Goal: Contribute content: Contribute content

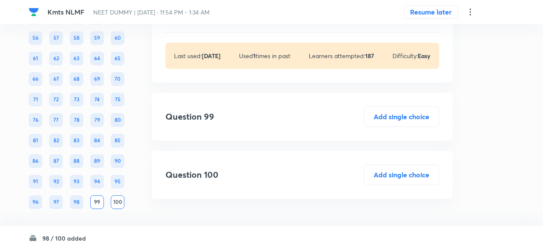
scroll to position [30515, 0]
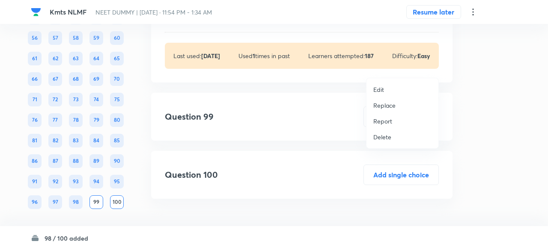
click at [389, 104] on p "Replace" at bounding box center [384, 105] width 22 height 9
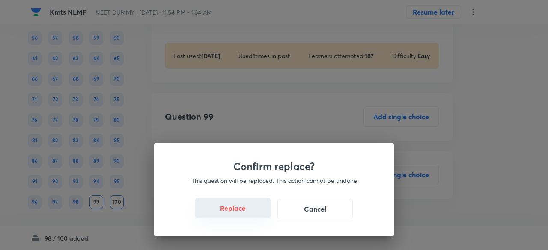
click at [252, 214] on button "Replace" at bounding box center [232, 208] width 75 height 21
click at [252, 214] on button "Replace" at bounding box center [232, 209] width 75 height 21
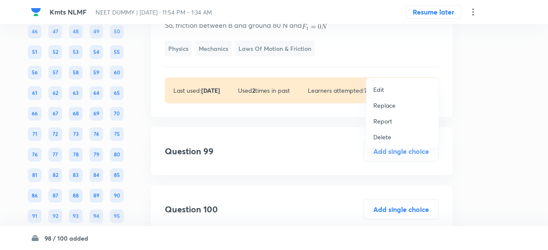
click at [391, 106] on p "Replace" at bounding box center [384, 105] width 22 height 9
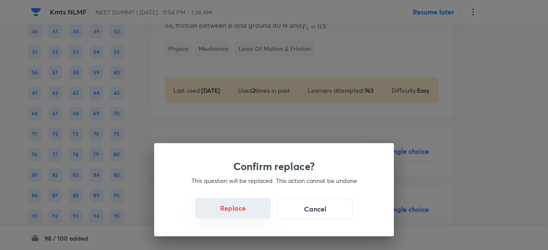
click at [245, 214] on button "Replace" at bounding box center [232, 208] width 75 height 21
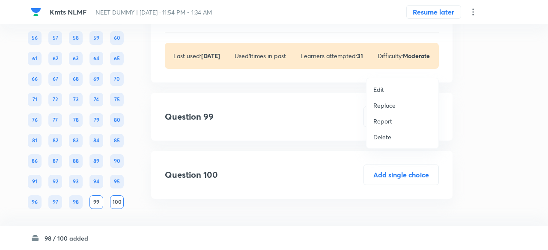
click at [389, 108] on p "Replace" at bounding box center [384, 105] width 22 height 9
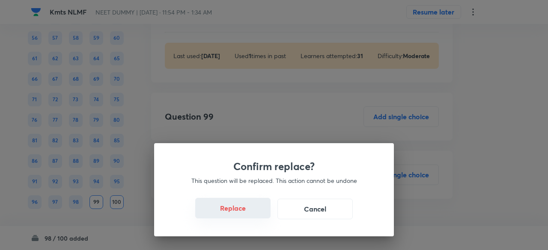
click at [246, 210] on button "Replace" at bounding box center [232, 208] width 75 height 21
click at [246, 210] on button "Replace" at bounding box center [232, 209] width 75 height 21
click at [246, 210] on button "Replace" at bounding box center [232, 208] width 75 height 21
click at [246, 210] on button "Replace" at bounding box center [232, 209] width 75 height 21
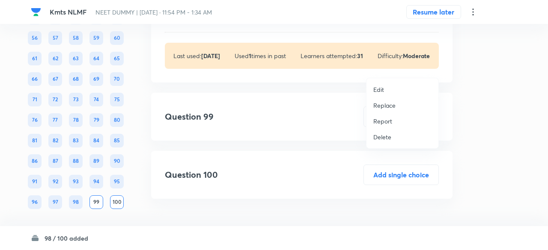
click at [386, 105] on p "Replace" at bounding box center [384, 105] width 22 height 9
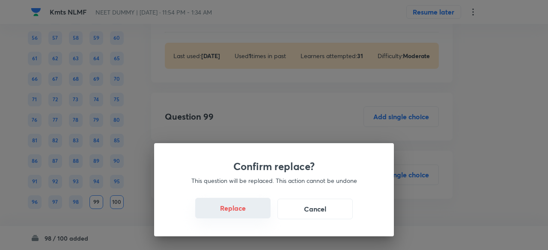
click at [238, 211] on button "Replace" at bounding box center [232, 208] width 75 height 21
click at [238, 211] on button "Replace" at bounding box center [232, 209] width 75 height 21
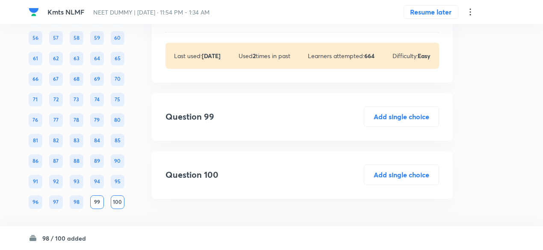
click at [238, 22] on div "constant [As and are constant] Physics Mechanics Laws of Motion & Friction" at bounding box center [303, 2] width 274 height 39
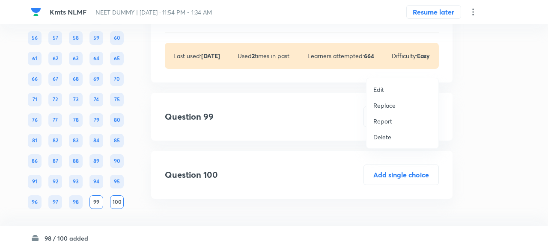
click at [380, 110] on li "Replace" at bounding box center [402, 106] width 72 height 16
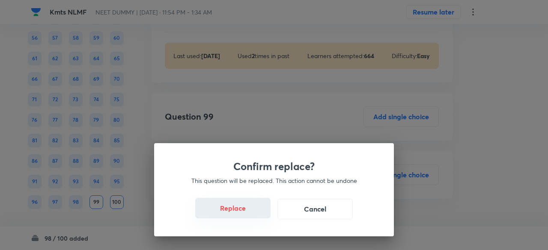
click at [244, 205] on button "Replace" at bounding box center [232, 208] width 75 height 21
click at [249, 213] on button "Replace" at bounding box center [232, 208] width 75 height 21
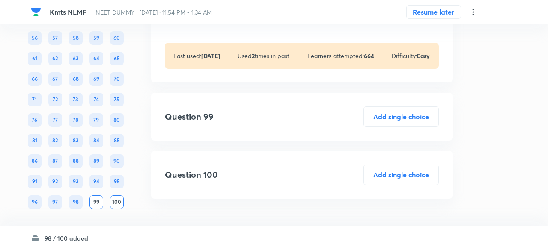
click at [249, 213] on div "Confirm replace? This question will be replaced. This action cannot be undone R…" at bounding box center [274, 125] width 548 height 250
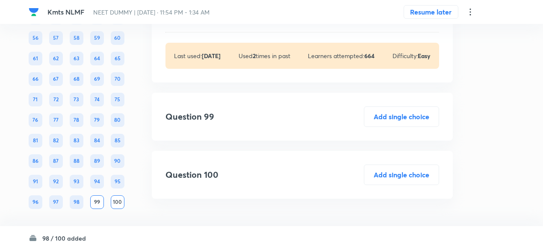
click at [249, 22] on div "constant [As and are constant] Physics Mechanics Laws of Motion & Friction" at bounding box center [303, 2] width 274 height 39
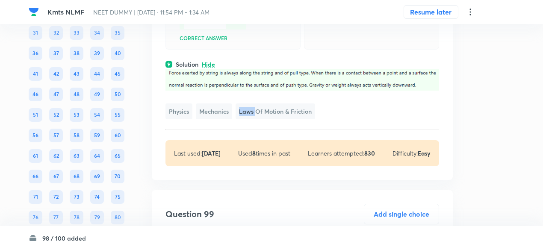
scroll to position [30512, 0]
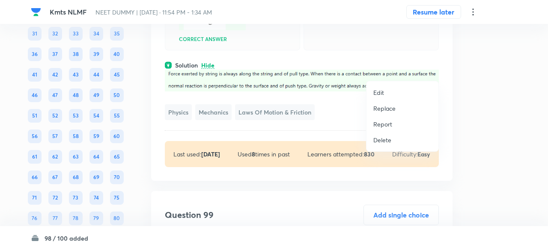
click at [379, 107] on p "Replace" at bounding box center [384, 108] width 22 height 9
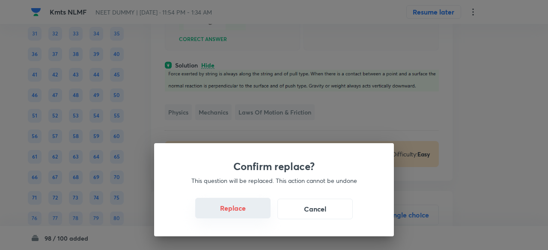
click at [241, 210] on button "Replace" at bounding box center [232, 208] width 75 height 21
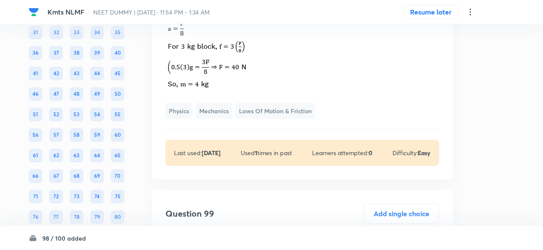
scroll to position [30499, 0]
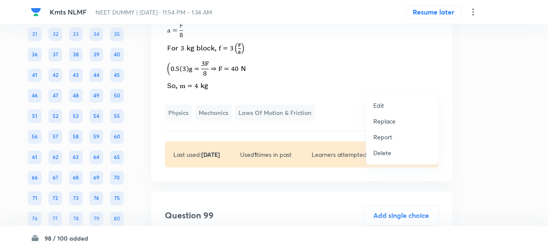
click at [381, 124] on p "Replace" at bounding box center [384, 121] width 22 height 9
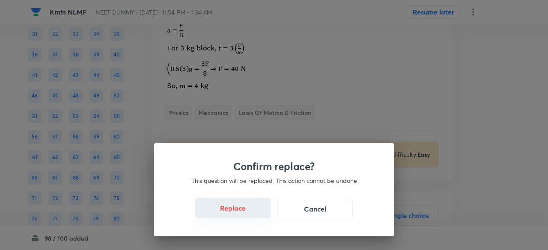
click at [243, 212] on button "Replace" at bounding box center [232, 208] width 75 height 21
click at [243, 212] on button "Replace" at bounding box center [232, 209] width 75 height 21
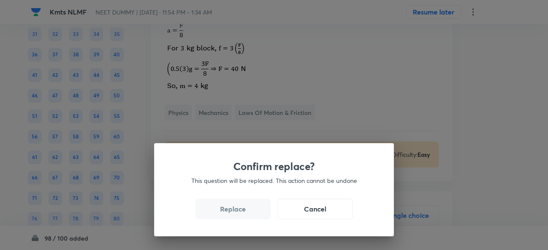
click at [243, 212] on button "Replace" at bounding box center [232, 209] width 75 height 21
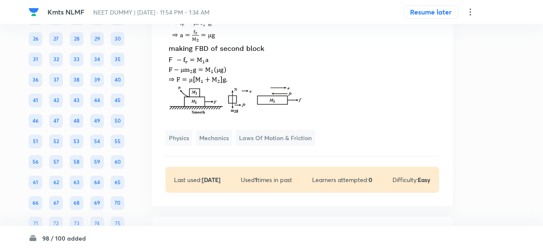
scroll to position [30509, 0]
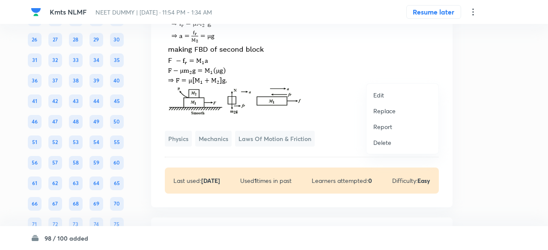
click at [395, 108] on p "Replace" at bounding box center [384, 111] width 22 height 9
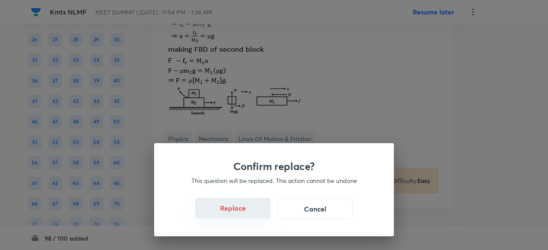
click at [248, 211] on button "Replace" at bounding box center [232, 208] width 75 height 21
click at [249, 212] on button "Replace" at bounding box center [232, 208] width 75 height 21
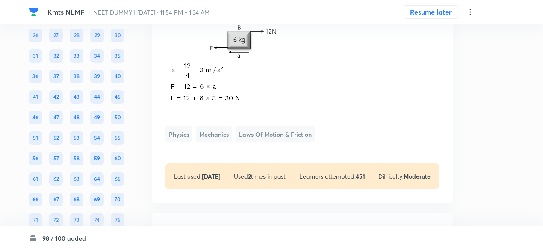
scroll to position [30523, 0]
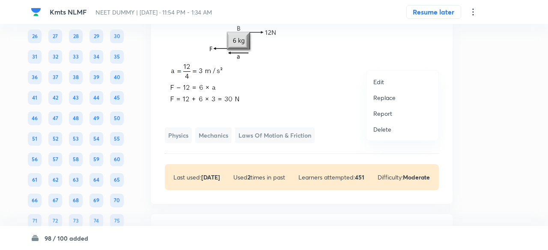
click at [389, 99] on p "Replace" at bounding box center [384, 97] width 22 height 9
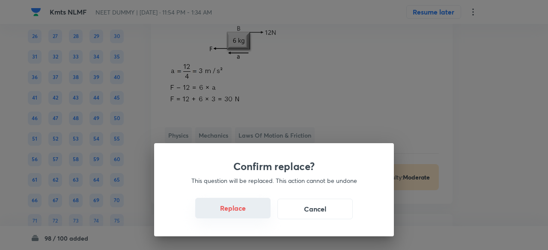
click at [243, 214] on button "Replace" at bounding box center [232, 208] width 75 height 21
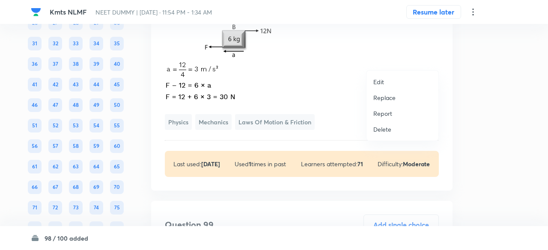
click at [389, 97] on p "Replace" at bounding box center [384, 97] width 22 height 9
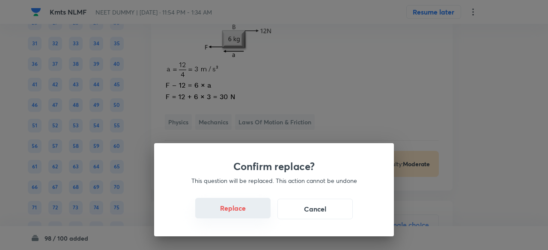
click at [247, 216] on button "Replace" at bounding box center [232, 208] width 75 height 21
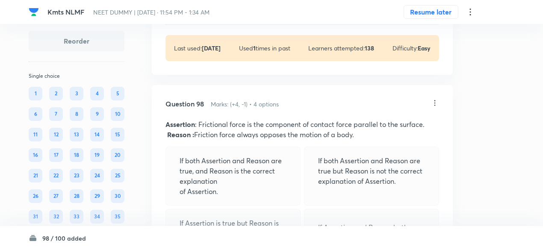
scroll to position [30198, 0]
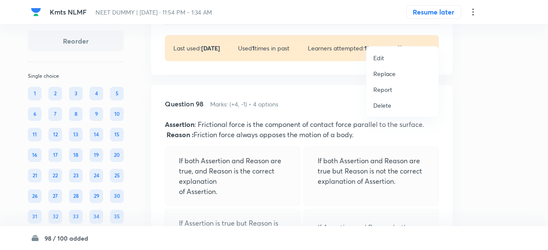
click at [389, 75] on p "Replace" at bounding box center [384, 73] width 22 height 9
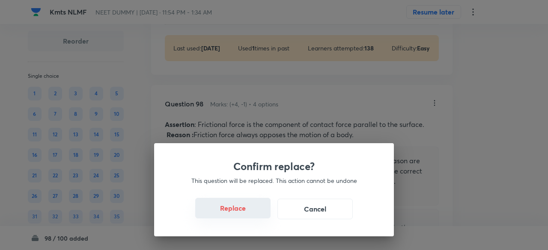
click at [240, 208] on button "Replace" at bounding box center [232, 208] width 75 height 21
click at [240, 208] on button "Replace" at bounding box center [232, 209] width 75 height 21
click at [240, 208] on button "Replace" at bounding box center [232, 208] width 75 height 21
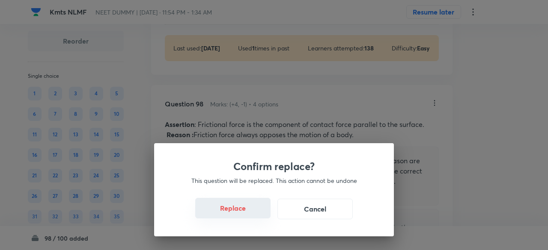
click at [240, 208] on button "Replace" at bounding box center [232, 208] width 75 height 21
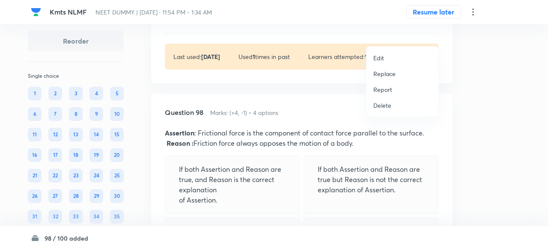
click at [386, 75] on p "Replace" at bounding box center [384, 73] width 22 height 9
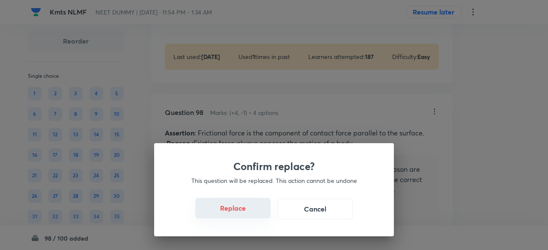
click at [240, 206] on button "Replace" at bounding box center [232, 208] width 75 height 21
click at [242, 209] on button "Replace" at bounding box center [232, 208] width 75 height 21
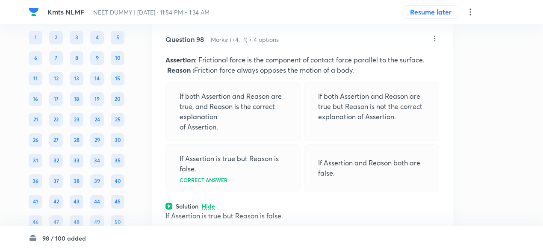
scroll to position [30195, 0]
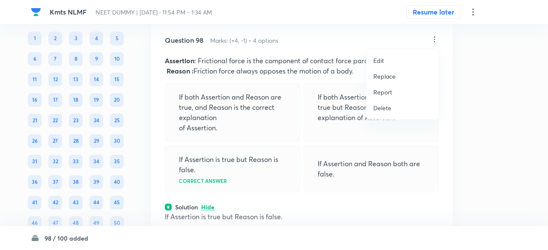
click at [393, 73] on p "Replace" at bounding box center [384, 76] width 22 height 9
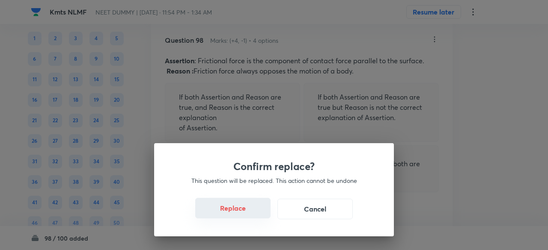
click at [240, 208] on button "Replace" at bounding box center [232, 208] width 75 height 21
click at [240, 208] on button "Replace" at bounding box center [232, 209] width 75 height 21
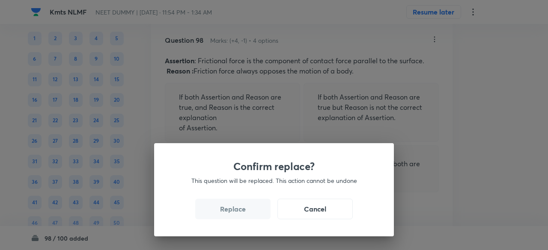
click at [240, 208] on button "Replace" at bounding box center [232, 209] width 75 height 21
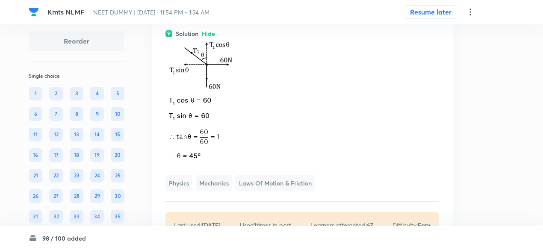
scroll to position [30132, 0]
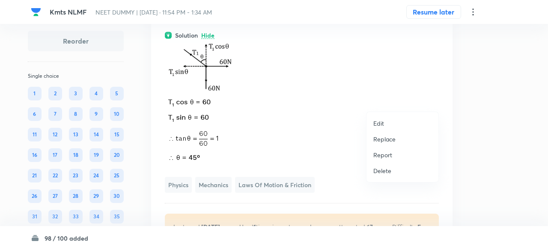
click at [269, 126] on div at bounding box center [274, 125] width 548 height 250
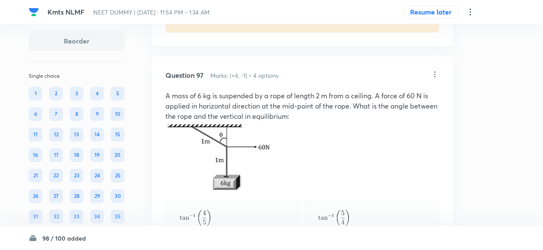
scroll to position [29847, 0]
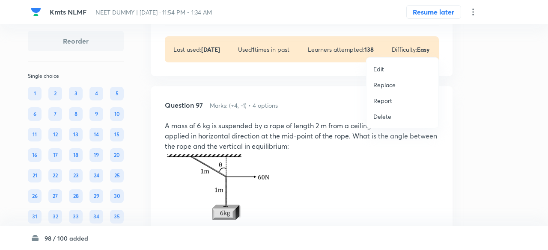
click at [394, 87] on p "Replace" at bounding box center [384, 84] width 22 height 9
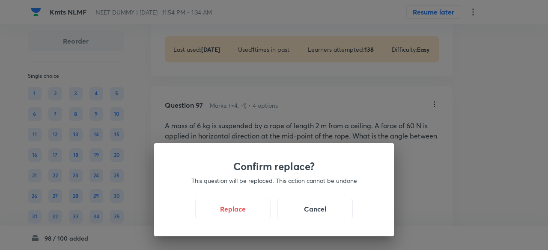
click at [243, 220] on div "Confirm replace? This question will be replaced. This action cannot be undone R…" at bounding box center [274, 189] width 240 height 93
click at [247, 214] on button "Replace" at bounding box center [232, 208] width 75 height 21
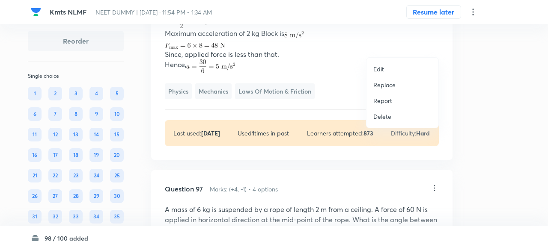
click at [389, 82] on p "Replace" at bounding box center [384, 84] width 22 height 9
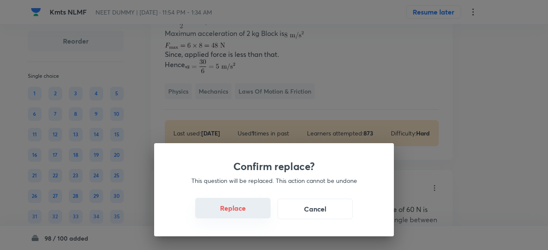
click at [240, 207] on button "Replace" at bounding box center [232, 208] width 75 height 21
click at [242, 210] on button "Replace" at bounding box center [232, 208] width 75 height 21
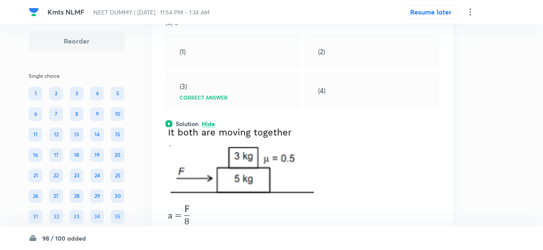
scroll to position [29823, 0]
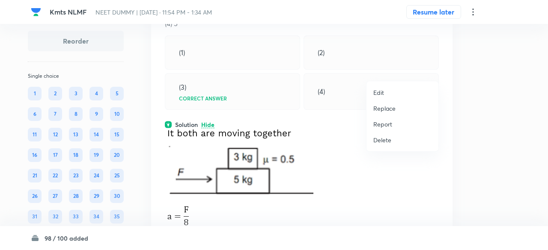
click at [381, 107] on p "Replace" at bounding box center [384, 108] width 22 height 9
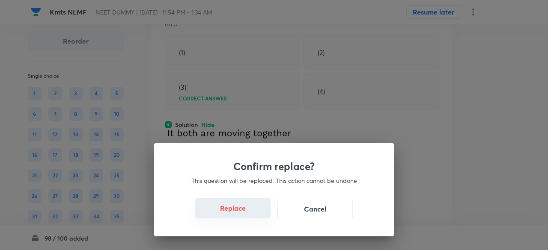
click at [238, 211] on button "Replace" at bounding box center [232, 208] width 75 height 21
click at [238, 211] on button "Replace" at bounding box center [232, 209] width 75 height 21
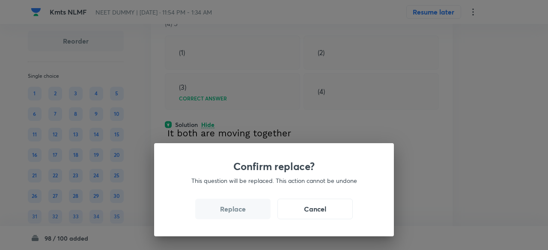
click at [238, 211] on button "Replace" at bounding box center [232, 209] width 75 height 21
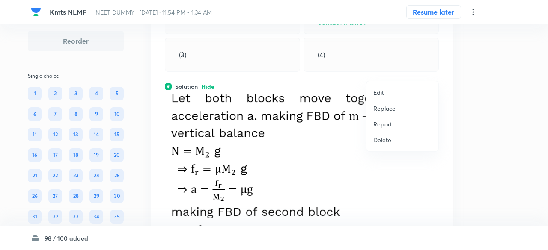
click at [385, 108] on p "Replace" at bounding box center [384, 108] width 22 height 9
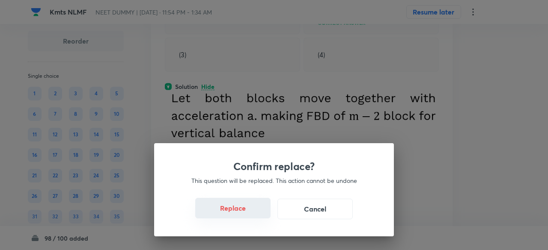
click at [244, 215] on button "Replace" at bounding box center [232, 208] width 75 height 21
click at [244, 215] on button "Replace" at bounding box center [232, 209] width 75 height 21
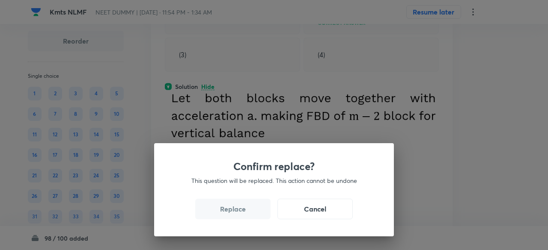
click at [244, 214] on div "Confirm replace? This question will be replaced. This action cannot be undone R…" at bounding box center [274, 125] width 548 height 250
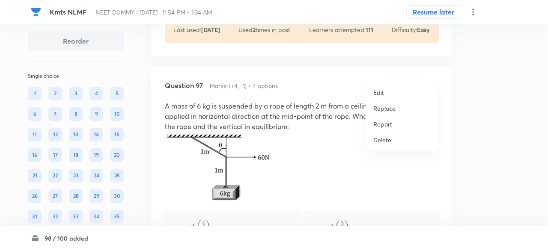
click at [389, 111] on p "Replace" at bounding box center [384, 108] width 22 height 9
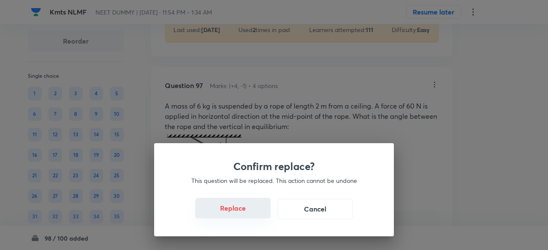
click at [254, 211] on button "Replace" at bounding box center [232, 208] width 75 height 21
click at [260, 218] on button "Replace" at bounding box center [232, 208] width 75 height 21
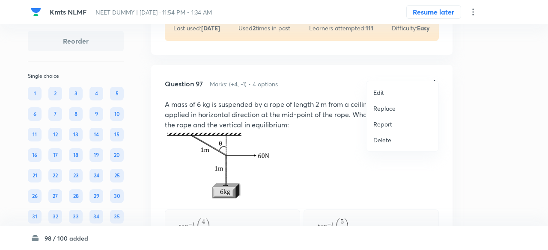
click at [385, 110] on p "Replace" at bounding box center [384, 108] width 22 height 9
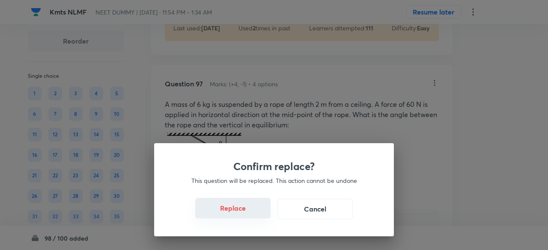
click at [250, 208] on button "Replace" at bounding box center [232, 208] width 75 height 21
click at [252, 213] on button "Replace" at bounding box center [232, 208] width 75 height 21
click at [252, 213] on button "Replace" at bounding box center [232, 209] width 75 height 21
click at [252, 213] on div "Confirm replace? This question will be replaced. This action cannot be undone R…" at bounding box center [274, 125] width 548 height 250
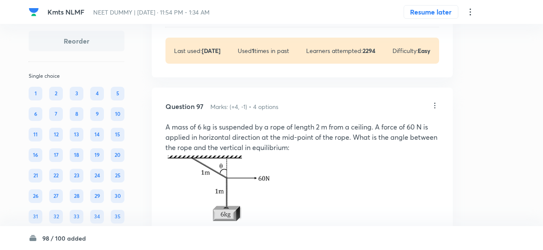
scroll to position [29787, 0]
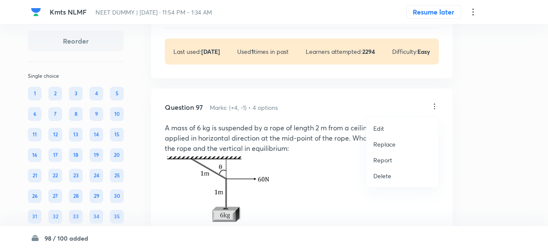
click at [389, 144] on p "Replace" at bounding box center [384, 144] width 22 height 9
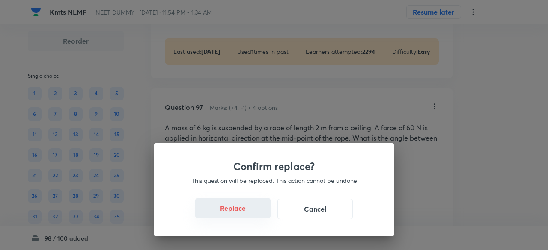
click at [247, 212] on button "Replace" at bounding box center [232, 208] width 75 height 21
click at [252, 217] on button "Replace" at bounding box center [232, 208] width 75 height 21
click at [252, 217] on button "Replace" at bounding box center [232, 209] width 75 height 21
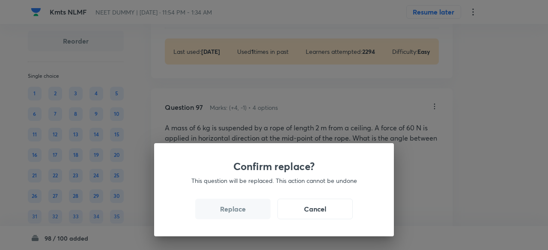
click at [252, 217] on button "Replace" at bounding box center [232, 209] width 75 height 21
click at [252, 217] on div "Confirm replace? This question will be replaced. This action cannot be undone R…" at bounding box center [274, 125] width 548 height 250
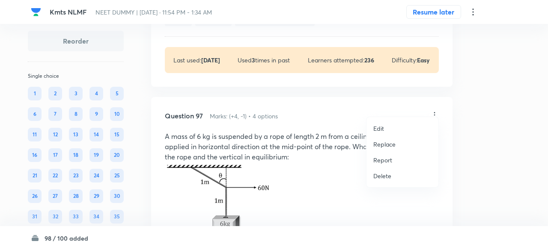
click at [384, 146] on p "Replace" at bounding box center [384, 144] width 22 height 9
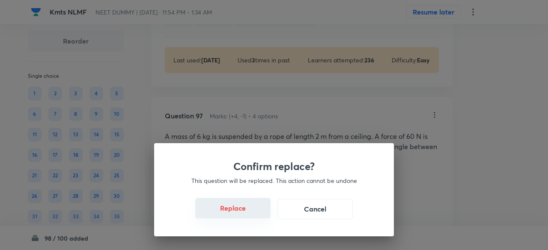
click at [232, 207] on button "Replace" at bounding box center [232, 208] width 75 height 21
click at [232, 207] on button "Replace" at bounding box center [232, 209] width 75 height 21
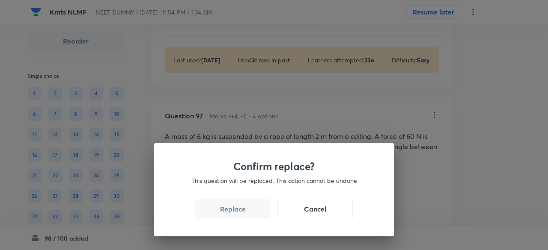
click at [239, 211] on button "Replace" at bounding box center [232, 209] width 75 height 21
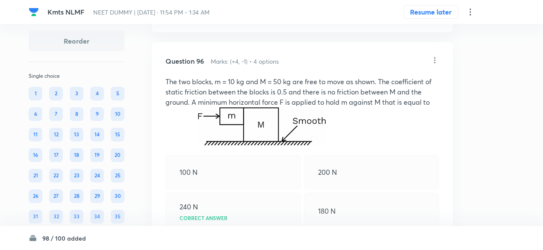
scroll to position [29548, 0]
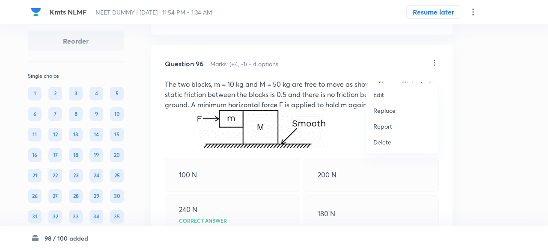
click at [389, 109] on p "Replace" at bounding box center [384, 110] width 22 height 9
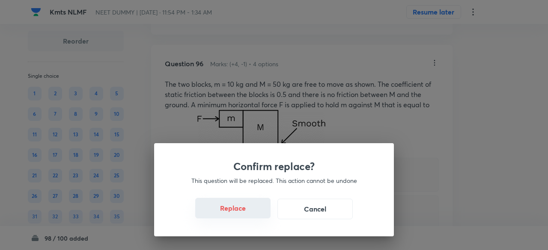
click at [245, 211] on button "Replace" at bounding box center [232, 208] width 75 height 21
click at [245, 211] on button "Replace" at bounding box center [232, 209] width 75 height 21
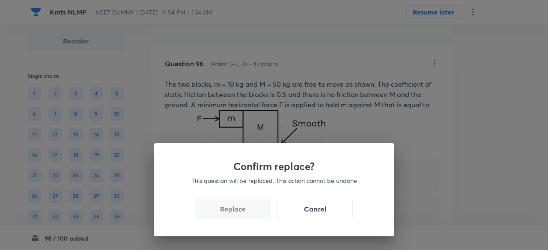
click at [245, 211] on button "Replace" at bounding box center [232, 209] width 75 height 21
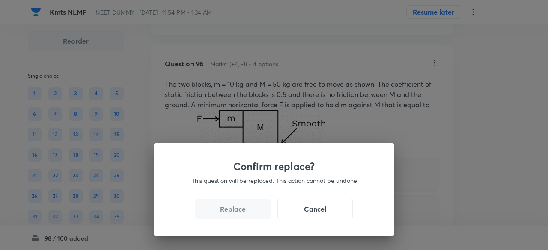
click at [245, 211] on button "Replace" at bounding box center [232, 209] width 75 height 21
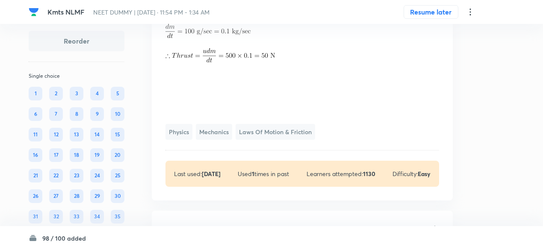
scroll to position [29106, 0]
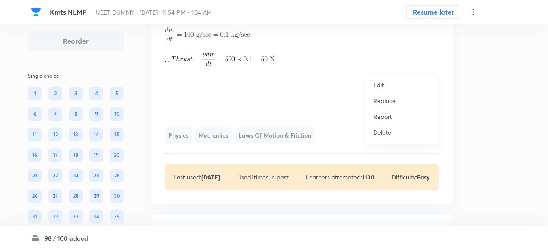
click at [391, 99] on p "Replace" at bounding box center [384, 100] width 22 height 9
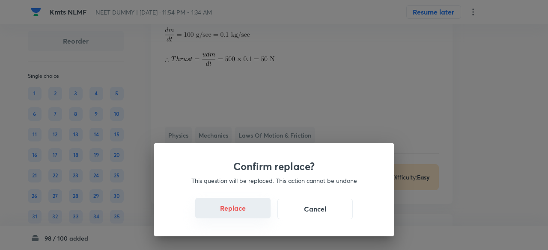
click at [249, 217] on button "Replace" at bounding box center [232, 208] width 75 height 21
click at [251, 214] on button "Replace" at bounding box center [232, 208] width 75 height 21
click at [251, 214] on button "Replace" at bounding box center [232, 209] width 75 height 21
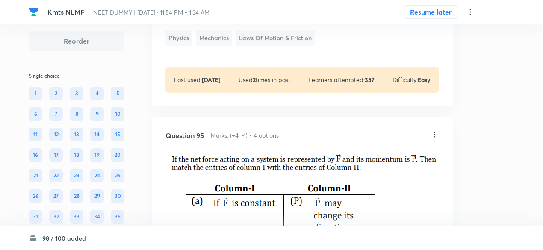
scroll to position [29110, 0]
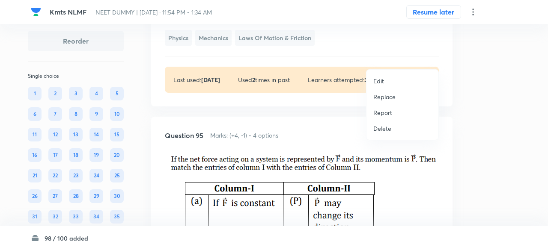
click at [381, 95] on p "Replace" at bounding box center [384, 96] width 22 height 9
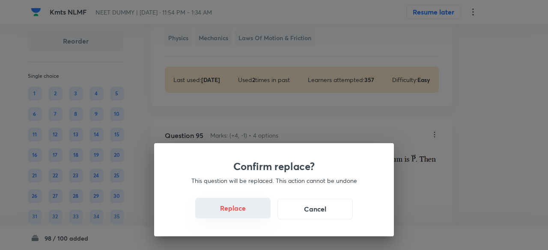
click at [251, 216] on button "Replace" at bounding box center [232, 208] width 75 height 21
click at [251, 216] on button "Replace" at bounding box center [232, 209] width 75 height 21
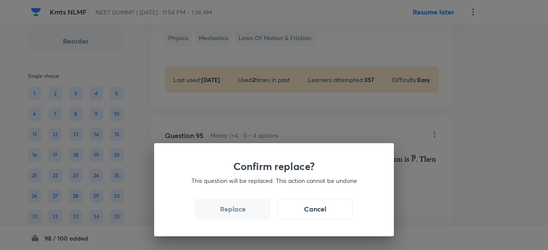
click at [251, 216] on button "Replace" at bounding box center [232, 209] width 75 height 21
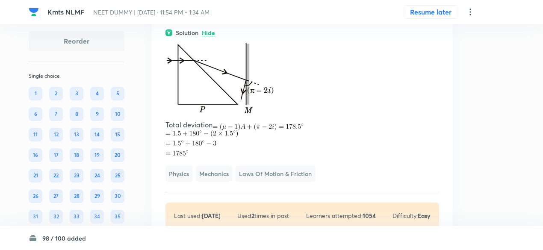
scroll to position [29072, 0]
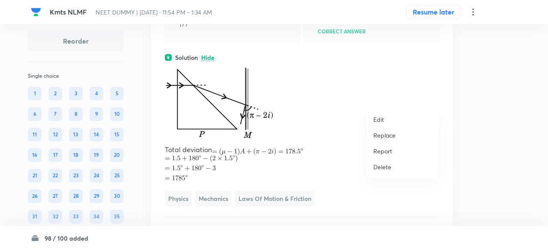
click at [389, 133] on p "Replace" at bounding box center [384, 135] width 22 height 9
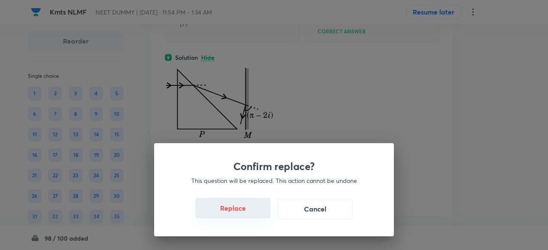
click at [214, 202] on button "Replace" at bounding box center [232, 208] width 75 height 21
click at [231, 214] on button "Replace" at bounding box center [232, 208] width 75 height 21
click at [231, 214] on button "Replace" at bounding box center [232, 209] width 75 height 21
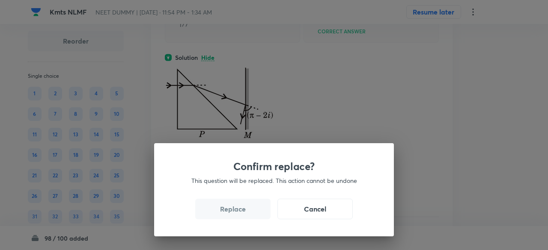
click at [231, 214] on button "Replace" at bounding box center [232, 209] width 75 height 21
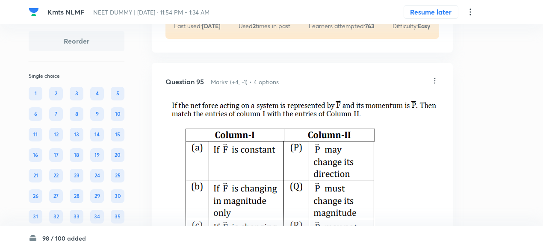
scroll to position [29114, 0]
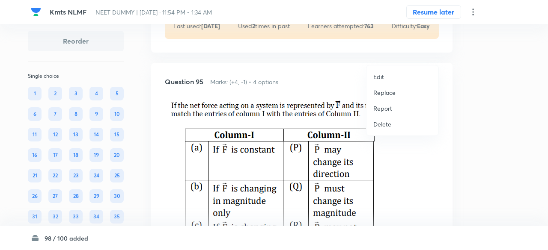
click at [388, 95] on p "Replace" at bounding box center [384, 92] width 22 height 9
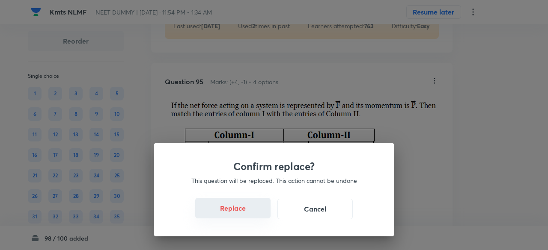
click at [244, 215] on button "Replace" at bounding box center [232, 208] width 75 height 21
click at [244, 215] on button "Replace" at bounding box center [232, 209] width 75 height 21
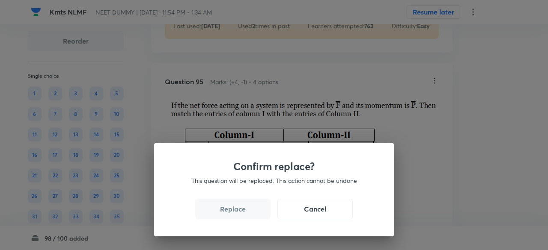
click at [244, 215] on button "Replace" at bounding box center [232, 209] width 75 height 21
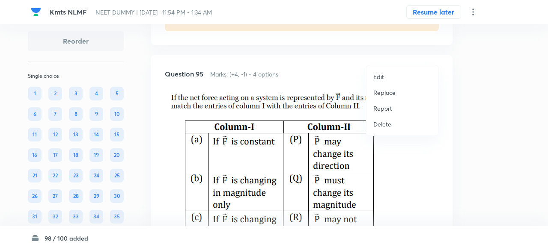
click at [380, 93] on p "Replace" at bounding box center [384, 92] width 22 height 9
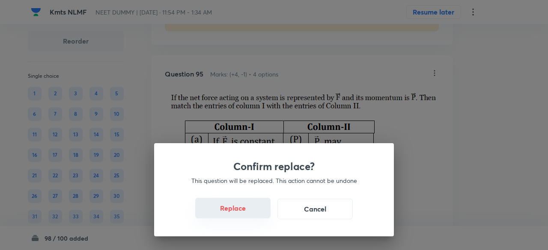
click at [224, 209] on button "Replace" at bounding box center [232, 208] width 75 height 21
click at [252, 217] on button "Replace" at bounding box center [232, 208] width 75 height 21
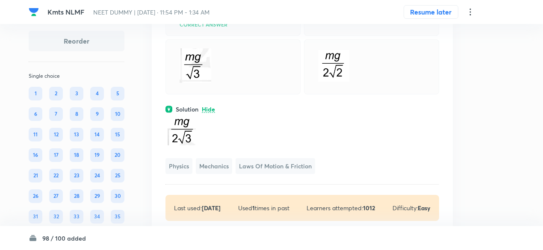
scroll to position [29084, 0]
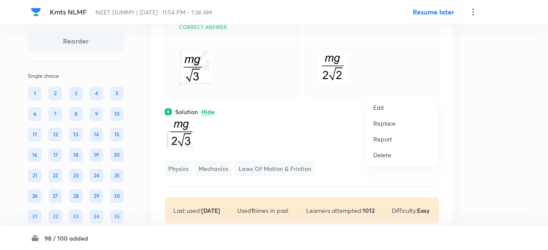
click at [384, 122] on p "Replace" at bounding box center [384, 123] width 22 height 9
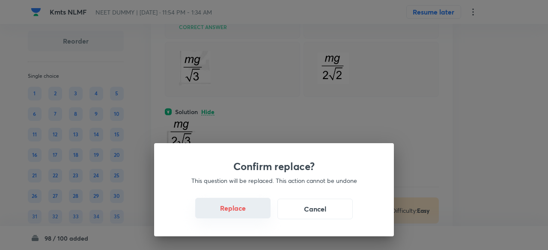
click at [249, 213] on button "Replace" at bounding box center [232, 208] width 75 height 21
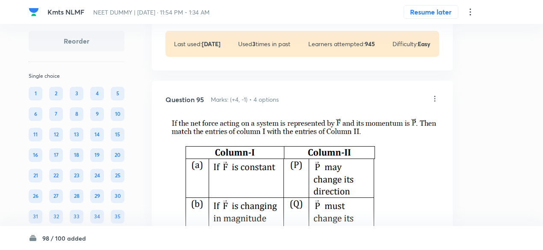
scroll to position [29097, 0]
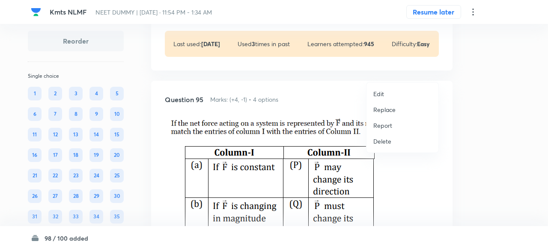
click at [386, 108] on p "Replace" at bounding box center [384, 109] width 22 height 9
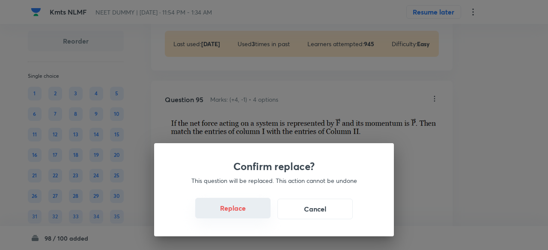
click at [237, 210] on button "Replace" at bounding box center [232, 208] width 75 height 21
click at [243, 214] on button "Replace" at bounding box center [232, 208] width 75 height 21
click at [243, 214] on button "Replace" at bounding box center [232, 209] width 75 height 21
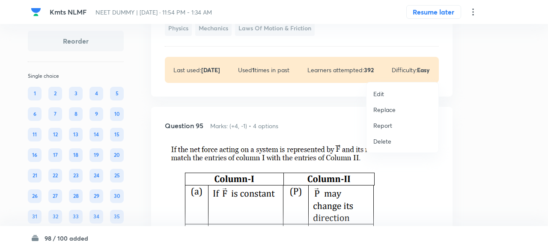
click at [387, 111] on p "Replace" at bounding box center [384, 109] width 22 height 9
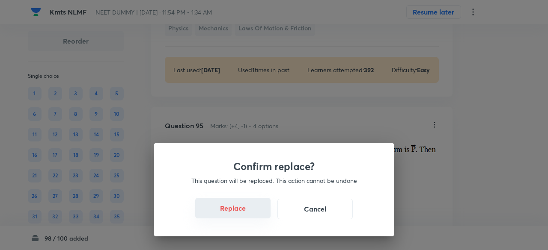
click at [246, 215] on button "Replace" at bounding box center [232, 208] width 75 height 21
click at [246, 215] on button "Replace" at bounding box center [232, 209] width 75 height 21
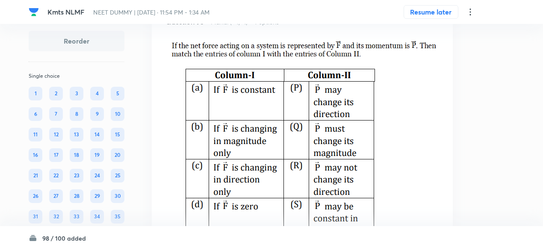
scroll to position [29150, 0]
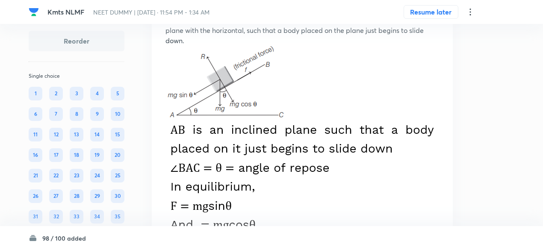
scroll to position [28485, 0]
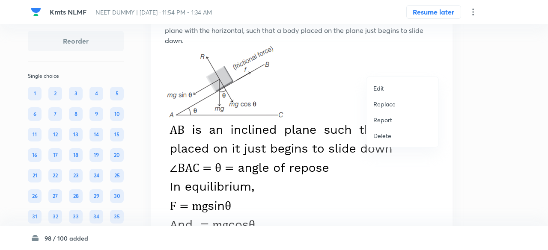
click at [392, 103] on p "Replace" at bounding box center [384, 104] width 22 height 9
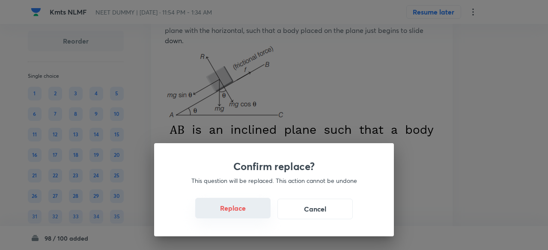
click at [257, 213] on button "Replace" at bounding box center [232, 208] width 75 height 21
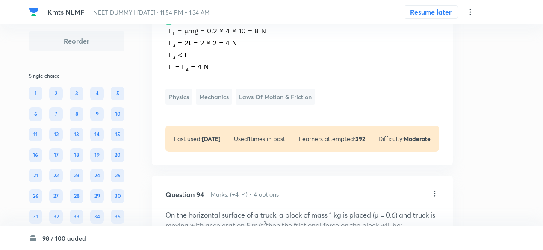
scroll to position [28390, 0]
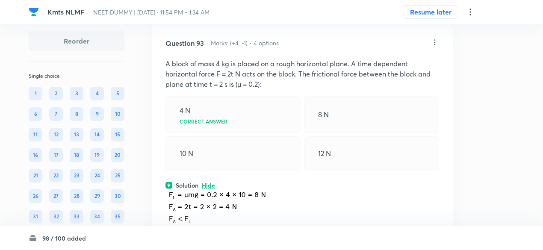
scroll to position [28261, 0]
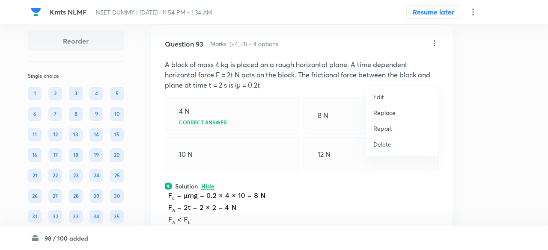
click at [384, 112] on p "Replace" at bounding box center [384, 112] width 22 height 9
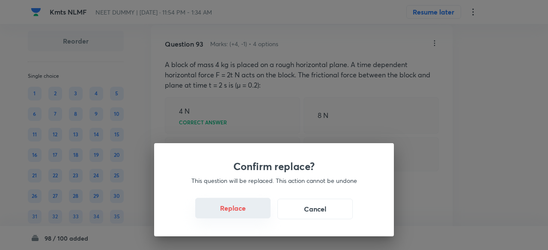
click at [248, 214] on button "Replace" at bounding box center [232, 208] width 75 height 21
click at [248, 214] on button "Replace" at bounding box center [232, 209] width 75 height 21
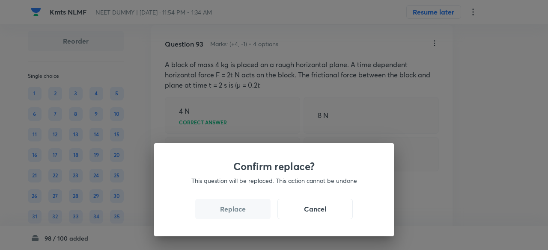
click at [248, 214] on button "Replace" at bounding box center [232, 209] width 75 height 21
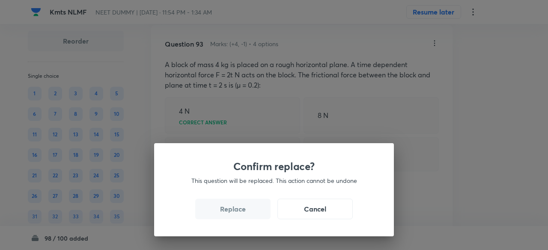
click at [248, 214] on button "Replace" at bounding box center [232, 209] width 75 height 21
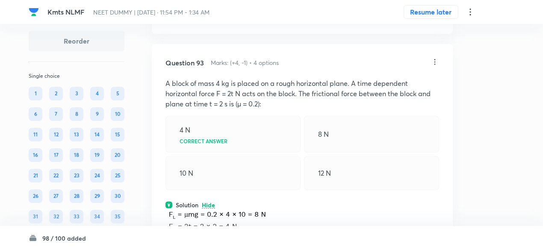
scroll to position [28252, 0]
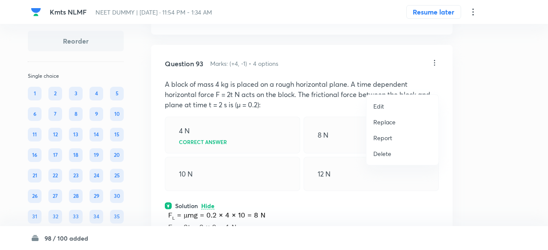
click at [380, 125] on p "Replace" at bounding box center [384, 122] width 22 height 9
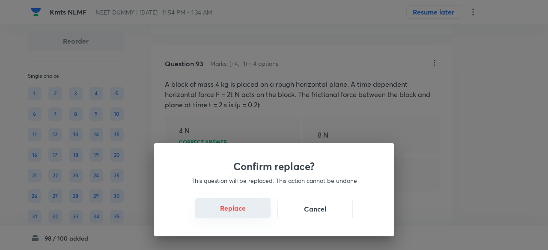
click at [237, 216] on button "Replace" at bounding box center [232, 208] width 75 height 21
click at [246, 216] on button "Replace" at bounding box center [232, 208] width 75 height 21
click at [246, 216] on button "Replace" at bounding box center [232, 209] width 75 height 21
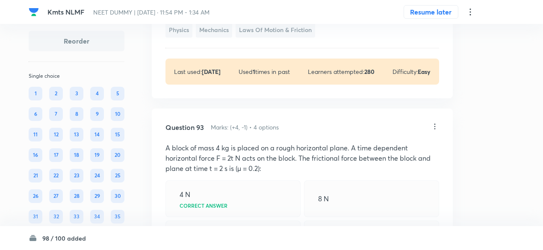
scroll to position [28248, 0]
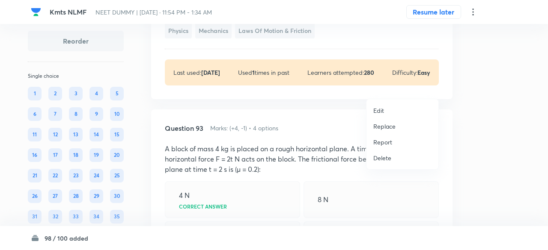
click at [391, 128] on p "Replace" at bounding box center [384, 126] width 22 height 9
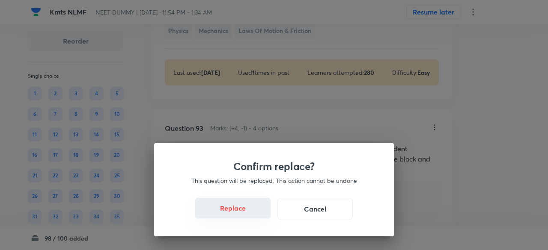
click at [244, 212] on button "Replace" at bounding box center [232, 208] width 75 height 21
click at [244, 212] on button "Replace" at bounding box center [232, 209] width 75 height 21
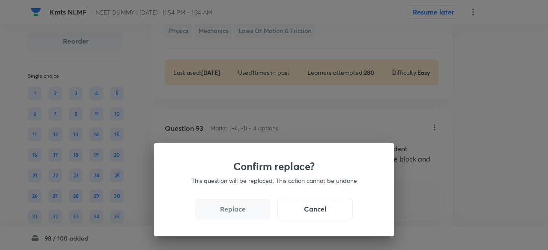
click at [244, 212] on button "Replace" at bounding box center [232, 209] width 75 height 21
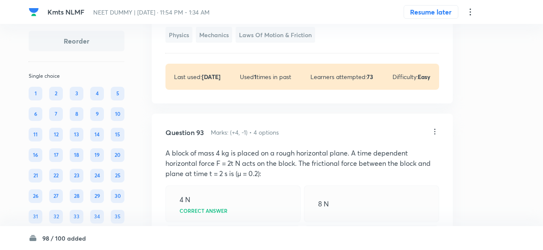
scroll to position [28259, 0]
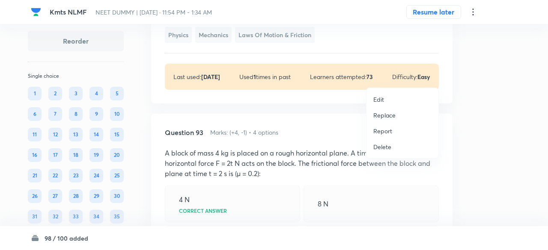
click at [388, 113] on p "Replace" at bounding box center [384, 115] width 22 height 9
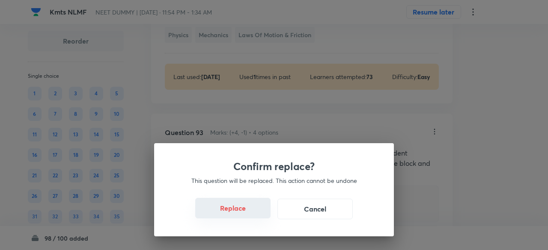
click at [248, 211] on button "Replace" at bounding box center [232, 208] width 75 height 21
click at [248, 211] on button "Replace" at bounding box center [232, 209] width 75 height 21
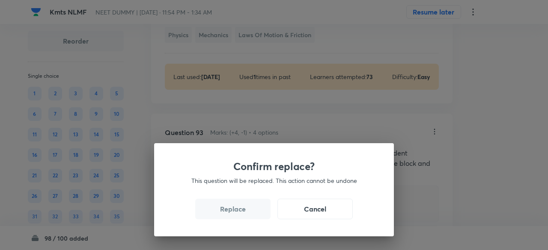
click at [248, 211] on button "Replace" at bounding box center [232, 209] width 75 height 21
click at [248, 211] on button "Replace" at bounding box center [232, 208] width 75 height 21
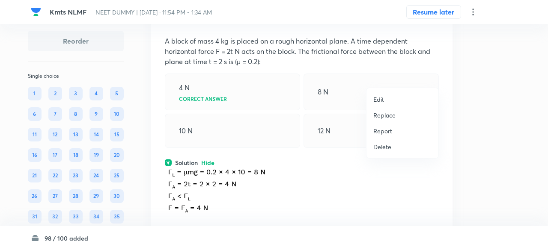
click at [389, 114] on p "Replace" at bounding box center [384, 115] width 22 height 9
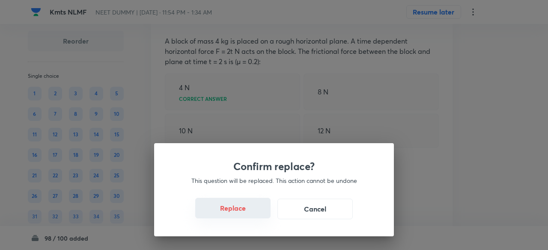
click at [249, 213] on button "Replace" at bounding box center [232, 208] width 75 height 21
click at [249, 213] on button "Replace" at bounding box center [232, 209] width 75 height 21
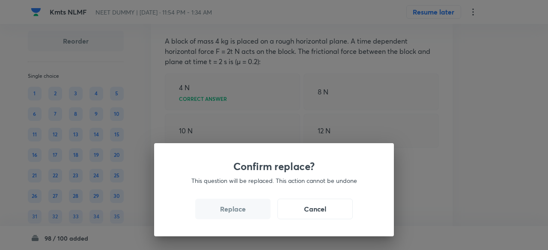
click at [249, 213] on button "Replace" at bounding box center [232, 209] width 75 height 21
click at [249, 213] on button "Replace" at bounding box center [232, 208] width 75 height 21
click at [249, 213] on button "Replace" at bounding box center [232, 209] width 75 height 21
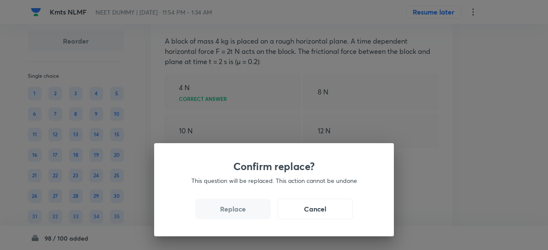
click at [249, 213] on button "Replace" at bounding box center [232, 209] width 75 height 21
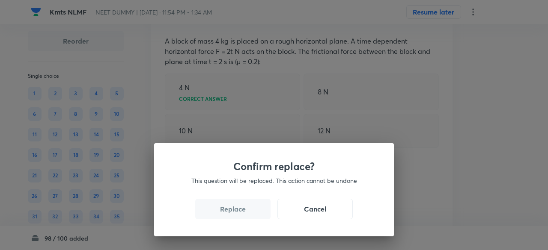
click at [249, 213] on button "Replace" at bounding box center [232, 209] width 75 height 21
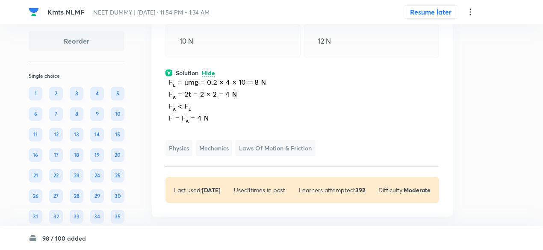
scroll to position [28365, 0]
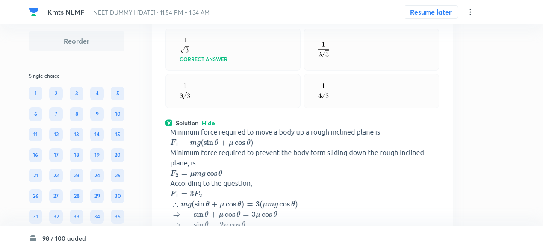
scroll to position [28063, 0]
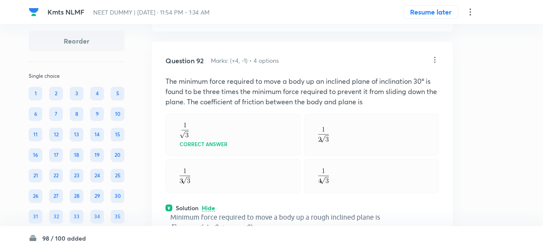
scroll to position [28026, 0]
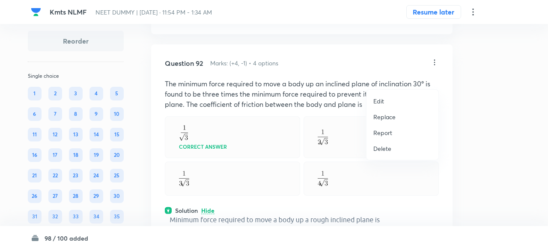
click at [390, 116] on p "Replace" at bounding box center [384, 117] width 22 height 9
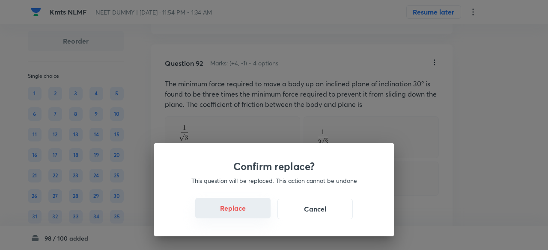
click at [240, 213] on button "Replace" at bounding box center [232, 208] width 75 height 21
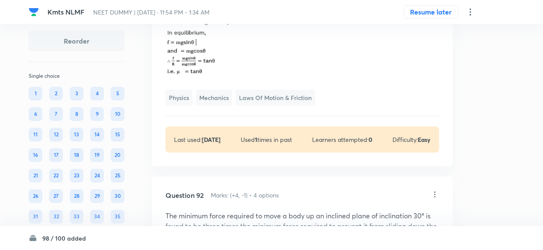
scroll to position [27998, 0]
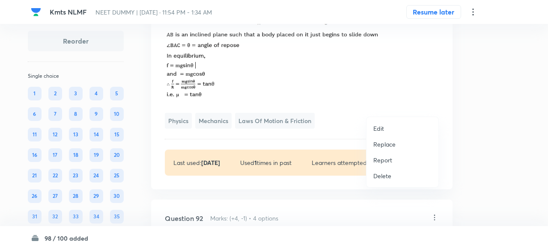
click at [383, 147] on p "Replace" at bounding box center [384, 144] width 22 height 9
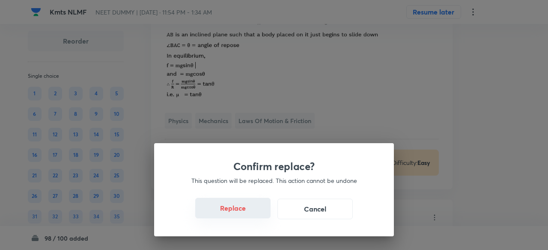
click at [245, 214] on button "Replace" at bounding box center [232, 208] width 75 height 21
click at [245, 214] on button "Replace" at bounding box center [232, 209] width 75 height 21
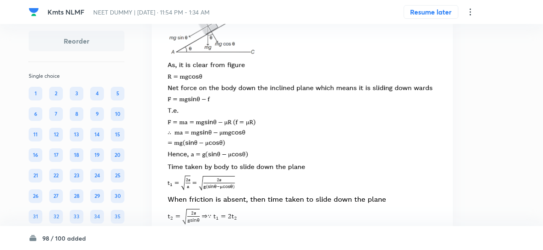
scroll to position [28010, 0]
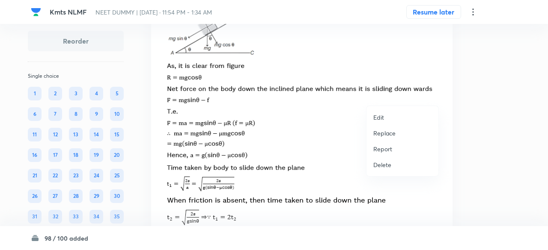
click at [434, 96] on div at bounding box center [274, 125] width 548 height 250
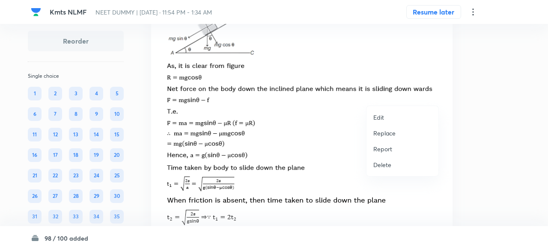
click at [389, 134] on p "Replace" at bounding box center [384, 133] width 22 height 9
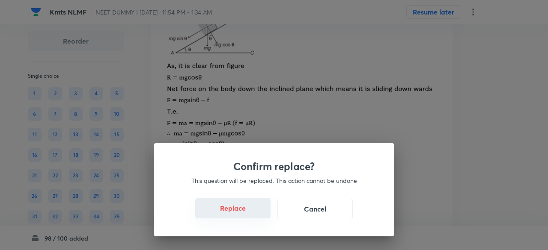
click at [244, 212] on button "Replace" at bounding box center [232, 208] width 75 height 21
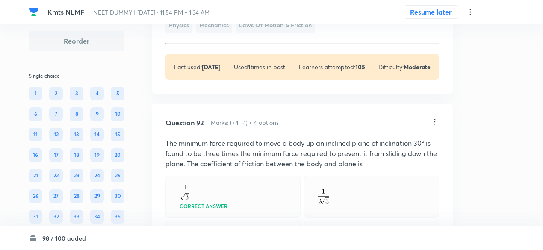
scroll to position [28043, 0]
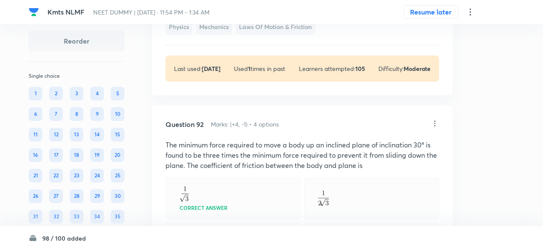
copy p "A block of mass m is released on the top of a smooth inclined plane of length x…"
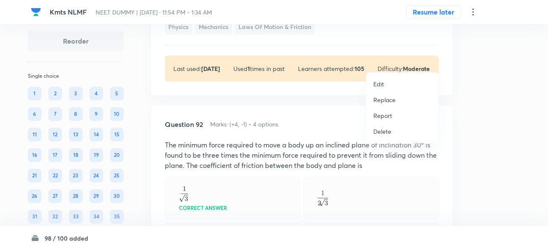
click at [405, 33] on div at bounding box center [274, 125] width 548 height 250
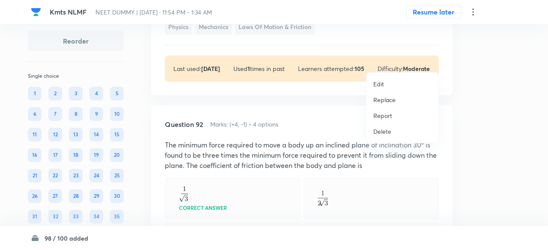
click at [382, 101] on p "Replace" at bounding box center [384, 99] width 22 height 9
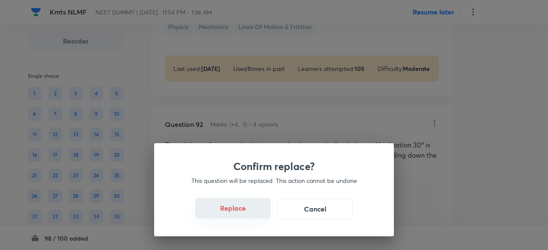
click at [242, 214] on button "Replace" at bounding box center [232, 208] width 75 height 21
click at [242, 214] on button "Replace" at bounding box center [232, 209] width 75 height 21
click at [242, 214] on div "Confirm replace? This question will be replaced. This action cannot be undone R…" at bounding box center [274, 189] width 240 height 93
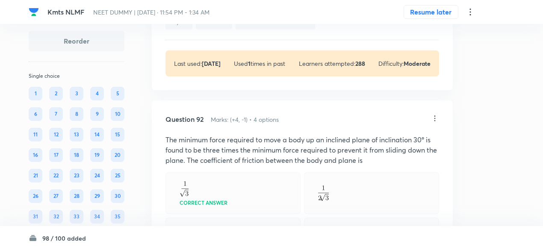
scroll to position [28026, 0]
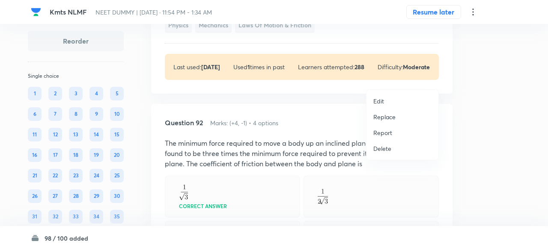
click at [386, 119] on p "Replace" at bounding box center [384, 117] width 22 height 9
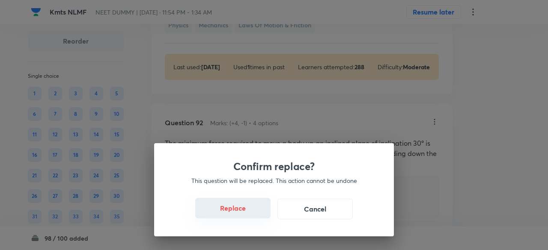
click at [252, 211] on button "Replace" at bounding box center [232, 208] width 75 height 21
click at [252, 211] on button "Replace" at bounding box center [232, 209] width 75 height 21
click at [252, 211] on button "Replace" at bounding box center [232, 208] width 75 height 21
click at [254, 221] on div "Confirm replace? This question will be replaced. This action cannot be undone R…" at bounding box center [274, 189] width 240 height 93
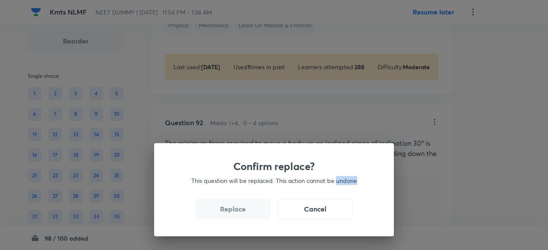
click at [254, 221] on div "Confirm replace? This question will be replaced. This action cannot be undone R…" at bounding box center [274, 189] width 240 height 93
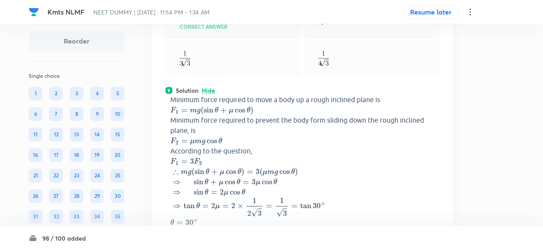
scroll to position [28158, 0]
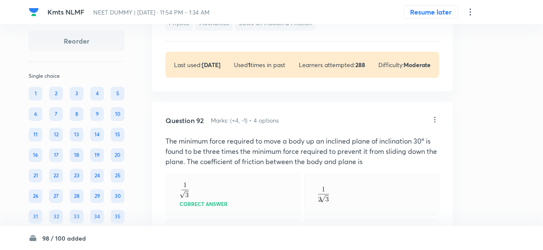
scroll to position [28014, 0]
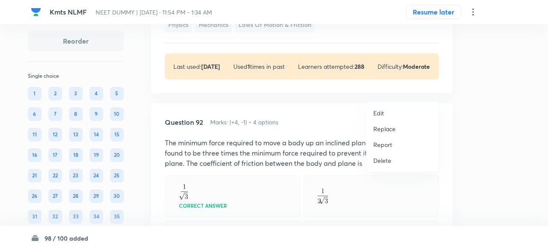
click at [386, 129] on p "Replace" at bounding box center [384, 129] width 22 height 9
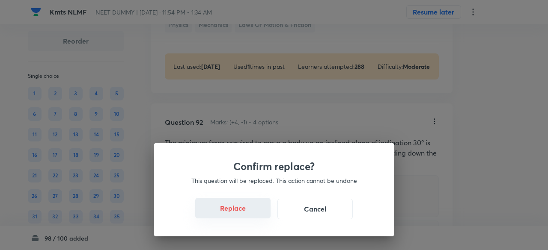
click at [248, 214] on button "Replace" at bounding box center [232, 208] width 75 height 21
click at [248, 214] on button "Replace" at bounding box center [232, 209] width 75 height 21
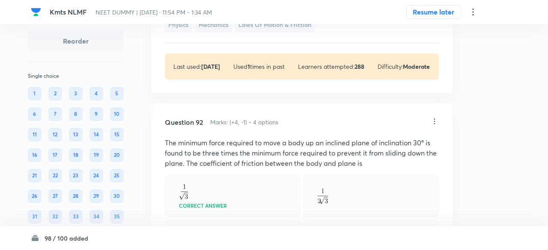
click at [248, 214] on div "Confirm replace? This question will be replaced. This action cannot be undone R…" at bounding box center [274, 125] width 548 height 250
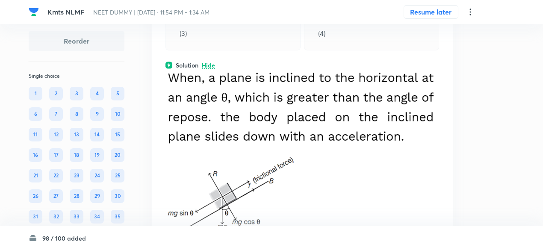
scroll to position [28008, 0]
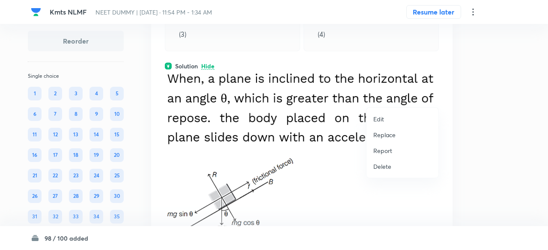
click at [389, 133] on p "Replace" at bounding box center [384, 135] width 22 height 9
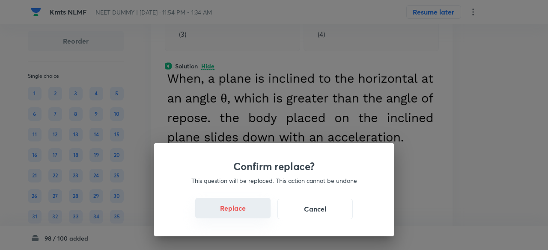
click at [237, 212] on button "Replace" at bounding box center [232, 208] width 75 height 21
click at [237, 212] on button "Replace" at bounding box center [232, 209] width 75 height 21
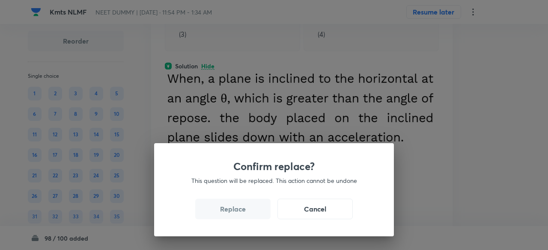
click at [237, 212] on button "Replace" at bounding box center [232, 209] width 75 height 21
click at [237, 212] on div "Confirm replace? This question will be replaced. This action cannot be undone R…" at bounding box center [274, 189] width 240 height 93
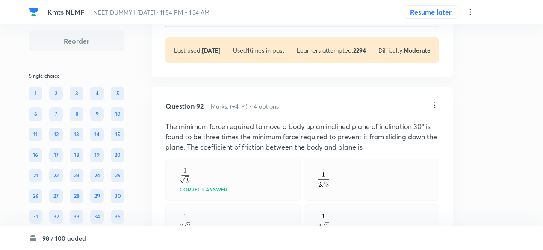
scroll to position [28007, 0]
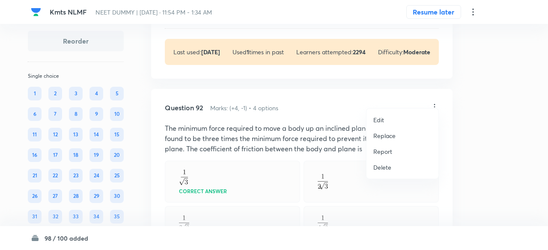
click at [379, 137] on p "Replace" at bounding box center [384, 135] width 22 height 9
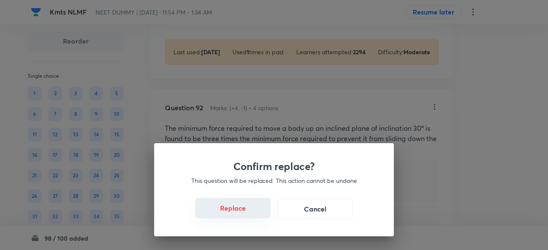
click at [234, 209] on button "Replace" at bounding box center [232, 208] width 75 height 21
click at [241, 215] on button "Replace" at bounding box center [232, 208] width 75 height 21
click at [241, 215] on button "Replace" at bounding box center [232, 209] width 75 height 21
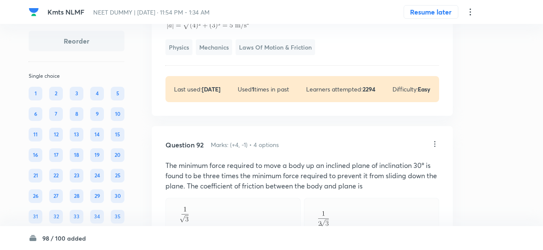
scroll to position [28001, 0]
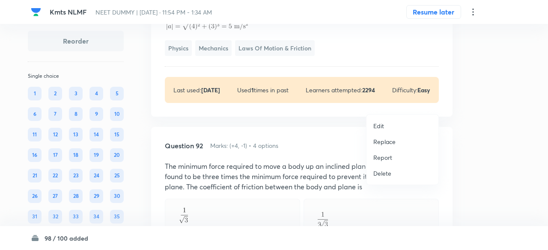
click at [383, 143] on p "Replace" at bounding box center [384, 141] width 22 height 9
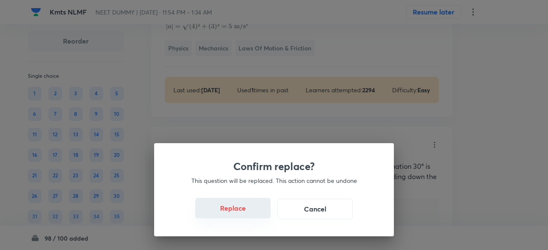
click at [254, 217] on button "Replace" at bounding box center [232, 208] width 75 height 21
click at [254, 216] on button "Replace" at bounding box center [232, 208] width 75 height 21
click at [254, 216] on button "Replace" at bounding box center [232, 209] width 75 height 21
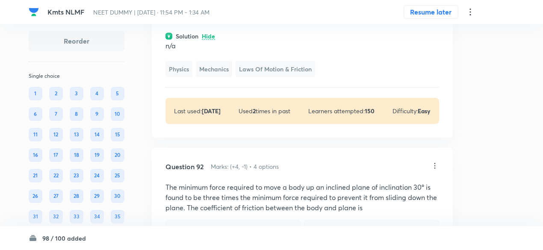
click at [254, 21] on div "1.0 N downward Correct answer" at bounding box center [233, 3] width 135 height 37
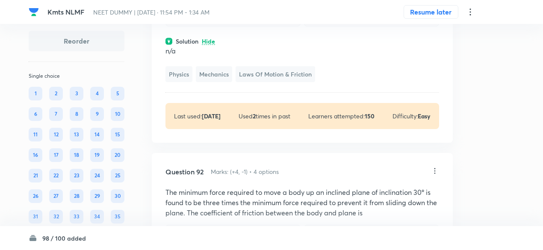
scroll to position [27995, 0]
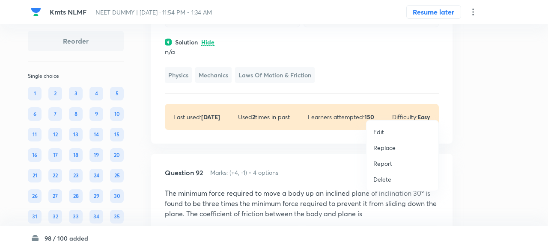
click at [383, 151] on p "Replace" at bounding box center [384, 147] width 22 height 9
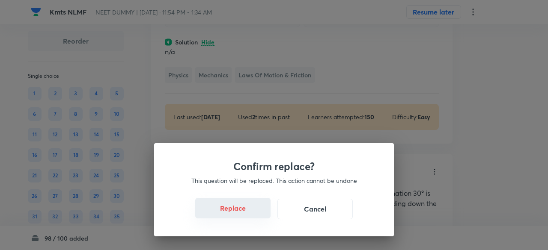
click at [246, 215] on button "Replace" at bounding box center [232, 208] width 75 height 21
click at [246, 215] on button "Replace" at bounding box center [232, 209] width 75 height 21
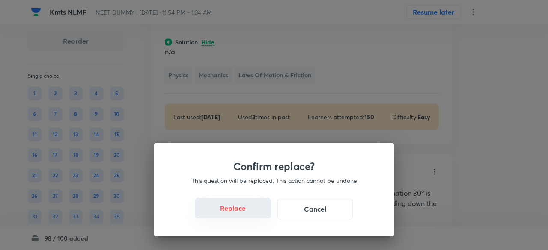
click at [246, 215] on button "Replace" at bounding box center [232, 208] width 75 height 21
click at [246, 215] on div "Confirm replace? This question will be replaced. This action cannot be undone R…" at bounding box center [274, 125] width 548 height 250
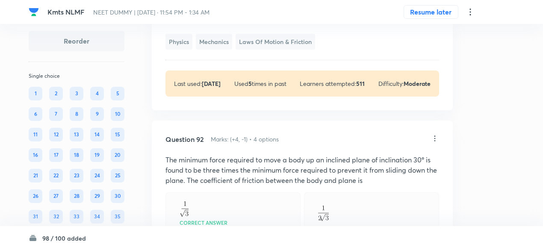
scroll to position [28004, 0]
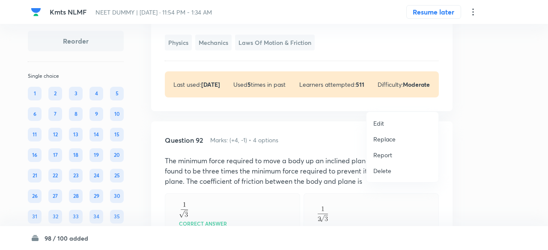
click at [389, 138] on p "Replace" at bounding box center [384, 139] width 22 height 9
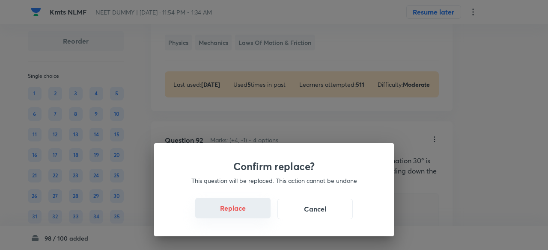
click at [245, 213] on button "Replace" at bounding box center [232, 208] width 75 height 21
click at [245, 213] on button "Replace" at bounding box center [232, 209] width 75 height 21
click at [245, 213] on button "Replace" at bounding box center [232, 208] width 75 height 21
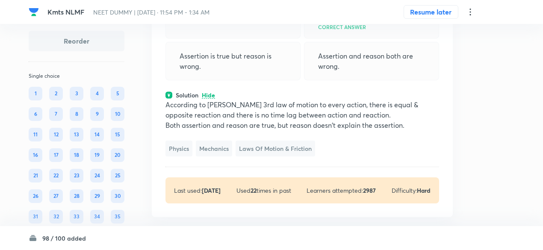
scroll to position [27892, 0]
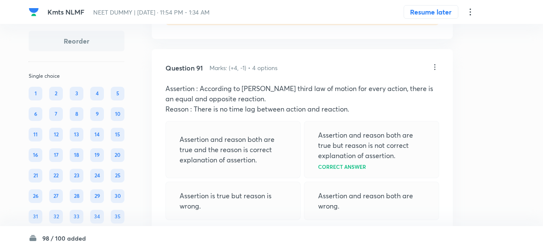
scroll to position [27789, 0]
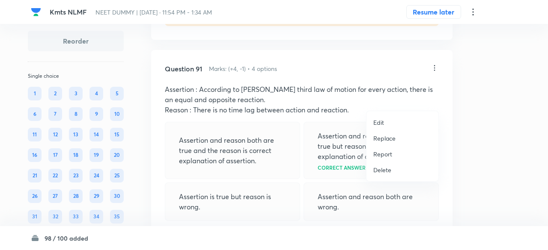
click at [388, 139] on p "Replace" at bounding box center [384, 138] width 22 height 9
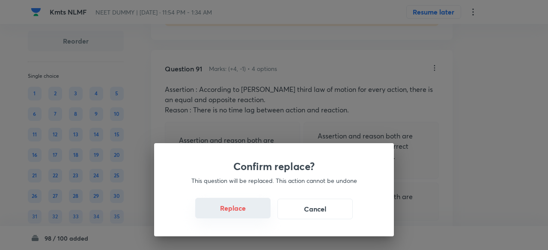
click at [248, 214] on button "Replace" at bounding box center [232, 208] width 75 height 21
click at [248, 214] on button "Replace" at bounding box center [232, 209] width 75 height 21
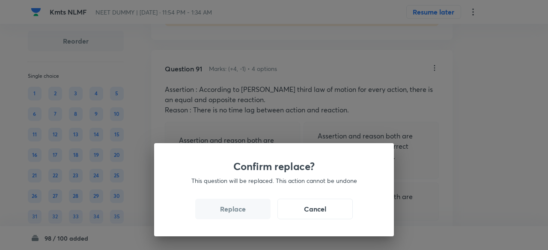
click at [248, 214] on button "Replace" at bounding box center [232, 209] width 75 height 21
click at [249, 214] on button "Replace" at bounding box center [232, 209] width 75 height 21
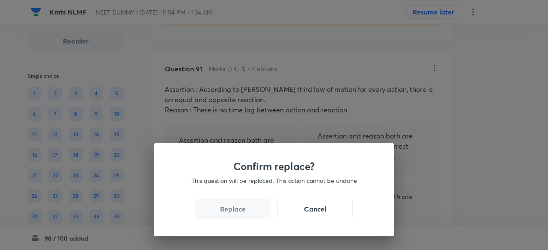
click at [249, 214] on div "Confirm replace? This question will be replaced. This action cannot be undone R…" at bounding box center [274, 125] width 548 height 250
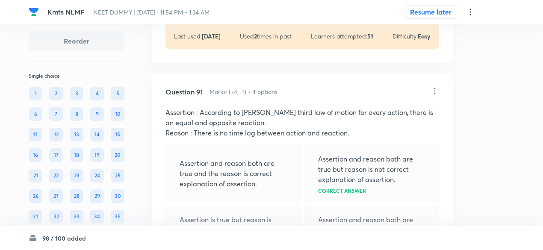
scroll to position [27781, 0]
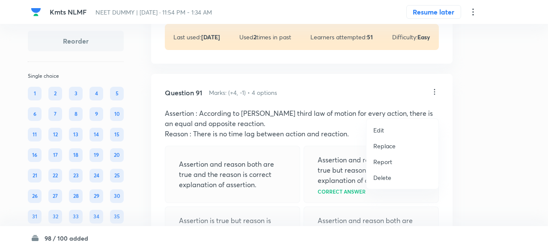
click at [435, 107] on div at bounding box center [274, 125] width 548 height 250
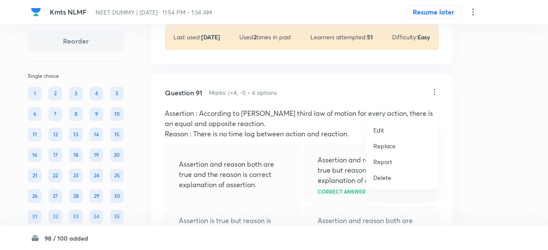
click at [382, 146] on p "Replace" at bounding box center [384, 146] width 22 height 9
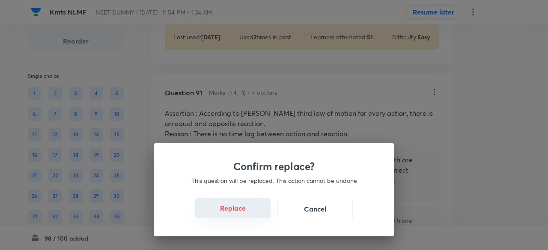
click at [246, 214] on button "Replace" at bounding box center [232, 208] width 75 height 21
click at [246, 214] on button "Replace" at bounding box center [232, 209] width 75 height 21
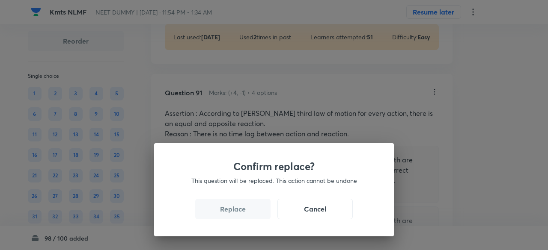
click at [246, 214] on button "Replace" at bounding box center [232, 209] width 75 height 21
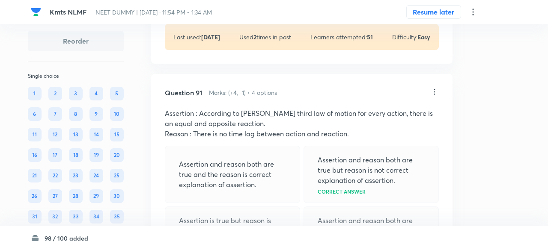
click at [246, 214] on div "Confirm replace? This question will be replaced. This action cannot be undone R…" at bounding box center [274, 125] width 548 height 250
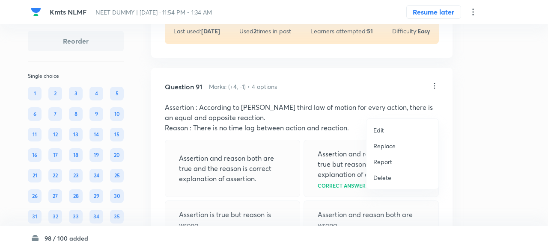
click at [393, 145] on p "Replace" at bounding box center [384, 146] width 22 height 9
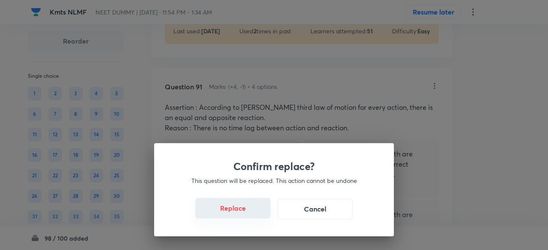
click at [246, 213] on button "Replace" at bounding box center [232, 208] width 75 height 21
click at [246, 213] on button "Replace" at bounding box center [232, 209] width 75 height 21
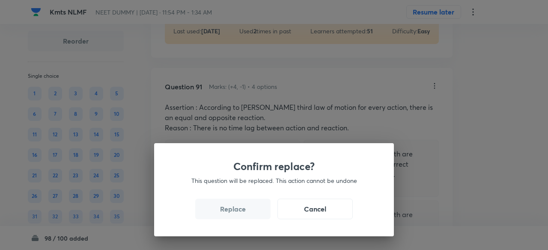
click at [246, 213] on button "Replace" at bounding box center [232, 209] width 75 height 21
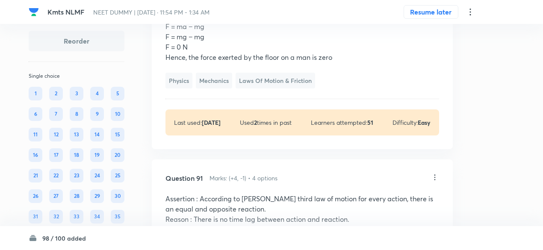
scroll to position [27802, 0]
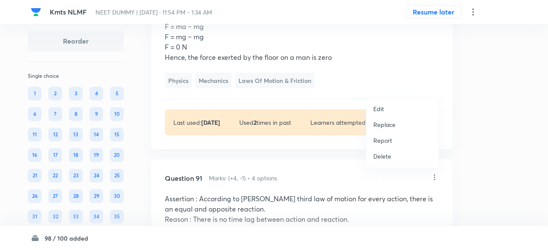
click at [387, 126] on p "Replace" at bounding box center [384, 124] width 22 height 9
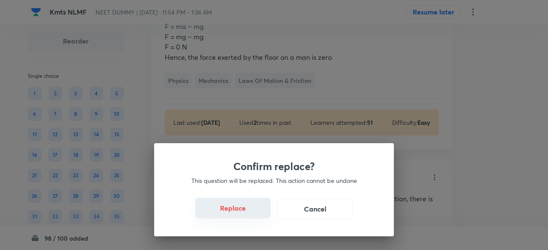
click at [237, 207] on button "Replace" at bounding box center [232, 208] width 75 height 21
click at [237, 207] on button "Replace" at bounding box center [232, 209] width 75 height 21
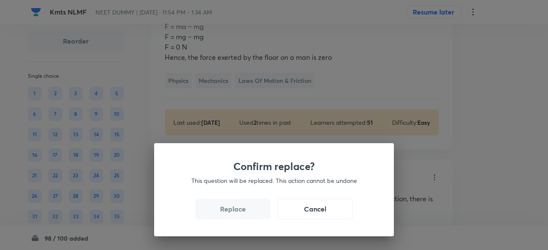
click at [237, 207] on button "Replace" at bounding box center [232, 209] width 75 height 21
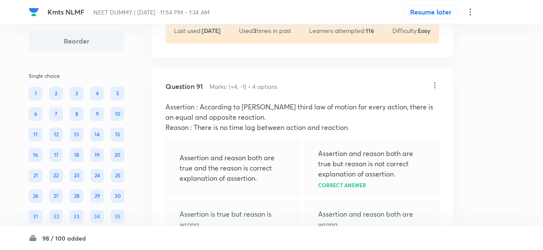
scroll to position [27811, 0]
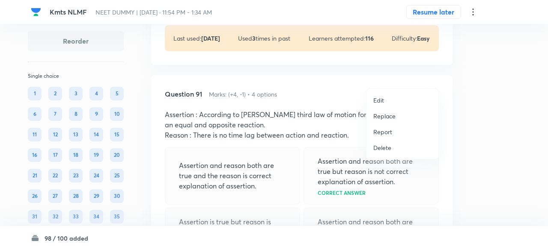
click at [392, 119] on p "Replace" at bounding box center [384, 116] width 22 height 9
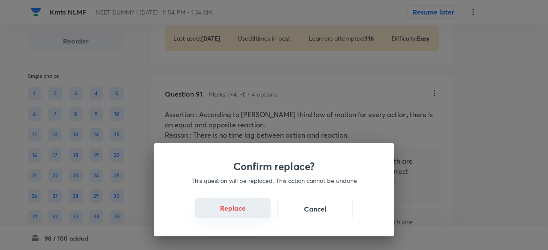
click at [254, 216] on button "Replace" at bounding box center [232, 208] width 75 height 21
click at [254, 216] on button "Replace" at bounding box center [232, 209] width 75 height 21
click at [254, 216] on div "Confirm replace? This question will be replaced. This action cannot be undone R…" at bounding box center [274, 125] width 548 height 250
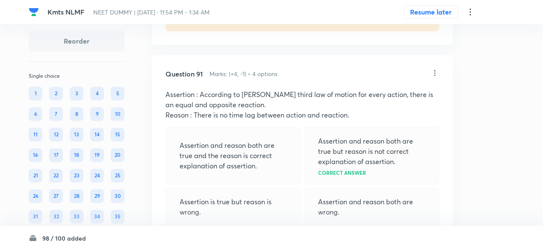
scroll to position [27803, 0]
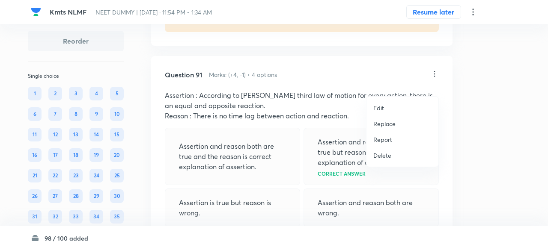
click at [386, 128] on p "Replace" at bounding box center [384, 123] width 22 height 9
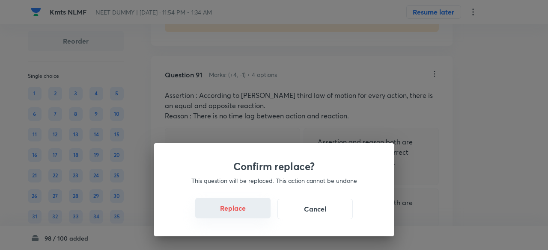
click at [232, 218] on button "Replace" at bounding box center [232, 208] width 75 height 21
click at [232, 218] on button "Replace" at bounding box center [232, 209] width 75 height 21
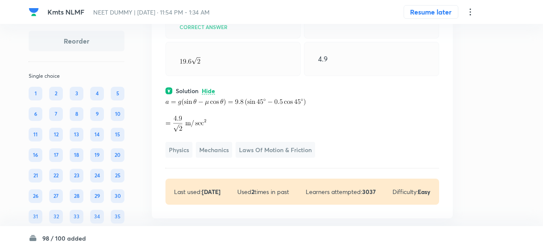
scroll to position [27650, 0]
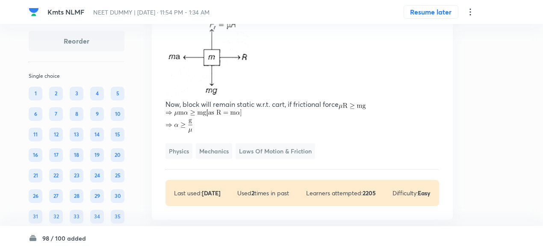
scroll to position [27518, 0]
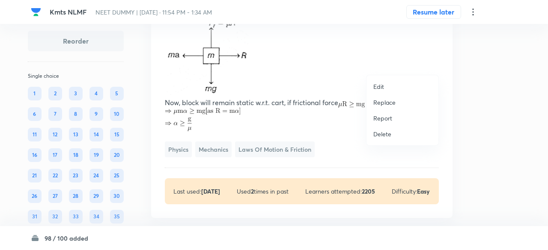
click at [306, 138] on div at bounding box center [274, 125] width 548 height 250
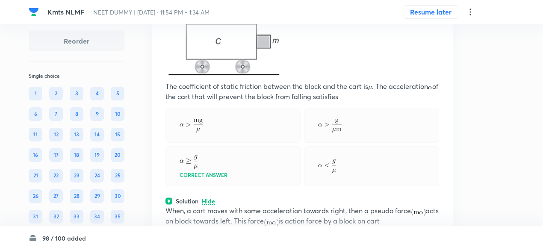
scroll to position [27307, 0]
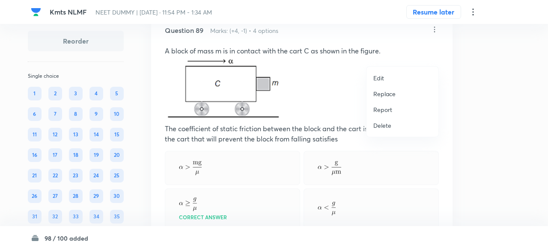
click at [384, 96] on p "Replace" at bounding box center [384, 93] width 22 height 9
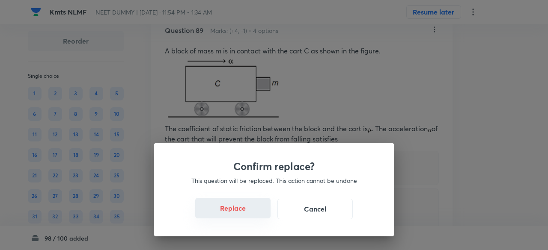
click at [242, 214] on button "Replace" at bounding box center [232, 208] width 75 height 21
click at [242, 214] on button "Replace" at bounding box center [232, 209] width 75 height 21
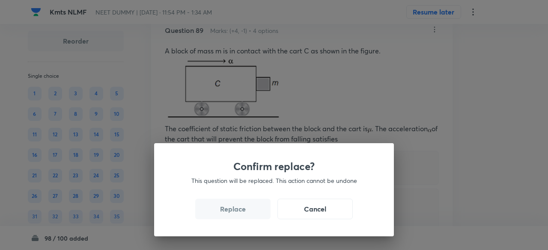
click at [242, 214] on button "Replace" at bounding box center [232, 209] width 75 height 21
click at [242, 214] on button "Replace" at bounding box center [232, 208] width 75 height 21
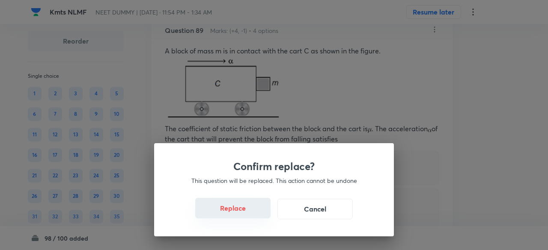
click at [242, 214] on button "Replace" at bounding box center [232, 208] width 75 height 21
click at [242, 214] on button "Replace" at bounding box center [232, 209] width 75 height 21
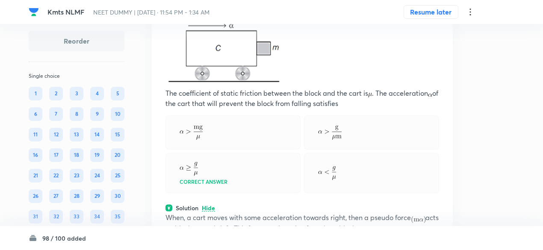
scroll to position [27373, 0]
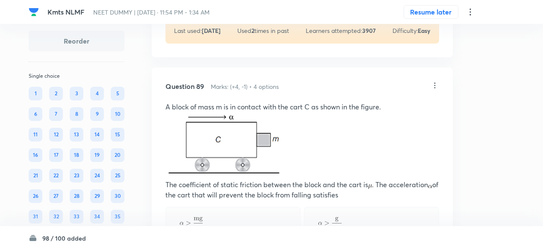
scroll to position [27276, 0]
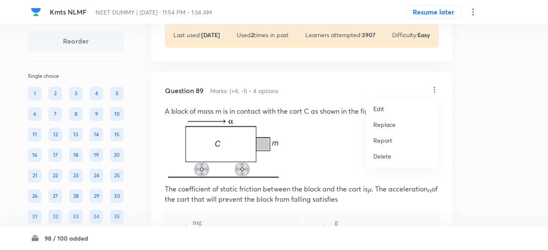
click at [386, 125] on p "Replace" at bounding box center [384, 124] width 22 height 9
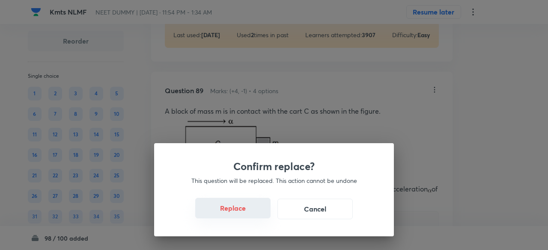
click at [246, 212] on button "Replace" at bounding box center [232, 208] width 75 height 21
click at [247, 213] on button "Replace" at bounding box center [232, 208] width 75 height 21
click at [247, 213] on button "Replace" at bounding box center [232, 209] width 75 height 21
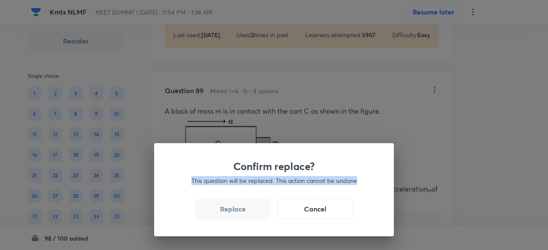
click at [247, 213] on div "Confirm replace? This question will be replaced. This action cannot be undone R…" at bounding box center [274, 125] width 548 height 250
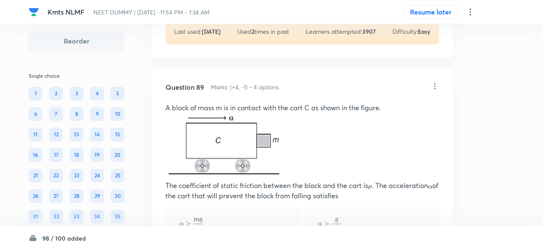
scroll to position [27298, 0]
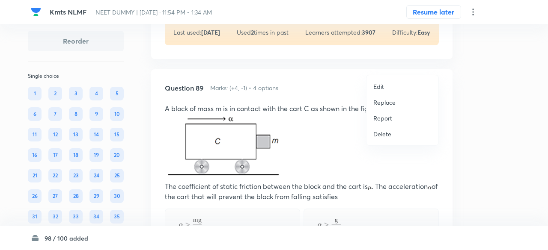
click at [389, 101] on p "Replace" at bounding box center [384, 102] width 22 height 9
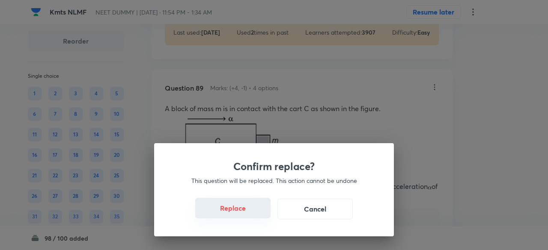
click at [252, 214] on button "Replace" at bounding box center [232, 208] width 75 height 21
click at [252, 214] on button "Replace" at bounding box center [232, 209] width 75 height 21
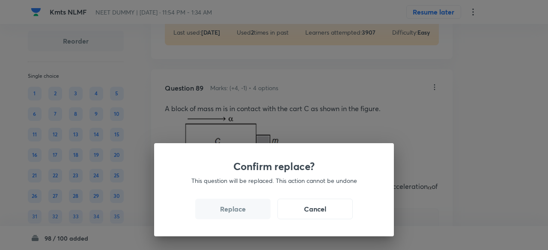
click at [252, 214] on button "Replace" at bounding box center [232, 209] width 75 height 21
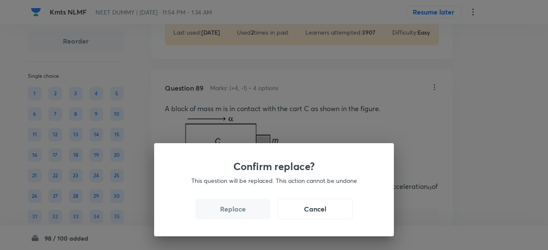
click at [252, 214] on button "Replace" at bounding box center [232, 209] width 75 height 21
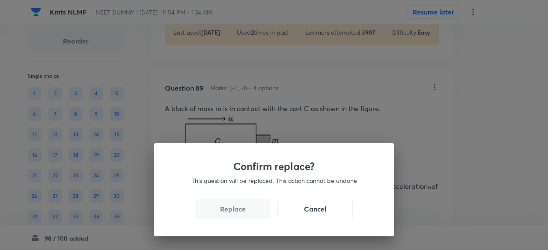
click at [252, 214] on button "Replace" at bounding box center [232, 209] width 75 height 21
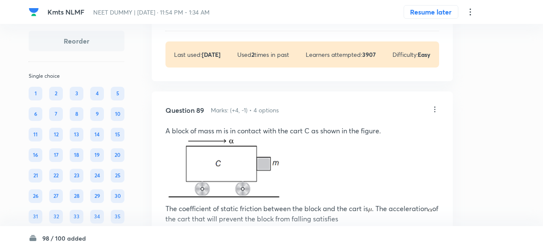
scroll to position [27272, 0]
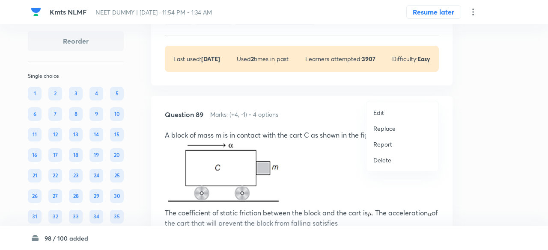
click at [392, 128] on p "Replace" at bounding box center [384, 128] width 22 height 9
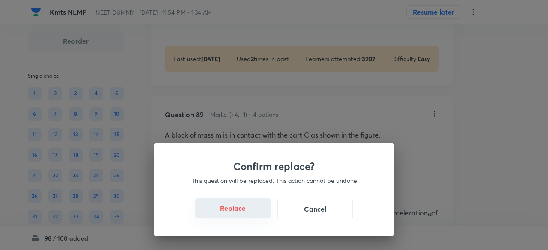
click at [248, 213] on button "Replace" at bounding box center [232, 208] width 75 height 21
click at [248, 213] on button "Replace" at bounding box center [232, 209] width 75 height 21
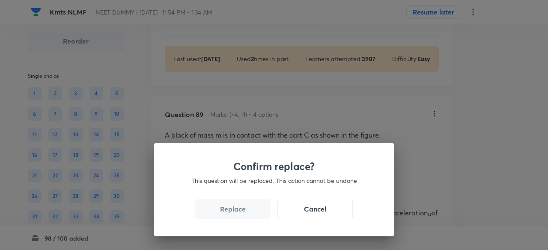
click at [248, 213] on button "Replace" at bounding box center [232, 209] width 75 height 21
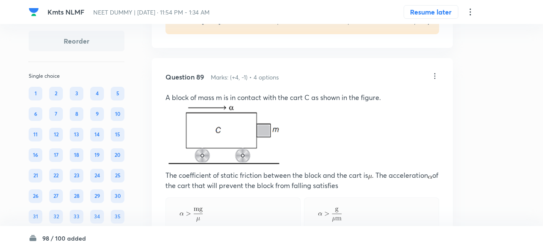
scroll to position [27269, 0]
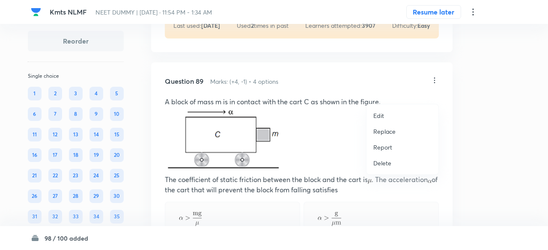
click at [383, 137] on li "Replace" at bounding box center [402, 132] width 72 height 16
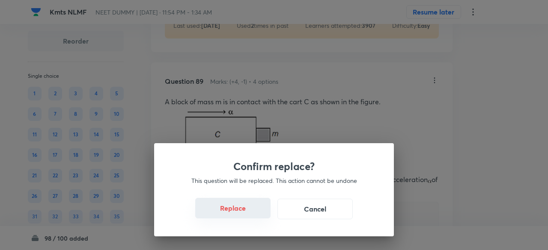
click at [250, 214] on button "Replace" at bounding box center [232, 208] width 75 height 21
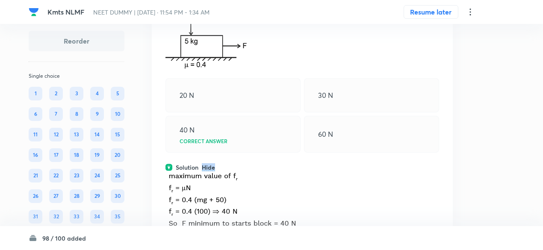
scroll to position [27097, 0]
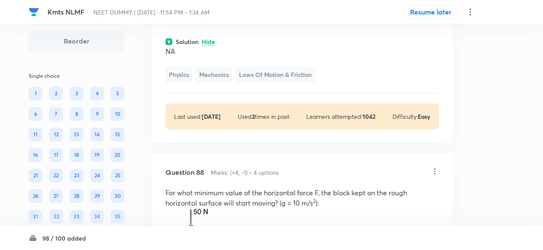
scroll to position [26941, 0]
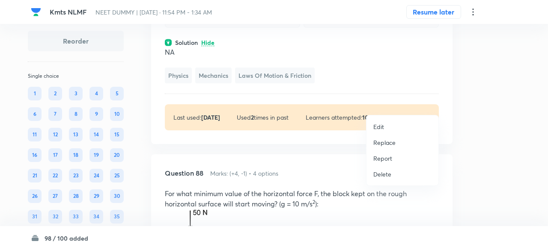
click at [386, 142] on p "Replace" at bounding box center [384, 142] width 22 height 9
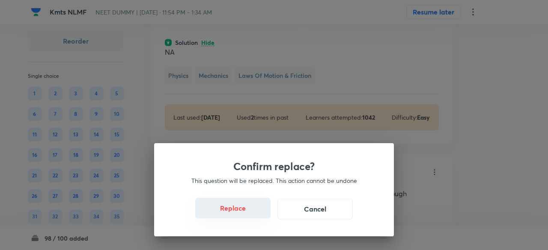
click at [246, 212] on button "Replace" at bounding box center [232, 208] width 75 height 21
click at [246, 212] on button "Replace" at bounding box center [232, 209] width 75 height 21
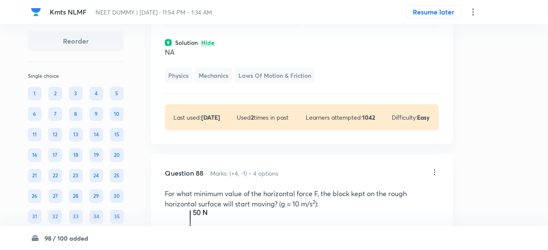
click at [246, 212] on div "Confirm replace? This question will be replaced. This action cannot be undone R…" at bounding box center [274, 125] width 548 height 250
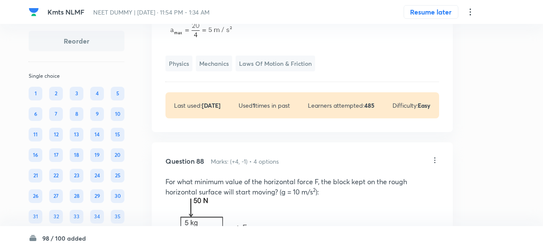
scroll to position [26960, 0]
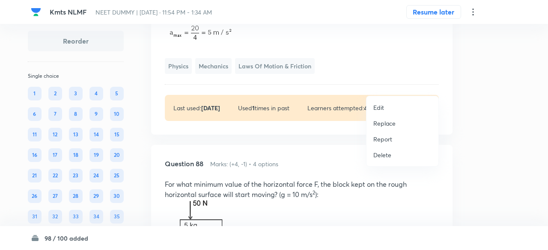
click at [389, 121] on p "Replace" at bounding box center [384, 123] width 22 height 9
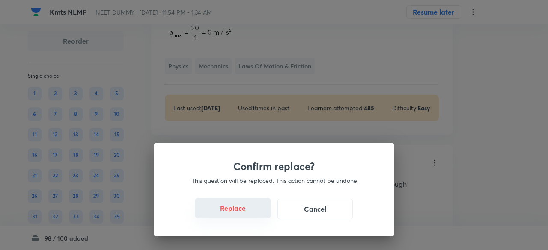
click at [248, 213] on button "Replace" at bounding box center [232, 208] width 75 height 21
click at [248, 213] on button "Replace" at bounding box center [232, 209] width 75 height 21
click at [248, 213] on button "Replace" at bounding box center [232, 208] width 75 height 21
click at [248, 213] on button "Replace" at bounding box center [232, 209] width 75 height 21
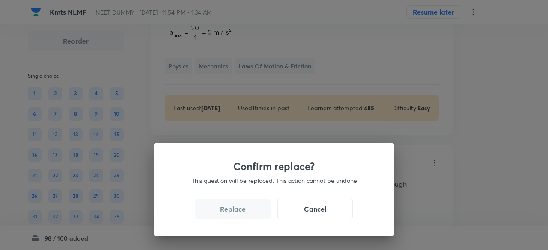
click at [248, 213] on button "Replace" at bounding box center [232, 209] width 75 height 21
click at [248, 213] on div "Confirm replace? This question will be replaced. This action cannot be undone R…" at bounding box center [274, 189] width 240 height 93
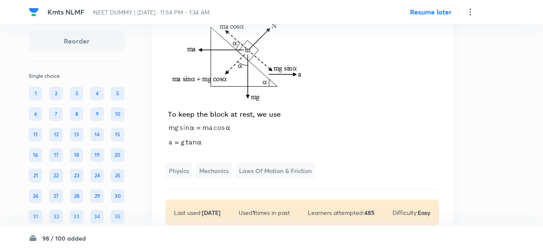
scroll to position [26940, 0]
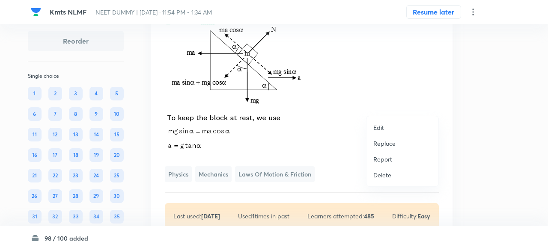
click at [391, 142] on p "Replace" at bounding box center [384, 143] width 22 height 9
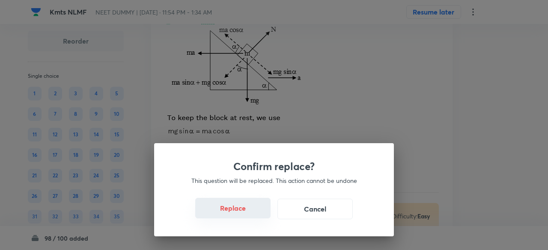
click at [244, 216] on button "Replace" at bounding box center [232, 208] width 75 height 21
click at [244, 216] on button "Replace" at bounding box center [232, 209] width 75 height 21
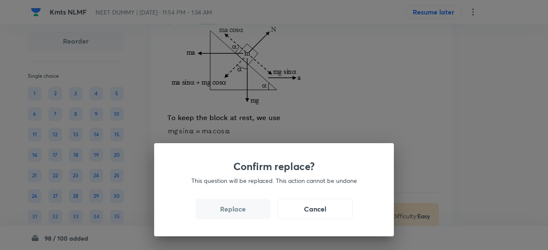
click at [244, 216] on button "Replace" at bounding box center [232, 209] width 75 height 21
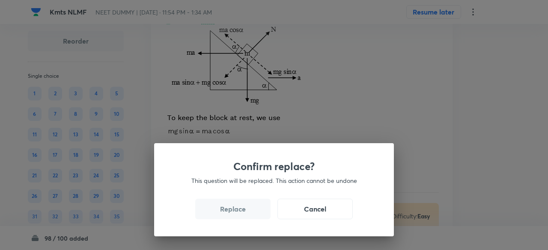
click at [244, 216] on button "Replace" at bounding box center [232, 209] width 75 height 21
click at [244, 216] on div "Confirm replace? This question will be replaced. This action cannot be undone R…" at bounding box center [274, 125] width 548 height 250
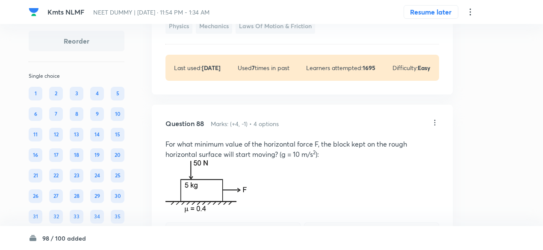
scroll to position [26918, 0]
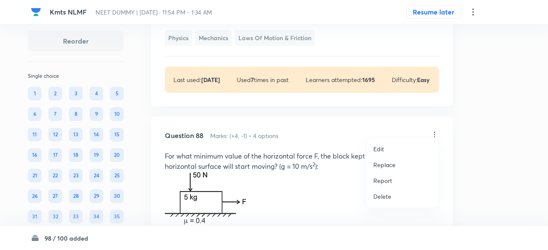
click at [385, 164] on p "Replace" at bounding box center [384, 164] width 22 height 9
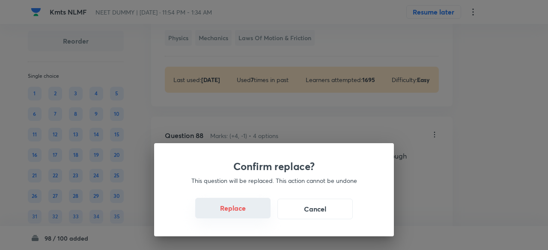
click at [240, 216] on button "Replace" at bounding box center [232, 208] width 75 height 21
click at [247, 216] on button "Replace" at bounding box center [232, 208] width 75 height 21
click at [247, 216] on button "Replace" at bounding box center [232, 209] width 75 height 21
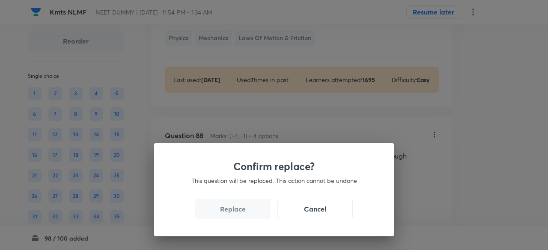
click at [247, 216] on button "Replace" at bounding box center [232, 209] width 75 height 21
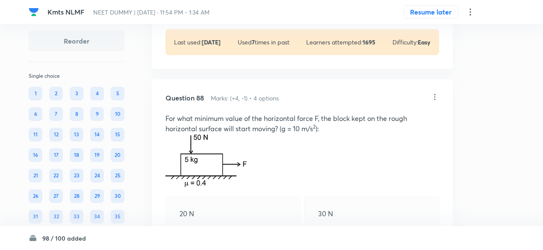
scroll to position [26933, 0]
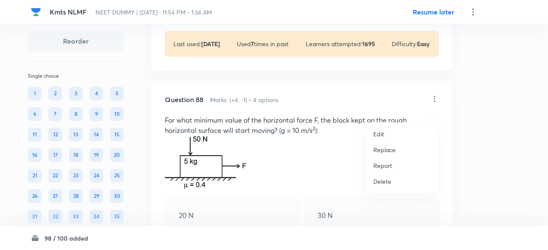
click at [388, 148] on p "Replace" at bounding box center [384, 149] width 22 height 9
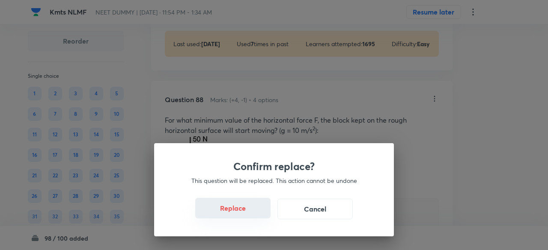
click at [244, 209] on button "Replace" at bounding box center [232, 208] width 75 height 21
click at [244, 209] on button "Replace" at bounding box center [232, 209] width 75 height 21
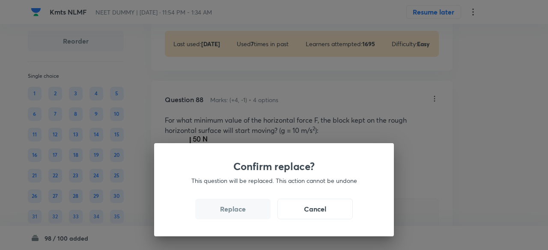
click at [244, 209] on button "Replace" at bounding box center [232, 209] width 75 height 21
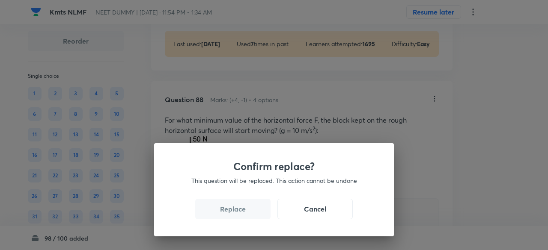
click at [244, 209] on button "Replace" at bounding box center [232, 209] width 75 height 21
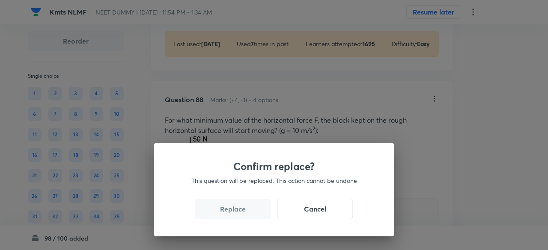
click at [244, 209] on button "Replace" at bounding box center [232, 209] width 75 height 21
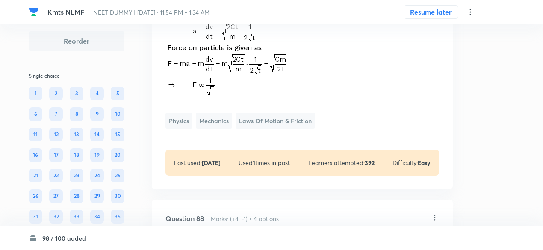
scroll to position [26940, 0]
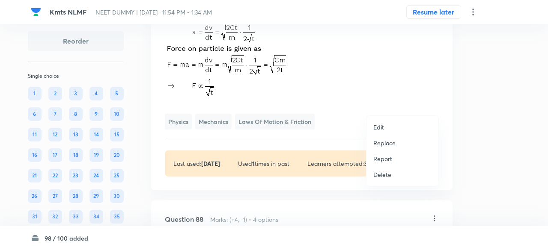
click at [391, 142] on p "Replace" at bounding box center [384, 143] width 22 height 9
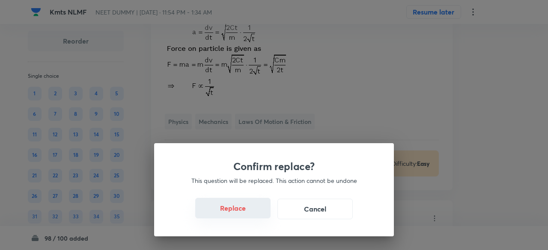
click at [246, 211] on button "Replace" at bounding box center [232, 208] width 75 height 21
click at [246, 211] on button "Replace" at bounding box center [232, 209] width 75 height 21
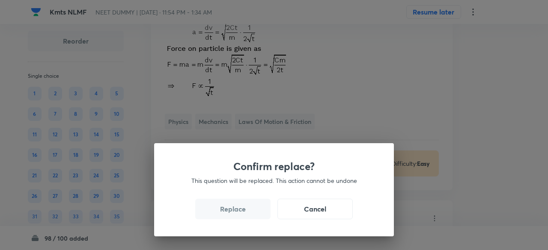
click at [246, 211] on button "Replace" at bounding box center [232, 209] width 75 height 21
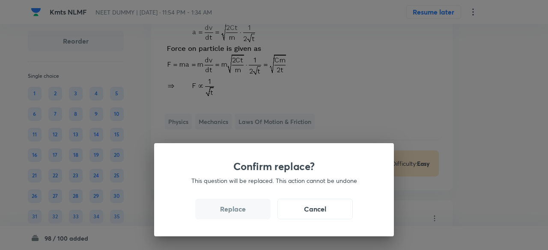
click at [246, 211] on button "Replace" at bounding box center [232, 209] width 75 height 21
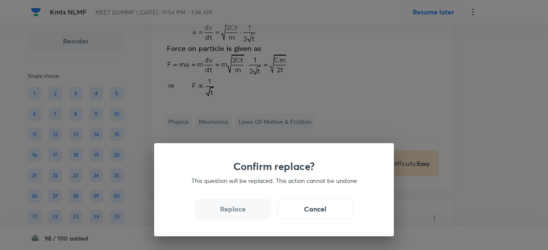
click at [246, 211] on button "Replace" at bounding box center [232, 209] width 75 height 21
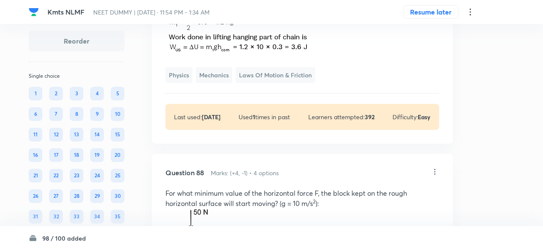
scroll to position [26948, 0]
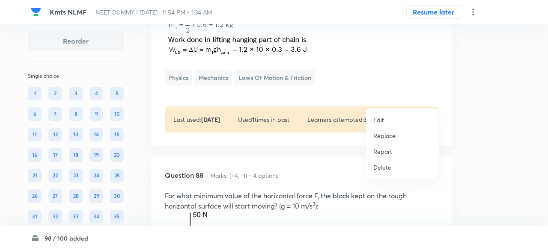
click at [386, 134] on p "Replace" at bounding box center [384, 135] width 22 height 9
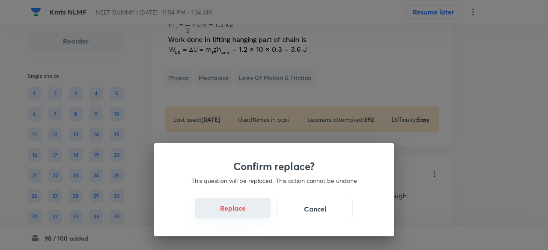
click at [247, 214] on button "Replace" at bounding box center [232, 208] width 75 height 21
click at [247, 214] on button "Replace" at bounding box center [232, 209] width 75 height 21
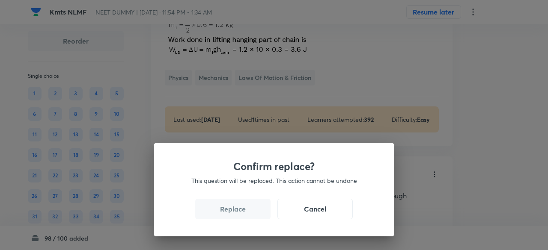
click at [247, 214] on button "Replace" at bounding box center [232, 209] width 75 height 21
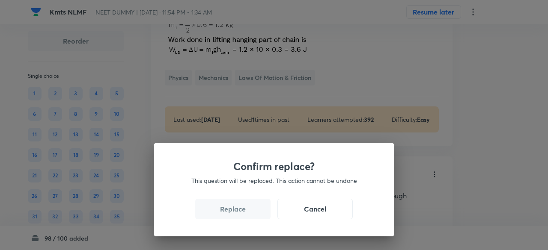
click at [247, 214] on button "Replace" at bounding box center [232, 209] width 75 height 21
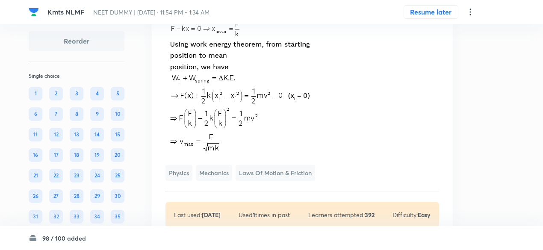
scroll to position [26977, 0]
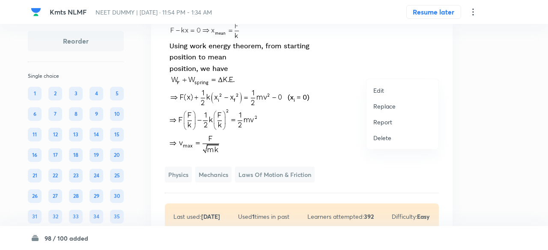
click at [392, 104] on p "Replace" at bounding box center [384, 106] width 22 height 9
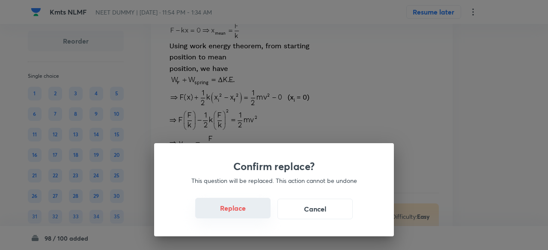
click at [257, 211] on button "Replace" at bounding box center [232, 208] width 75 height 21
click at [257, 211] on button "Replace" at bounding box center [232, 209] width 75 height 21
click at [257, 211] on button "Replace" at bounding box center [232, 208] width 75 height 21
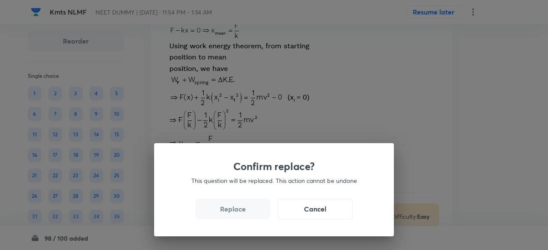
click at [257, 211] on button "Replace" at bounding box center [232, 209] width 75 height 21
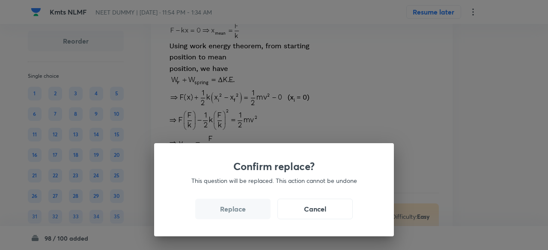
click at [257, 211] on button "Replace" at bounding box center [232, 209] width 75 height 21
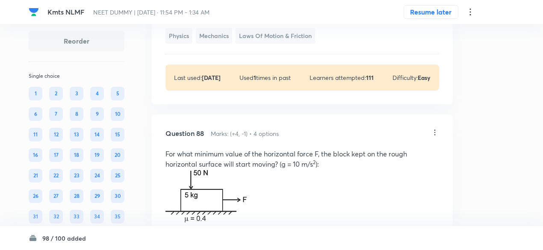
scroll to position [26932, 0]
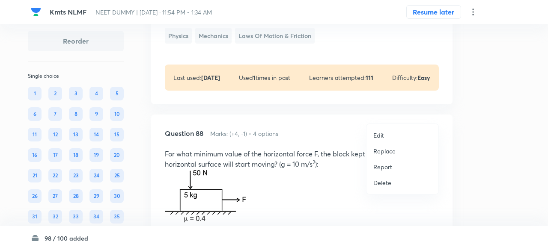
click at [390, 152] on p "Replace" at bounding box center [384, 151] width 22 height 9
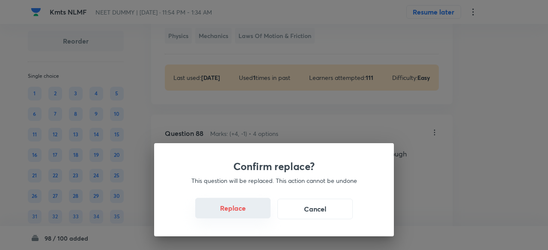
click at [240, 211] on button "Replace" at bounding box center [232, 208] width 75 height 21
click at [240, 211] on button "Replace" at bounding box center [232, 209] width 75 height 21
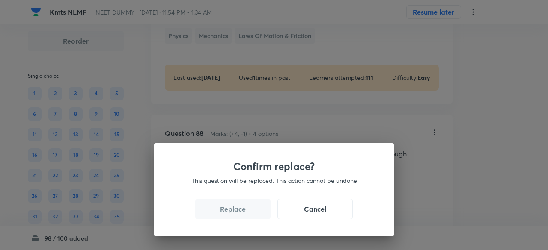
click at [240, 211] on button "Replace" at bounding box center [232, 209] width 75 height 21
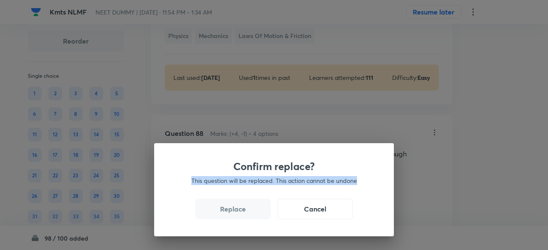
click at [240, 211] on div "Confirm replace? This question will be replaced. This action cannot be undone R…" at bounding box center [274, 125] width 548 height 250
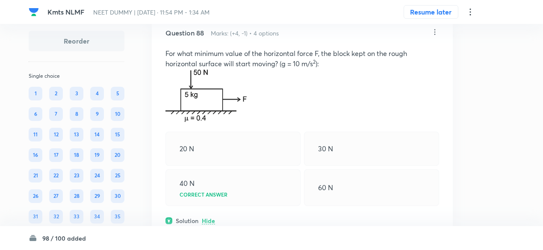
scroll to position [26981, 0]
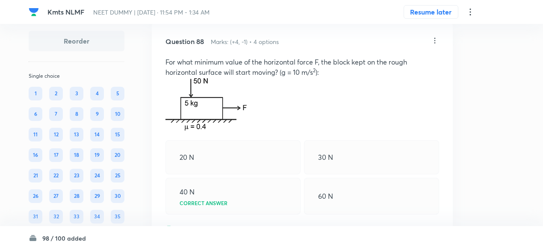
copy p "The block will begin to slide on the surface at t ="
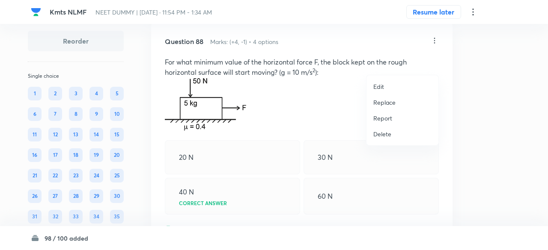
click at [387, 102] on p "Replace" at bounding box center [384, 102] width 22 height 9
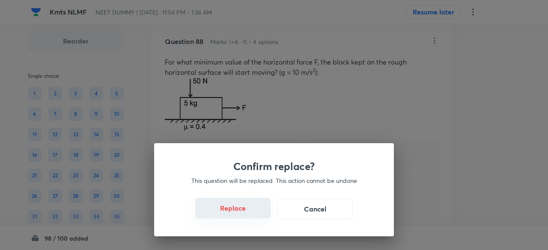
click at [248, 211] on button "Replace" at bounding box center [232, 208] width 75 height 21
click at [249, 211] on button "Replace" at bounding box center [232, 208] width 75 height 21
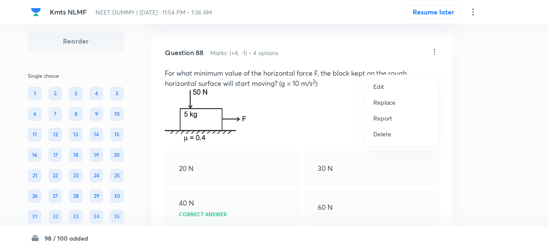
click at [389, 105] on p "Replace" at bounding box center [384, 102] width 22 height 9
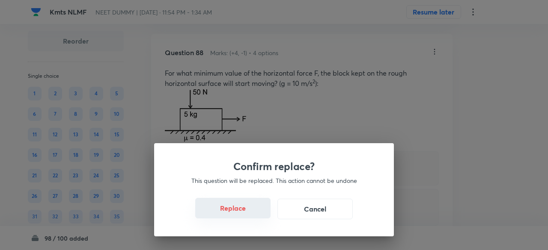
click at [246, 212] on button "Replace" at bounding box center [232, 208] width 75 height 21
click at [250, 214] on button "Replace" at bounding box center [232, 208] width 75 height 21
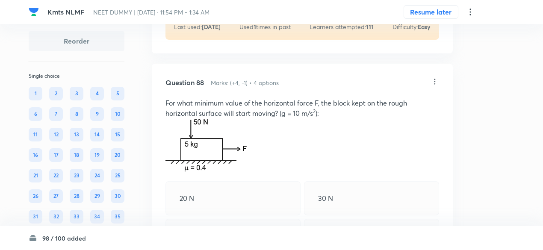
scroll to position [26982, 0]
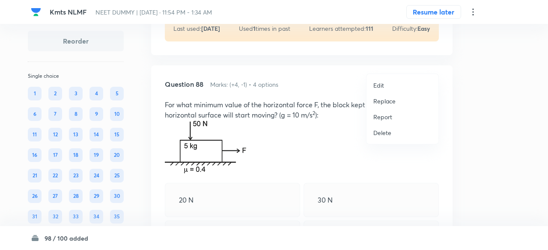
click at [391, 105] on p "Replace" at bounding box center [384, 101] width 22 height 9
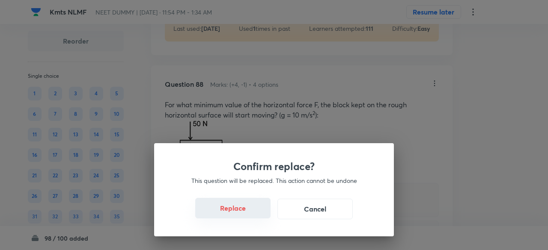
click at [246, 215] on button "Replace" at bounding box center [232, 208] width 75 height 21
click at [246, 215] on button "Replace" at bounding box center [232, 209] width 75 height 21
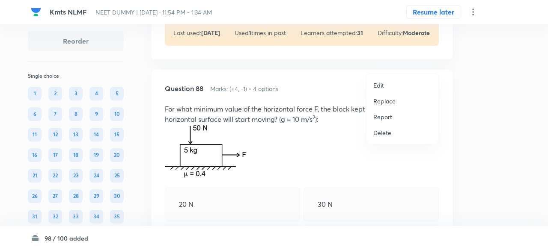
click at [384, 102] on p "Replace" at bounding box center [384, 101] width 22 height 9
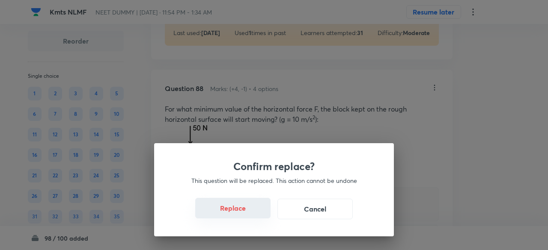
click at [246, 211] on button "Replace" at bounding box center [232, 208] width 75 height 21
click at [246, 211] on button "Replace" at bounding box center [232, 209] width 75 height 21
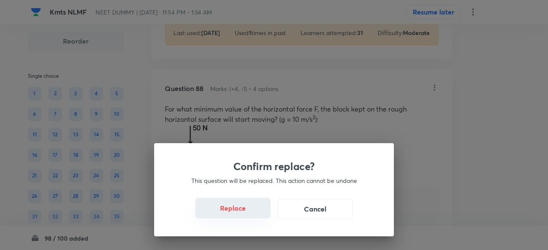
click at [247, 213] on button "Replace" at bounding box center [232, 208] width 75 height 21
click at [247, 213] on button "Replace" at bounding box center [232, 209] width 75 height 21
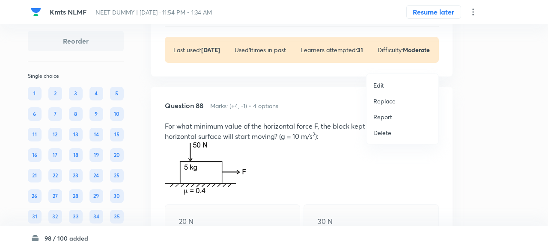
click at [384, 101] on p "Replace" at bounding box center [384, 101] width 22 height 9
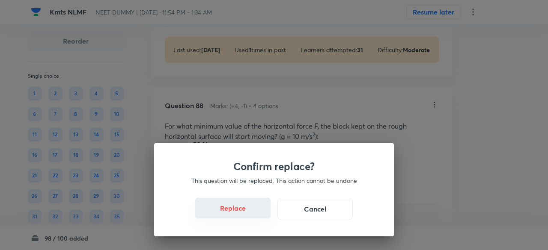
click at [247, 214] on button "Replace" at bounding box center [232, 208] width 75 height 21
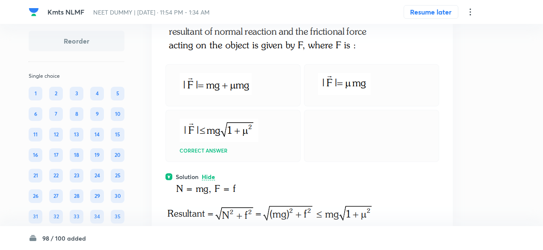
scroll to position [26792, 0]
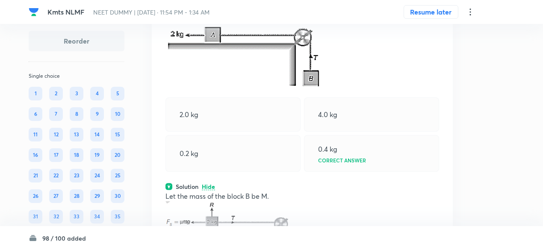
scroll to position [26479, 0]
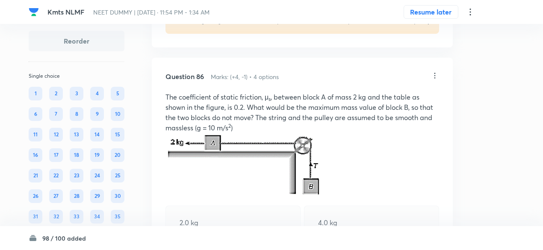
scroll to position [26415, 0]
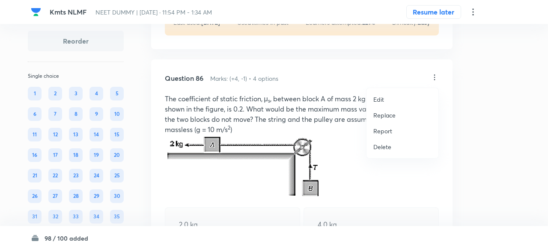
click at [389, 114] on p "Replace" at bounding box center [384, 115] width 22 height 9
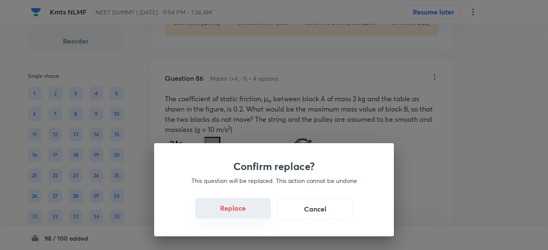
click at [245, 213] on button "Replace" at bounding box center [232, 208] width 75 height 21
click at [245, 213] on button "Replace" at bounding box center [232, 209] width 75 height 21
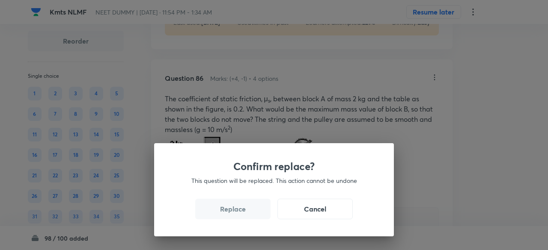
click at [245, 213] on button "Replace" at bounding box center [232, 209] width 75 height 21
click at [245, 213] on div "Confirm replace? This question will be replaced. This action cannot be undone R…" at bounding box center [274, 125] width 548 height 250
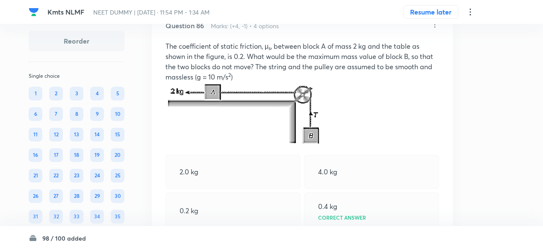
scroll to position [26608, 0]
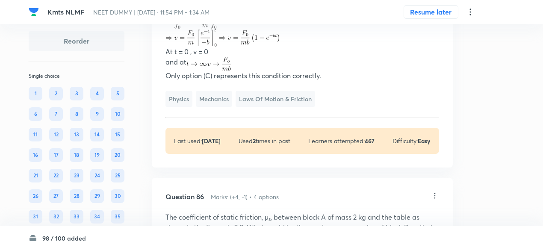
scroll to position [26430, 0]
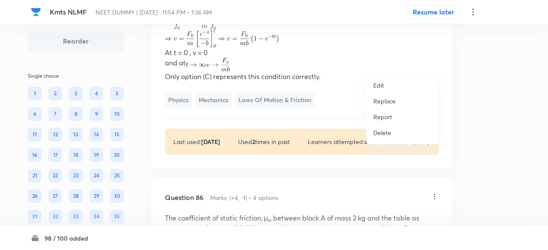
click at [386, 101] on p "Replace" at bounding box center [384, 101] width 22 height 9
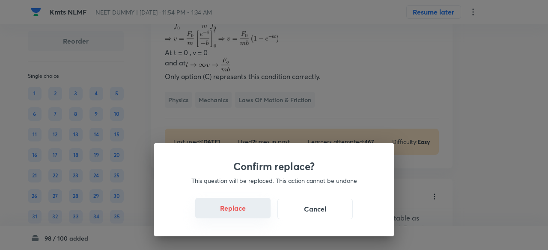
click at [255, 213] on button "Replace" at bounding box center [232, 208] width 75 height 21
click at [255, 213] on button "Replace" at bounding box center [232, 209] width 75 height 21
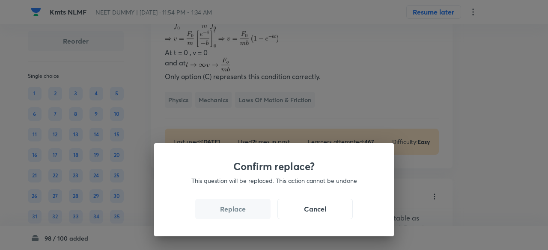
click at [255, 213] on button "Replace" at bounding box center [232, 209] width 75 height 21
click at [255, 213] on button "Replace" at bounding box center [232, 208] width 75 height 21
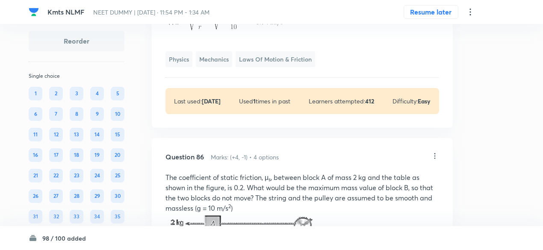
scroll to position [26400, 0]
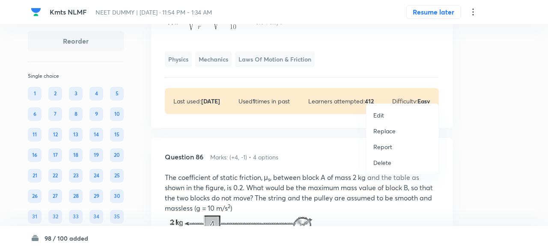
click at [389, 130] on p "Replace" at bounding box center [384, 131] width 22 height 9
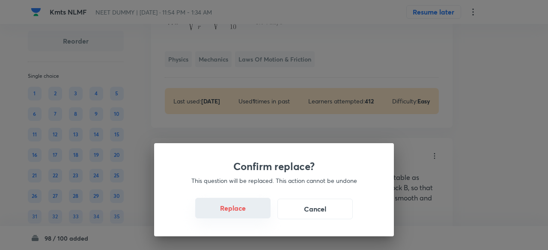
click at [253, 212] on button "Replace" at bounding box center [232, 208] width 75 height 21
click at [253, 212] on button "Replace" at bounding box center [232, 209] width 75 height 21
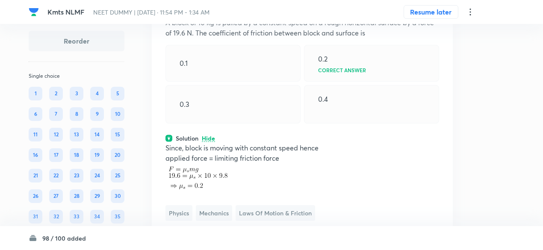
scroll to position [26197, 0]
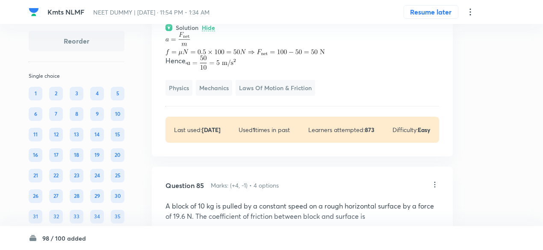
scroll to position [26049, 0]
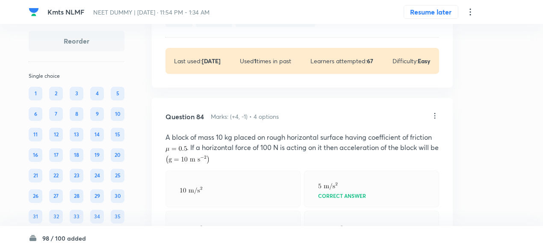
scroll to position [25908, 0]
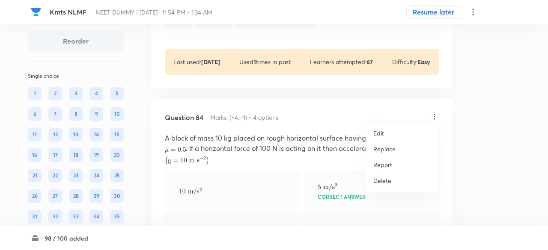
click at [392, 148] on p "Replace" at bounding box center [384, 149] width 22 height 9
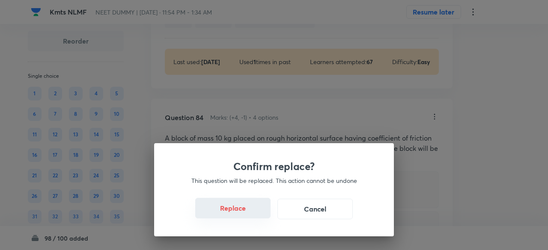
click at [255, 210] on button "Replace" at bounding box center [232, 208] width 75 height 21
click at [257, 216] on button "Replace" at bounding box center [232, 208] width 75 height 21
click at [257, 216] on button "Replace" at bounding box center [232, 209] width 75 height 21
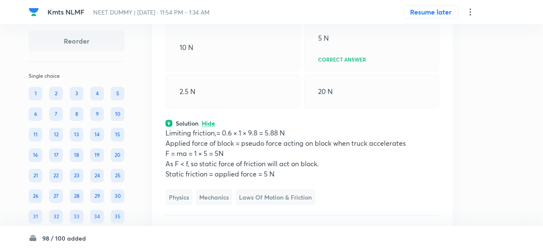
scroll to position [25761, 0]
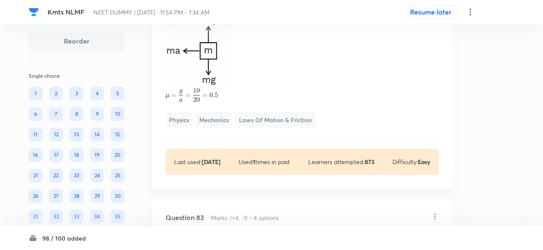
scroll to position [25628, 0]
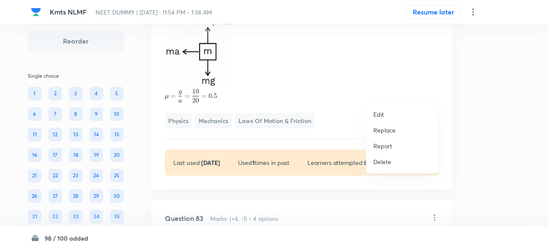
click at [387, 131] on p "Replace" at bounding box center [384, 130] width 22 height 9
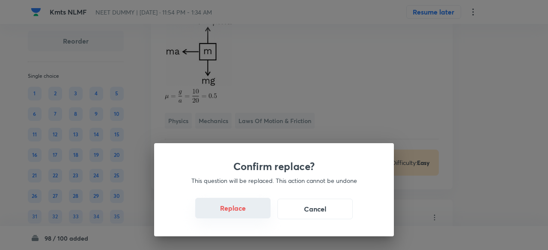
click at [251, 215] on button "Replace" at bounding box center [232, 208] width 75 height 21
click at [251, 215] on button "Replace" at bounding box center [232, 209] width 75 height 21
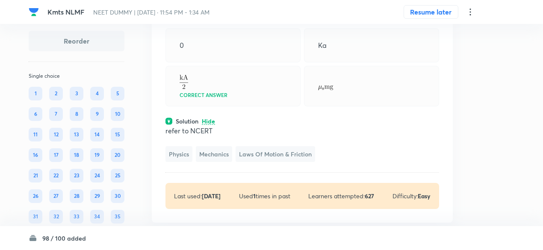
scroll to position [25553, 0]
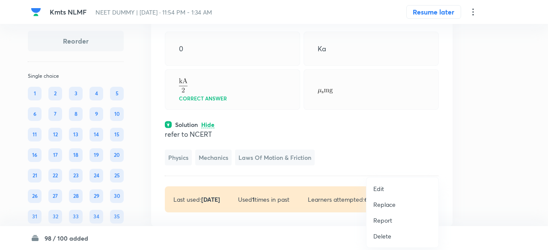
click at [383, 203] on p "Replace" at bounding box center [384, 204] width 22 height 9
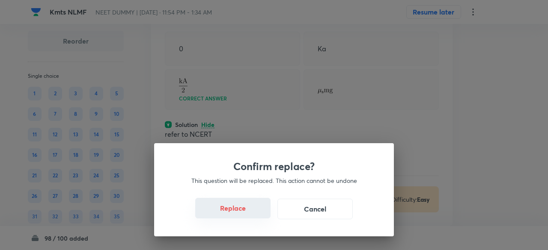
click at [234, 213] on button "Replace" at bounding box center [232, 208] width 75 height 21
click at [234, 213] on button "Replace" at bounding box center [232, 209] width 75 height 21
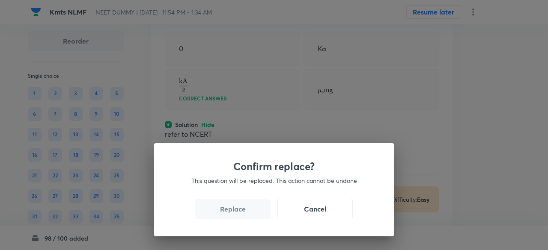
click at [234, 213] on button "Replace" at bounding box center [232, 209] width 75 height 21
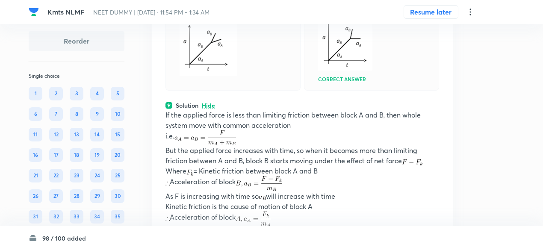
scroll to position [25612, 0]
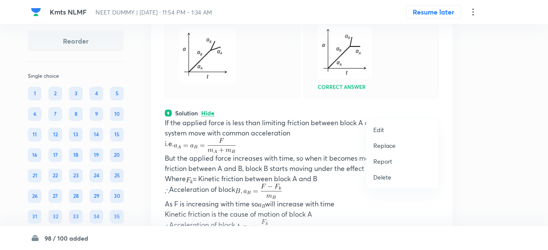
click at [387, 145] on p "Replace" at bounding box center [384, 145] width 22 height 9
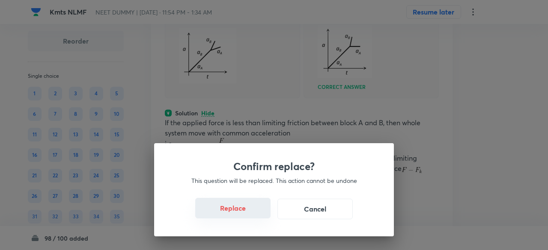
click at [243, 211] on button "Replace" at bounding box center [232, 208] width 75 height 21
click at [246, 215] on button "Replace" at bounding box center [232, 208] width 75 height 21
click at [246, 215] on button "Replace" at bounding box center [232, 209] width 75 height 21
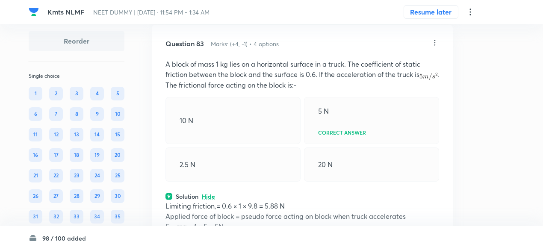
scroll to position [25644, 0]
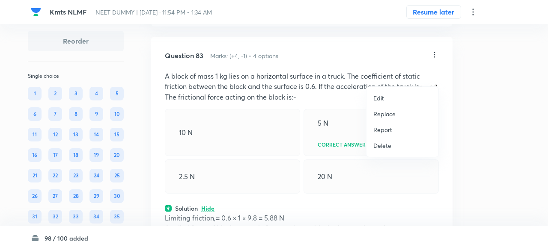
click at [389, 114] on p "Replace" at bounding box center [384, 114] width 22 height 9
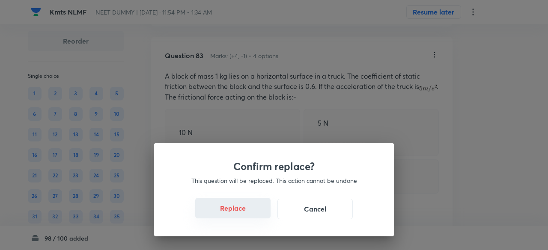
click at [241, 211] on button "Replace" at bounding box center [232, 208] width 75 height 21
click at [244, 212] on button "Replace" at bounding box center [232, 208] width 75 height 21
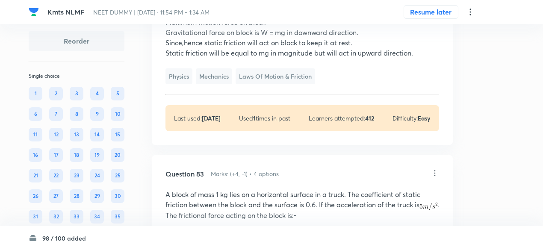
scroll to position [25613, 0]
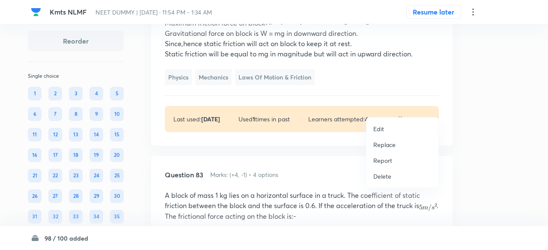
click at [387, 146] on p "Replace" at bounding box center [384, 144] width 22 height 9
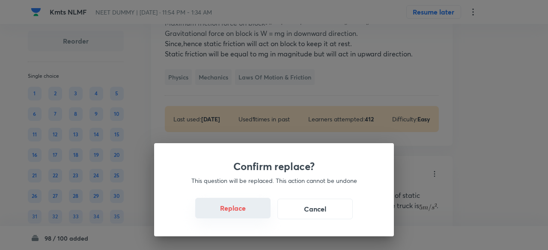
click at [244, 211] on button "Replace" at bounding box center [232, 208] width 75 height 21
click at [250, 215] on button "Replace" at bounding box center [232, 208] width 75 height 21
click at [250, 215] on button "Replace" at bounding box center [232, 209] width 75 height 21
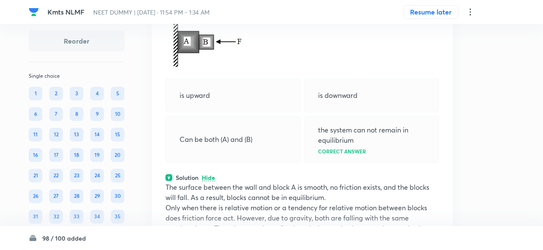
scroll to position [25453, 0]
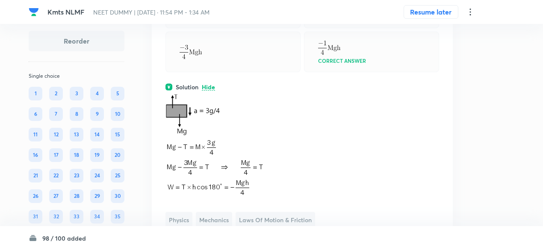
scroll to position [25246, 0]
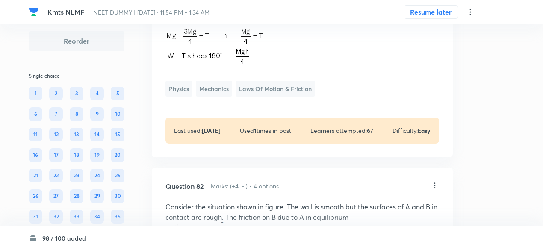
scroll to position [25445, 0]
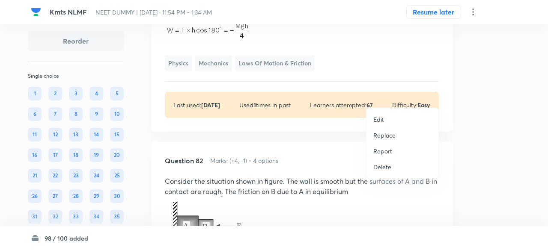
click at [387, 134] on p "Replace" at bounding box center [384, 135] width 22 height 9
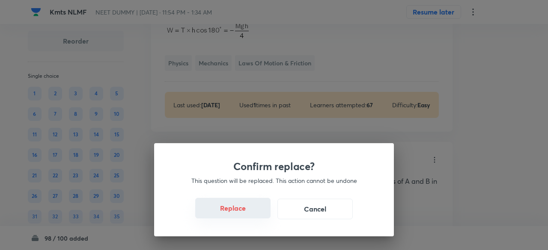
click at [232, 211] on button "Replace" at bounding box center [232, 208] width 75 height 21
click at [232, 211] on button "Replace" at bounding box center [232, 209] width 75 height 21
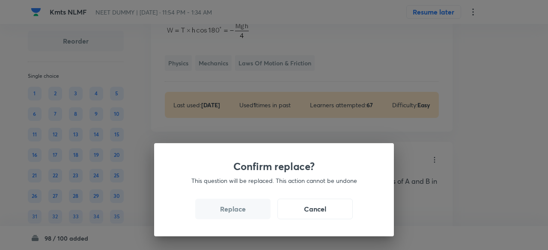
click at [232, 211] on button "Replace" at bounding box center [232, 209] width 75 height 21
click at [232, 211] on div "Confirm replace? This question will be replaced. This action cannot be undone R…" at bounding box center [274, 125] width 548 height 250
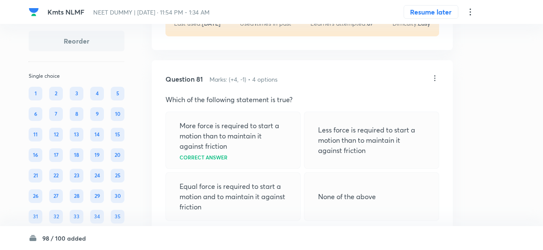
scroll to position [25160, 0]
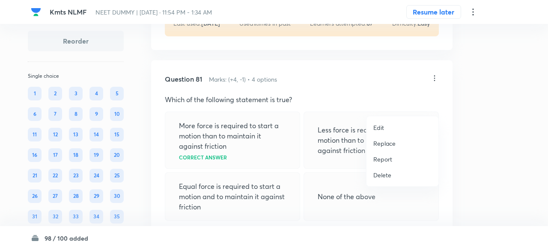
click at [388, 143] on p "Replace" at bounding box center [384, 143] width 22 height 9
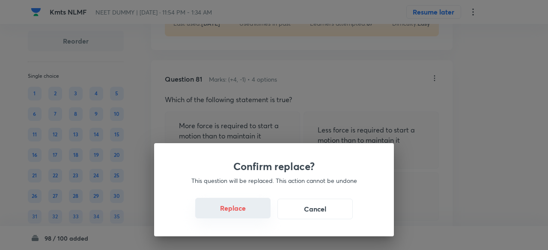
click at [255, 212] on button "Replace" at bounding box center [232, 208] width 75 height 21
click at [257, 218] on button "Replace" at bounding box center [232, 208] width 75 height 21
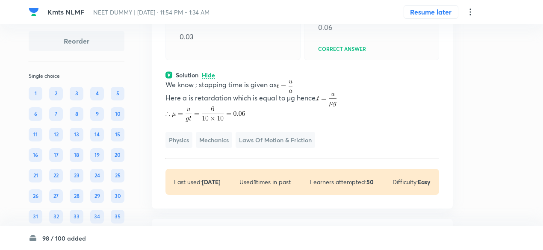
scroll to position [25044, 0]
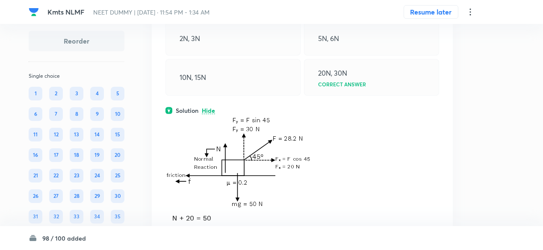
scroll to position [24740, 0]
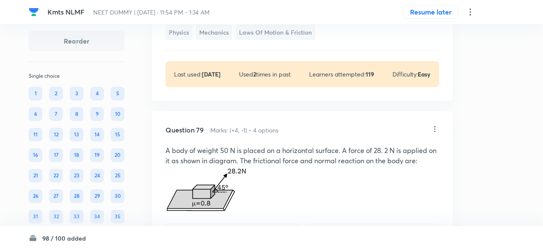
scroll to position [24605, 0]
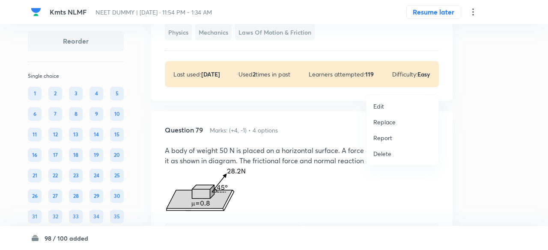
click at [305, 131] on div at bounding box center [274, 125] width 548 height 250
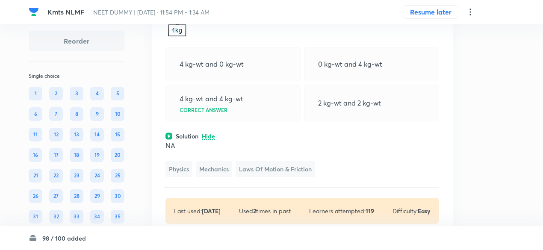
scroll to position [24464, 0]
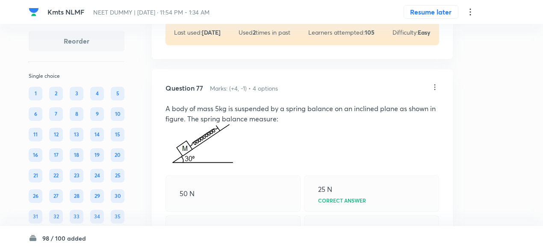
scroll to position [24040, 0]
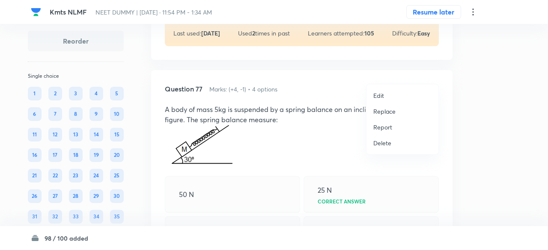
click at [320, 99] on div at bounding box center [274, 125] width 548 height 250
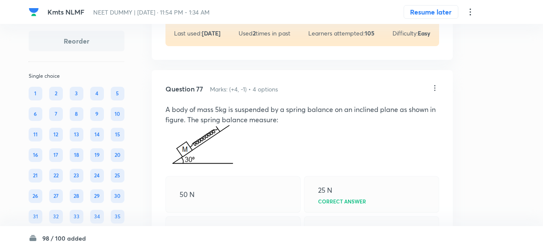
copy p "A block of mass moving with velocity v 0 on a smooth horizontal surface hits th…"
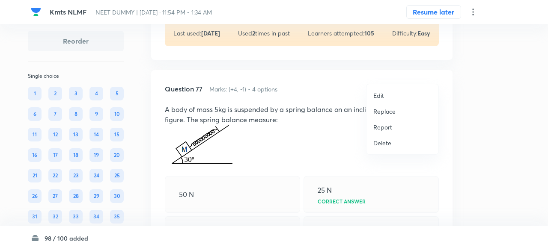
click at [384, 110] on p "Replace" at bounding box center [384, 111] width 22 height 9
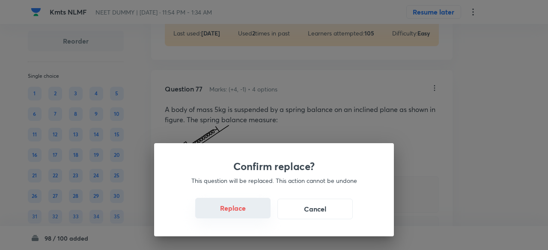
click at [244, 210] on button "Replace" at bounding box center [232, 208] width 75 height 21
click at [244, 210] on button "Replace" at bounding box center [232, 209] width 75 height 21
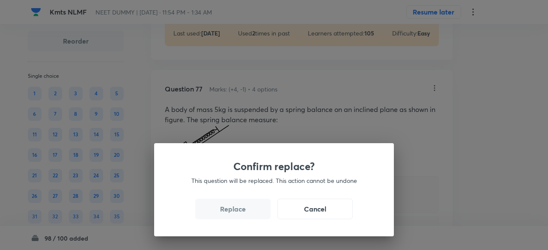
click at [244, 210] on button "Replace" at bounding box center [232, 209] width 75 height 21
drag, startPoint x: 244, startPoint y: 210, endPoint x: 244, endPoint y: 215, distance: 5.2
click at [244, 215] on button "Replace" at bounding box center [232, 208] width 75 height 21
click at [244, 215] on button "Replace" at bounding box center [232, 209] width 75 height 21
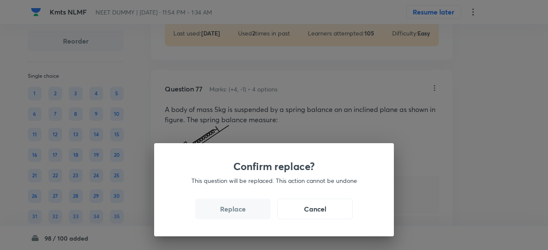
click at [244, 215] on button "Replace" at bounding box center [232, 209] width 75 height 21
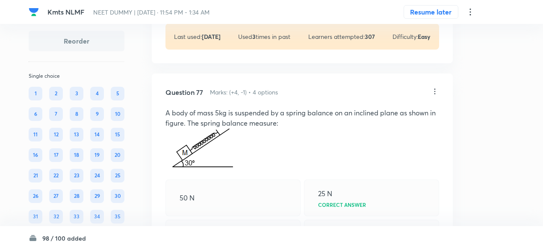
scroll to position [24046, 0]
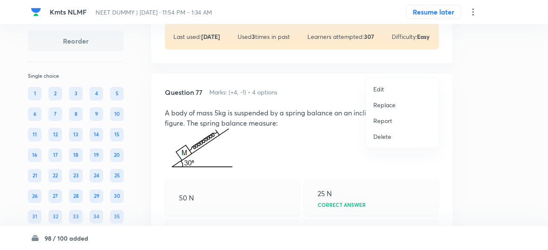
click at [383, 106] on p "Replace" at bounding box center [384, 105] width 22 height 9
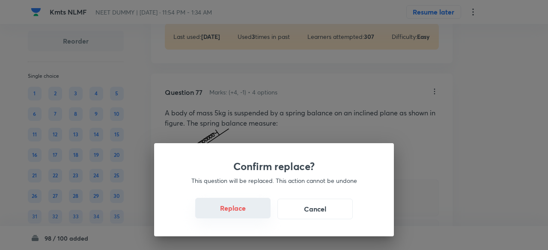
click at [252, 213] on button "Replace" at bounding box center [232, 208] width 75 height 21
click at [252, 213] on button "Replace" at bounding box center [232, 209] width 75 height 21
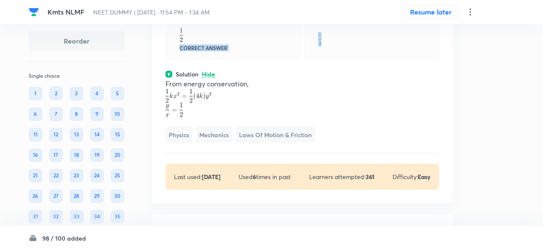
click at [252, 59] on div "4 2 Correct answer" at bounding box center [303, 20] width 274 height 78
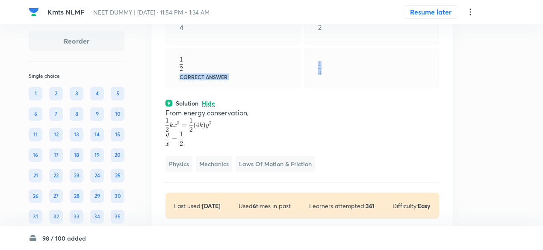
scroll to position [24017, 0]
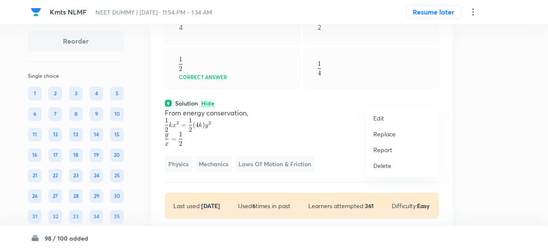
click at [386, 134] on p "Replace" at bounding box center [384, 134] width 22 height 9
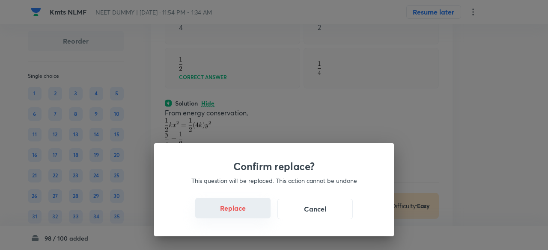
click at [238, 212] on button "Replace" at bounding box center [232, 208] width 75 height 21
click at [246, 212] on button "Replace" at bounding box center [232, 208] width 75 height 21
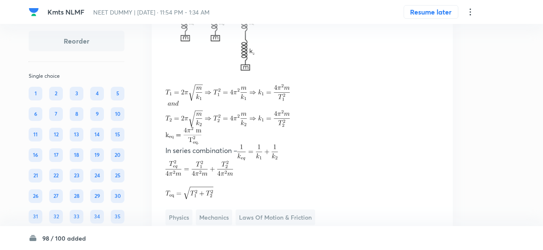
scroll to position [23986, 0]
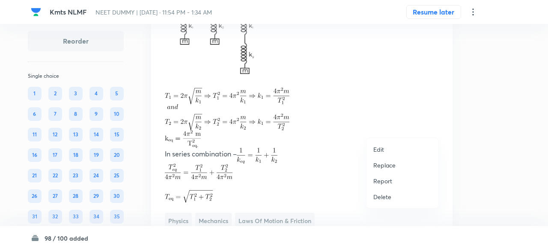
click at [389, 167] on p "Replace" at bounding box center [384, 165] width 22 height 9
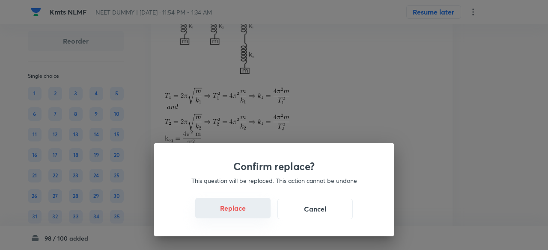
click at [254, 216] on button "Replace" at bounding box center [232, 208] width 75 height 21
click at [254, 216] on button "Replace" at bounding box center [232, 209] width 75 height 21
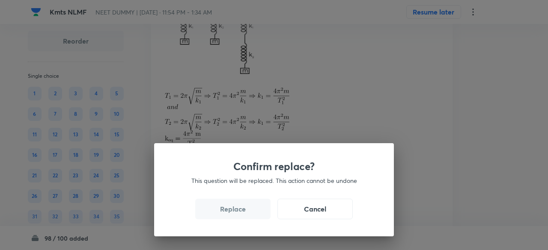
click at [254, 216] on button "Replace" at bounding box center [232, 209] width 75 height 21
click at [254, 216] on button "Replace" at bounding box center [232, 208] width 75 height 21
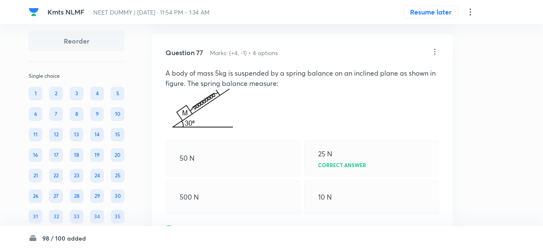
scroll to position [24039, 0]
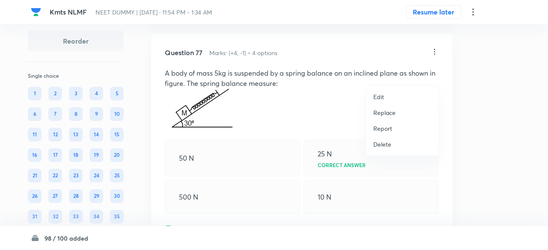
click at [387, 114] on p "Replace" at bounding box center [384, 112] width 22 height 9
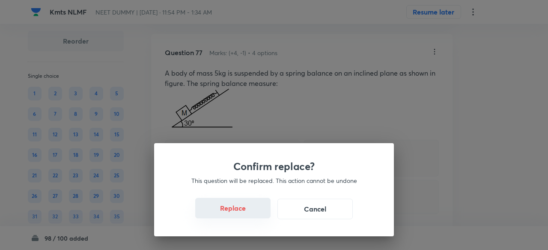
click at [245, 211] on button "Replace" at bounding box center [232, 208] width 75 height 21
click at [245, 211] on button "Replace" at bounding box center [232, 209] width 75 height 21
click at [245, 211] on button "Replace" at bounding box center [232, 208] width 75 height 21
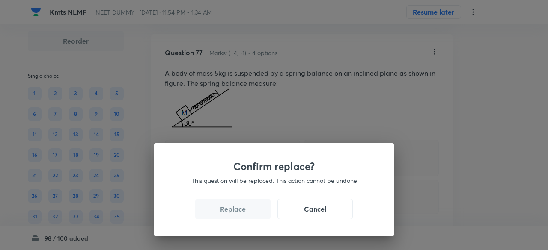
click at [245, 211] on button "Replace" at bounding box center [232, 209] width 75 height 21
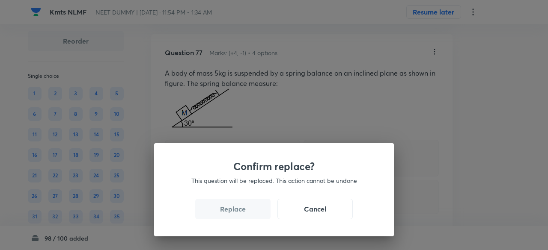
click at [245, 211] on button "Replace" at bounding box center [232, 209] width 75 height 21
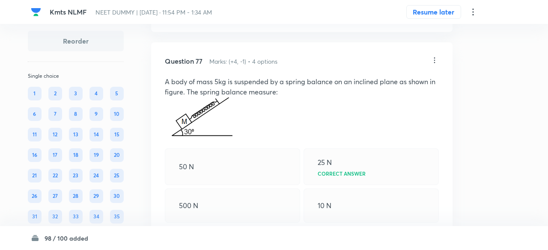
click at [245, 211] on div "Confirm replace? This question will be replaced. This action cannot be undone R…" at bounding box center [274, 125] width 548 height 250
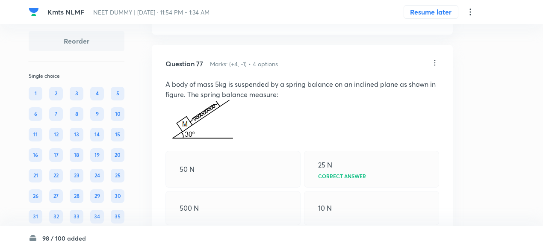
scroll to position [24034, 0]
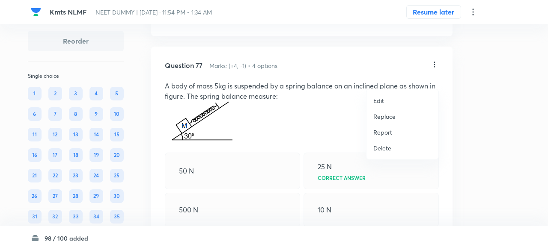
click at [384, 119] on p "Replace" at bounding box center [384, 116] width 22 height 9
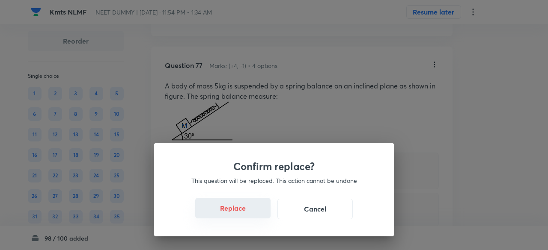
click at [251, 216] on button "Replace" at bounding box center [232, 208] width 75 height 21
click at [251, 216] on button "Replace" at bounding box center [232, 209] width 75 height 21
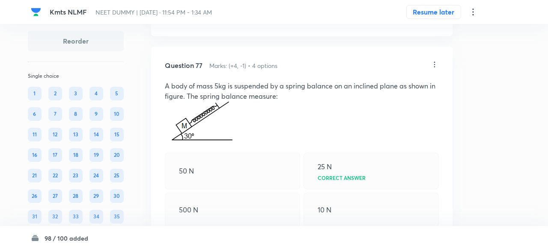
click at [251, 216] on div "Confirm replace? This question will be replaced. This action cannot be undone R…" at bounding box center [274, 125] width 548 height 250
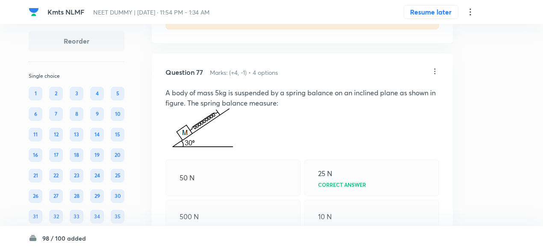
scroll to position [24024, 0]
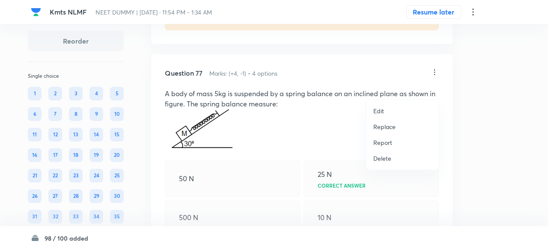
click at [386, 125] on p "Replace" at bounding box center [384, 126] width 22 height 9
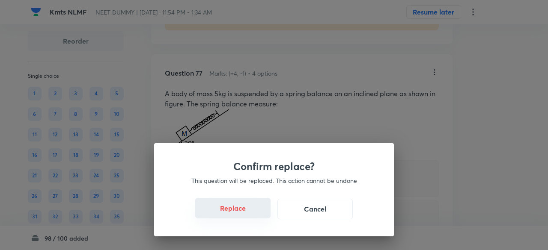
click at [246, 207] on button "Replace" at bounding box center [232, 208] width 75 height 21
click at [250, 214] on button "Replace" at bounding box center [232, 208] width 75 height 21
click at [250, 214] on button "Replace" at bounding box center [232, 209] width 75 height 21
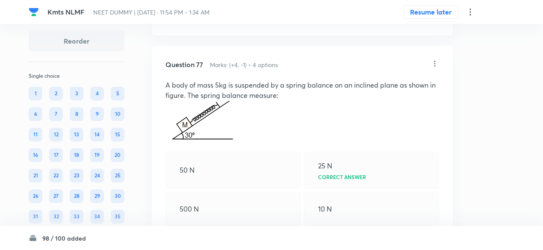
scroll to position [24029, 0]
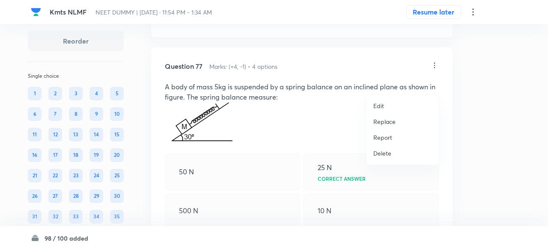
click at [381, 122] on p "Replace" at bounding box center [384, 121] width 22 height 9
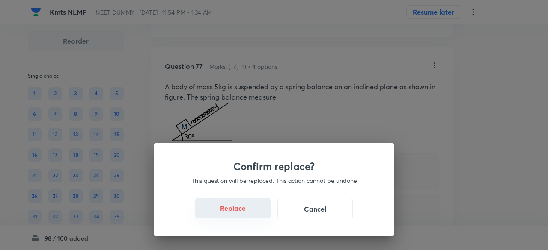
click at [247, 212] on button "Replace" at bounding box center [232, 208] width 75 height 21
click at [249, 214] on button "Replace" at bounding box center [232, 208] width 75 height 21
click at [249, 214] on button "Replace" at bounding box center [232, 209] width 75 height 21
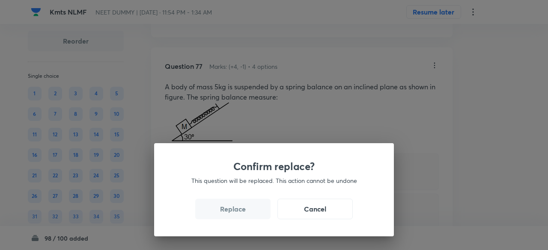
click at [249, 214] on button "Replace" at bounding box center [232, 209] width 75 height 21
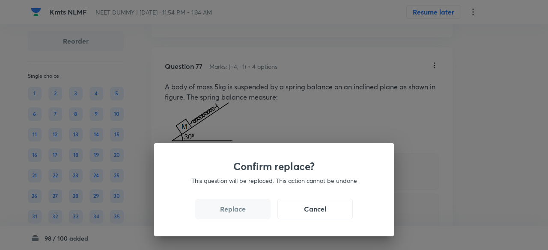
click at [249, 214] on button "Replace" at bounding box center [232, 209] width 75 height 21
drag, startPoint x: 249, startPoint y: 214, endPoint x: 255, endPoint y: 217, distance: 7.1
click at [255, 217] on button "Replace" at bounding box center [232, 209] width 75 height 21
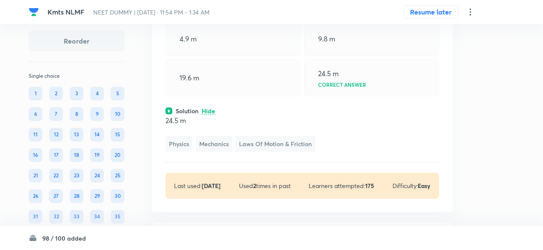
scroll to position [23855, 0]
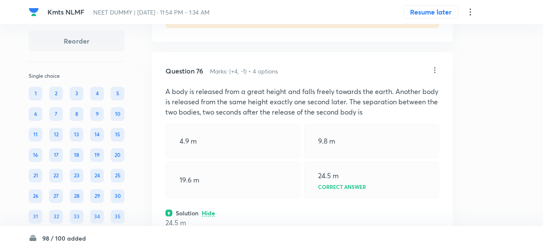
scroll to position [23769, 0]
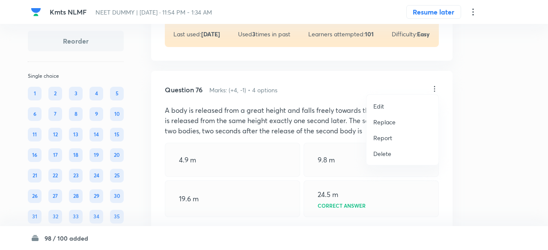
click at [383, 121] on p "Replace" at bounding box center [384, 122] width 22 height 9
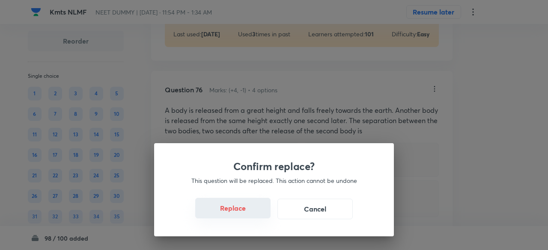
click at [243, 210] on button "Replace" at bounding box center [232, 208] width 75 height 21
click at [243, 210] on button "Replace" at bounding box center [232, 209] width 75 height 21
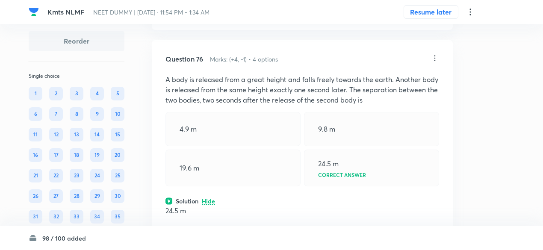
scroll to position [23766, 0]
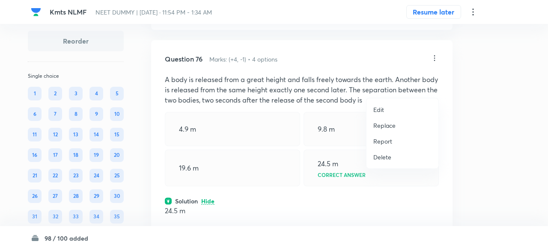
click at [390, 125] on p "Replace" at bounding box center [384, 125] width 22 height 9
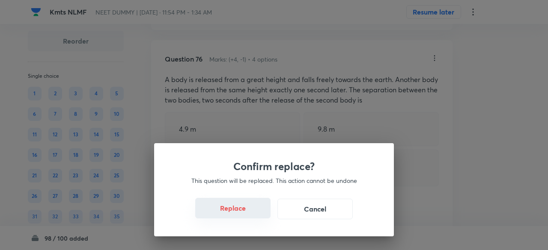
click at [254, 211] on button "Replace" at bounding box center [232, 208] width 75 height 21
click at [253, 215] on button "Replace" at bounding box center [232, 208] width 75 height 21
click at [253, 215] on button "Replace" at bounding box center [232, 209] width 75 height 21
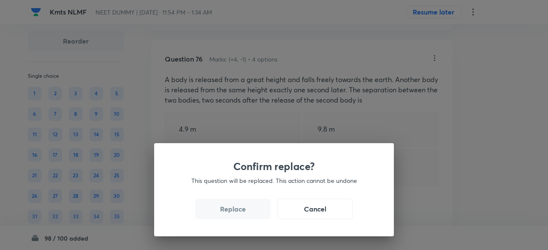
click at [253, 215] on button "Replace" at bounding box center [232, 209] width 75 height 21
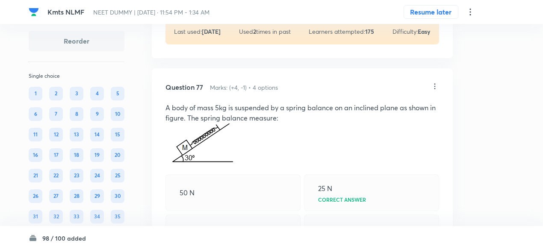
scroll to position [24307, 0]
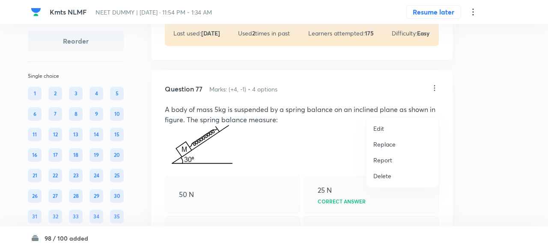
click at [388, 143] on p "Replace" at bounding box center [384, 144] width 22 height 9
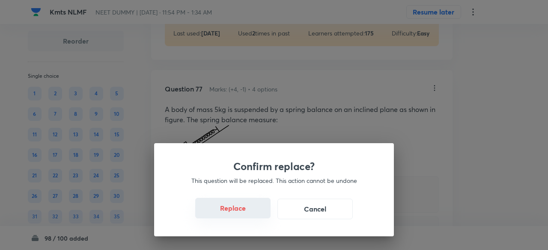
click at [250, 218] on button "Replace" at bounding box center [232, 208] width 75 height 21
click at [253, 214] on button "Replace" at bounding box center [232, 208] width 75 height 21
click at [253, 214] on button "Replace" at bounding box center [232, 209] width 75 height 21
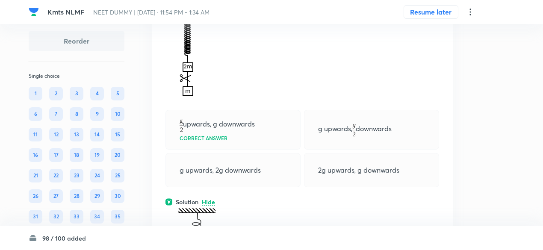
scroll to position [23588, 0]
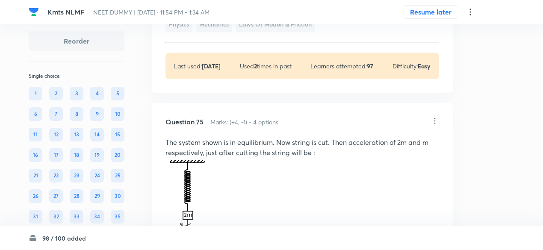
scroll to position [23481, 0]
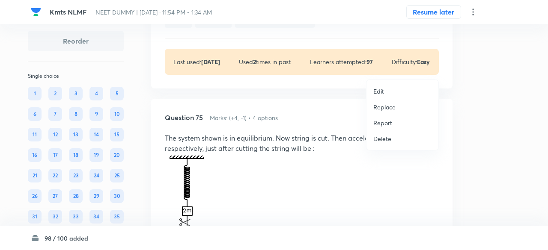
click at [390, 107] on p "Replace" at bounding box center [384, 107] width 22 height 9
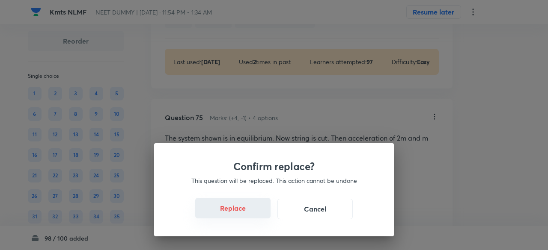
click at [242, 213] on button "Replace" at bounding box center [232, 208] width 75 height 21
click at [247, 214] on button "Replace" at bounding box center [232, 208] width 75 height 21
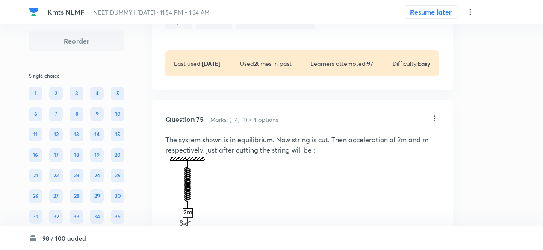
scroll to position [23478, 0]
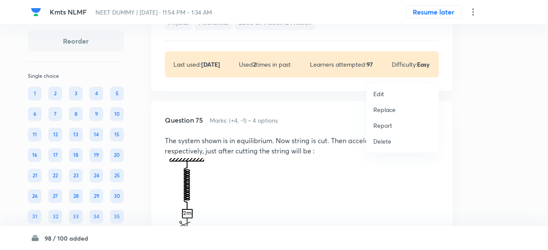
click at [392, 108] on p "Replace" at bounding box center [384, 109] width 22 height 9
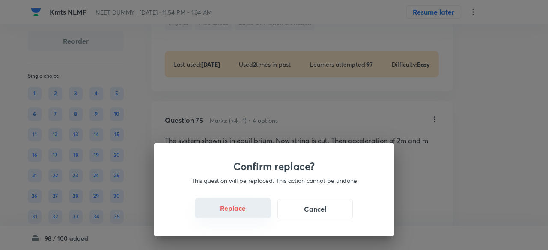
click at [246, 210] on button "Replace" at bounding box center [232, 208] width 75 height 21
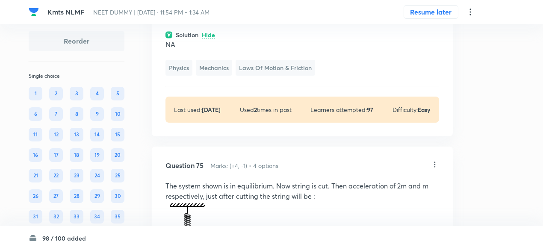
scroll to position [23430, 0]
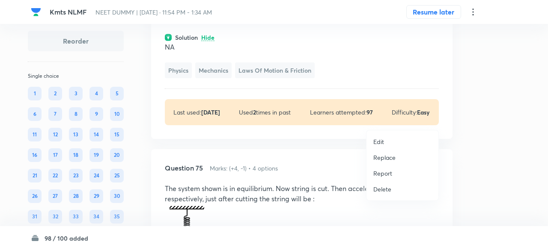
click at [381, 158] on p "Replace" at bounding box center [384, 157] width 22 height 9
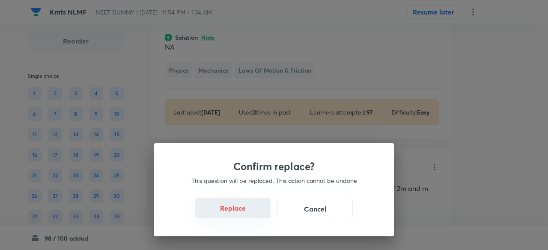
click at [240, 215] on button "Replace" at bounding box center [232, 208] width 75 height 21
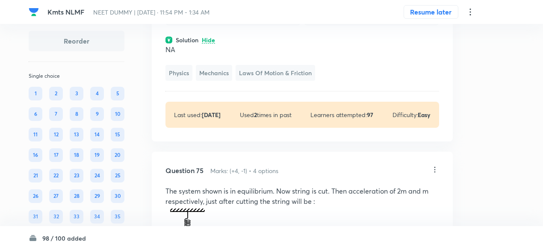
scroll to position [23411, 0]
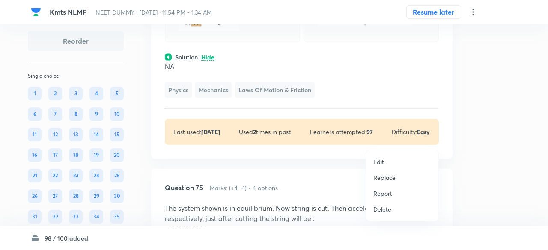
click at [382, 177] on p "Replace" at bounding box center [384, 177] width 22 height 9
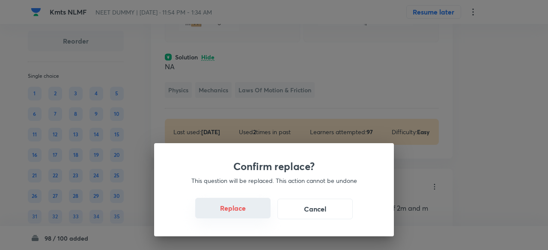
click at [249, 210] on button "Replace" at bounding box center [232, 208] width 75 height 21
click at [248, 214] on button "Replace" at bounding box center [232, 209] width 75 height 21
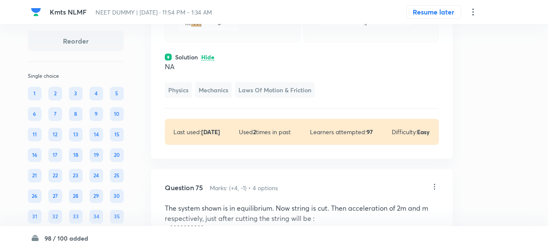
click at [248, 214] on div "Confirm replace? This question will be replaced. This action cannot be undone R…" at bounding box center [274, 125] width 548 height 250
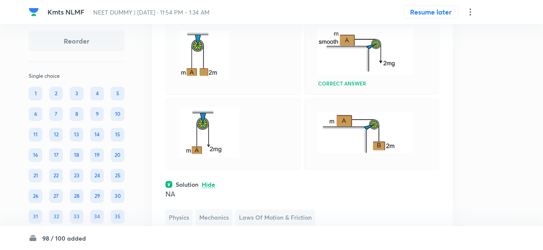
scroll to position [23282, 0]
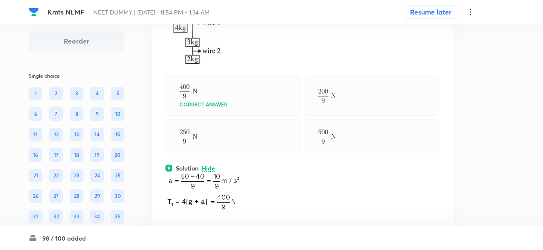
scroll to position [22995, 0]
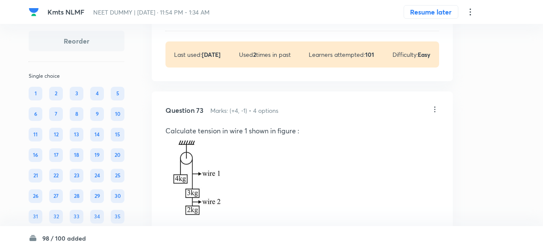
scroll to position [22881, 0]
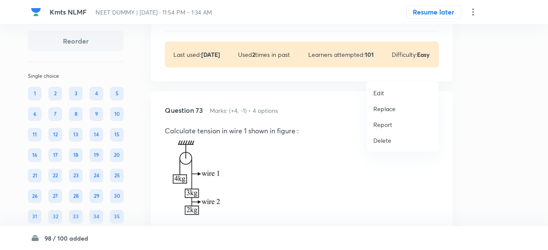
click at [386, 112] on p "Replace" at bounding box center [384, 108] width 22 height 9
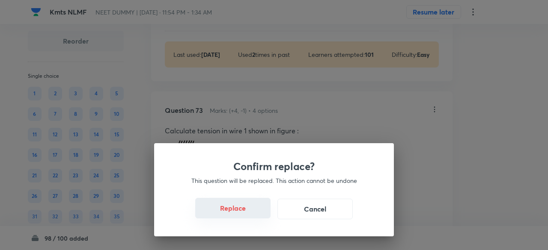
click at [248, 211] on button "Replace" at bounding box center [232, 208] width 75 height 21
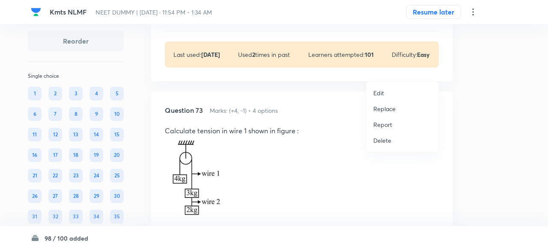
click at [389, 108] on p "Replace" at bounding box center [384, 108] width 22 height 9
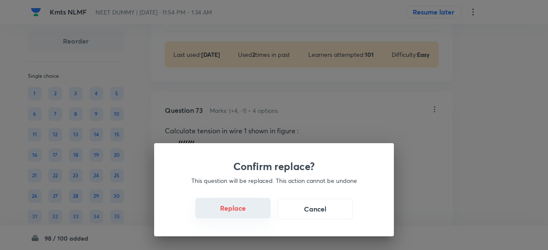
click at [241, 212] on button "Replace" at bounding box center [232, 208] width 75 height 21
click at [241, 212] on button "Replace" at bounding box center [232, 209] width 75 height 21
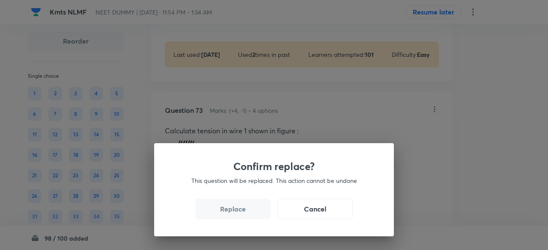
click at [241, 212] on button "Replace" at bounding box center [232, 209] width 75 height 21
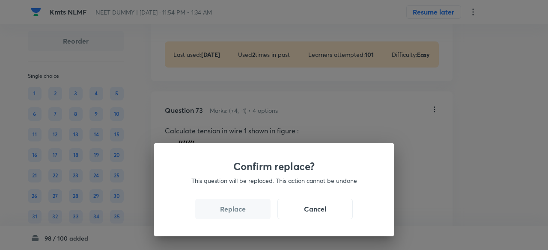
click at [241, 212] on button "Replace" at bounding box center [232, 209] width 75 height 21
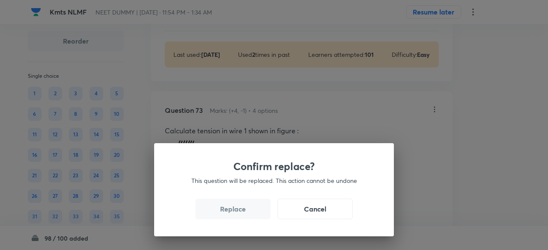
click at [241, 212] on button "Replace" at bounding box center [232, 209] width 75 height 21
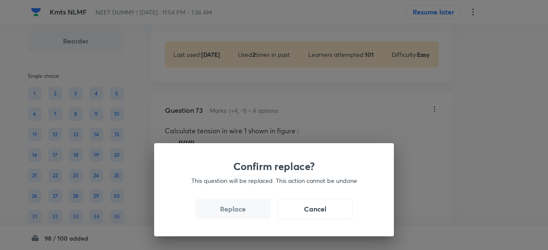
click at [241, 212] on button "Replace" at bounding box center [232, 209] width 75 height 21
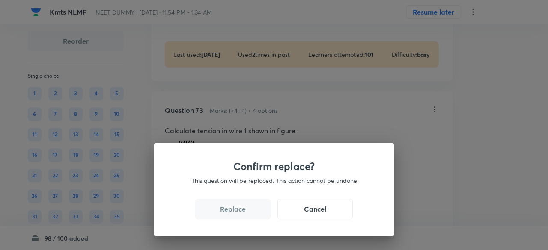
click at [241, 212] on button "Replace" at bounding box center [232, 209] width 75 height 21
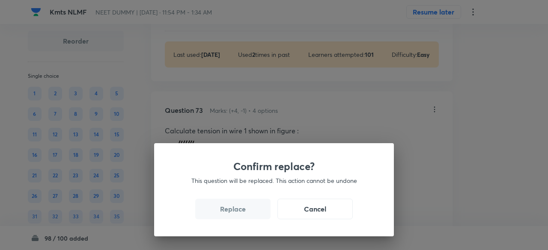
click at [241, 212] on button "Replace" at bounding box center [232, 209] width 75 height 21
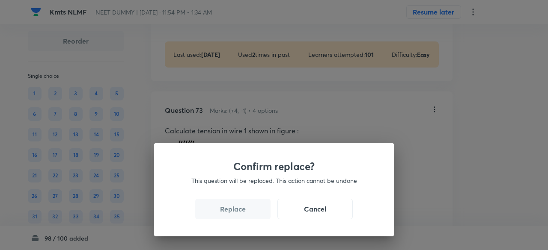
click at [241, 212] on button "Replace" at bounding box center [232, 209] width 75 height 21
click at [327, 205] on button "Cancel" at bounding box center [314, 208] width 75 height 21
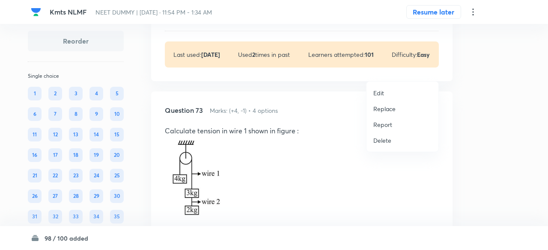
click at [383, 111] on p "Replace" at bounding box center [384, 108] width 22 height 9
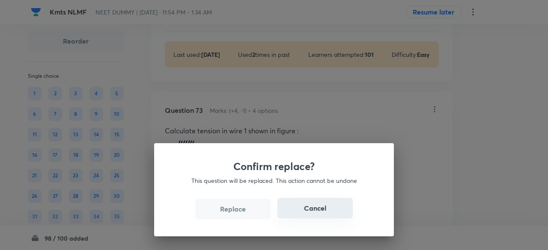
click at [309, 202] on button "Cancel" at bounding box center [314, 208] width 75 height 21
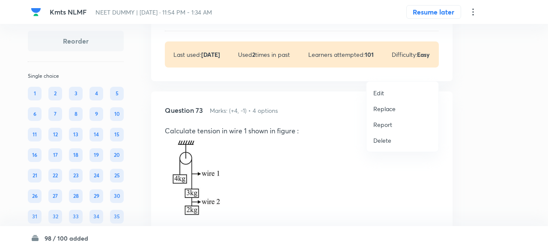
click at [392, 106] on p "Replace" at bounding box center [384, 108] width 22 height 9
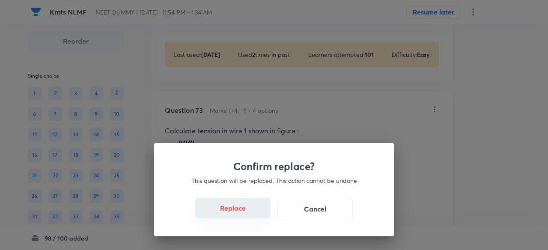
click at [255, 211] on button "Replace" at bounding box center [232, 208] width 75 height 21
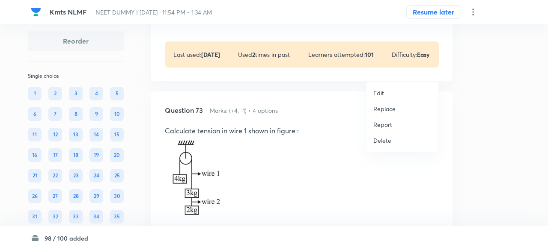
click at [388, 105] on p "Replace" at bounding box center [384, 108] width 22 height 9
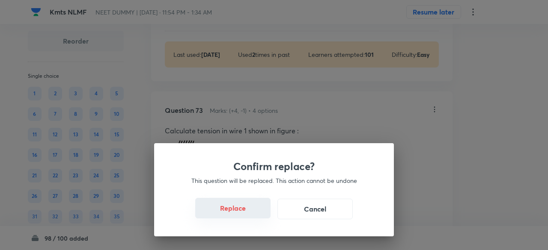
click at [257, 217] on button "Replace" at bounding box center [232, 208] width 75 height 21
click at [257, 217] on button "Replace" at bounding box center [232, 209] width 75 height 21
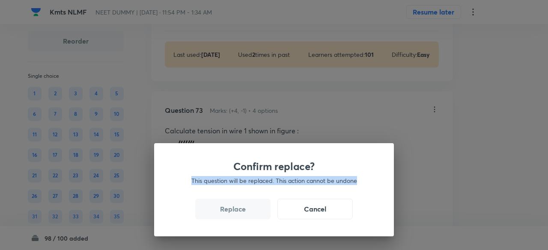
click at [257, 217] on div "Confirm replace? This question will be replaced. This action cannot be undone R…" at bounding box center [274, 125] width 548 height 250
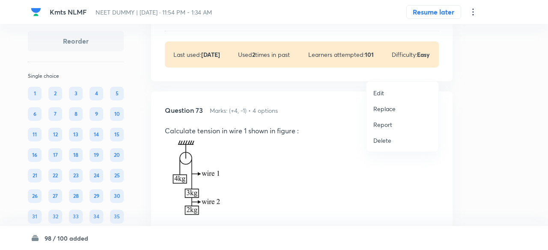
click at [382, 110] on p "Replace" at bounding box center [384, 108] width 22 height 9
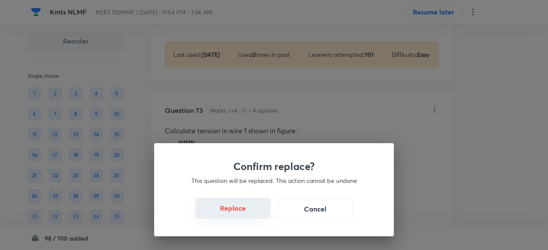
click at [245, 209] on button "Replace" at bounding box center [232, 208] width 75 height 21
click at [245, 209] on button "Replace" at bounding box center [232, 209] width 75 height 21
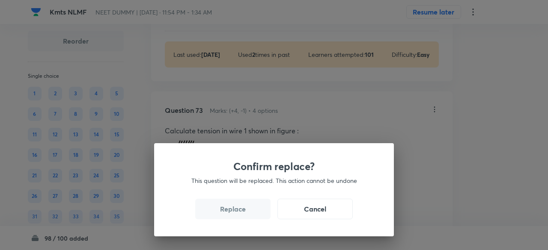
click at [245, 209] on button "Replace" at bounding box center [232, 209] width 75 height 21
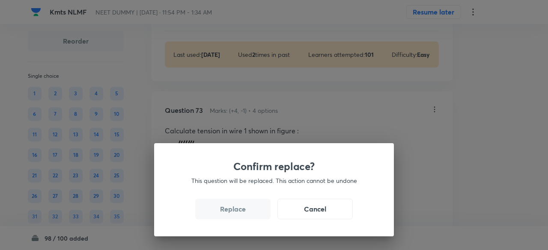
click at [245, 209] on button "Replace" at bounding box center [232, 209] width 75 height 21
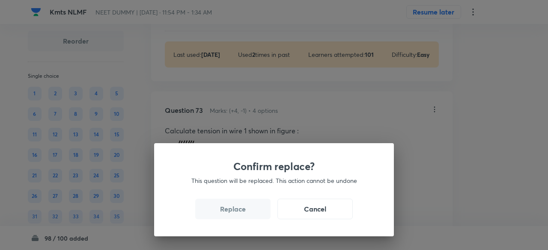
click at [245, 209] on button "Replace" at bounding box center [232, 209] width 75 height 21
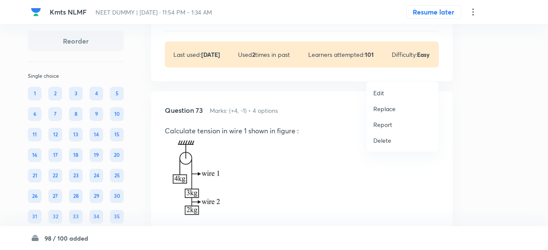
click at [383, 108] on p "Replace" at bounding box center [384, 108] width 22 height 9
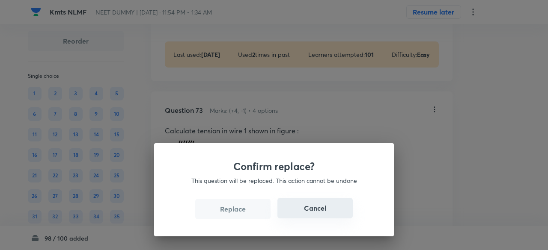
click at [303, 204] on button "Cancel" at bounding box center [314, 208] width 75 height 21
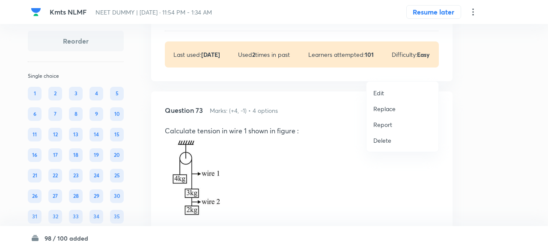
click at [381, 110] on p "Replace" at bounding box center [384, 108] width 22 height 9
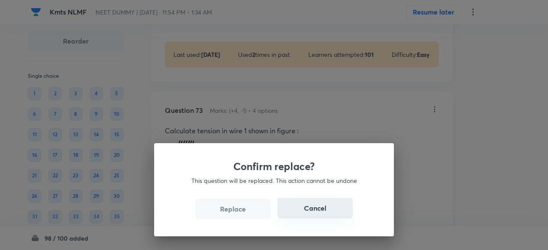
click at [315, 208] on button "Cancel" at bounding box center [314, 208] width 75 height 21
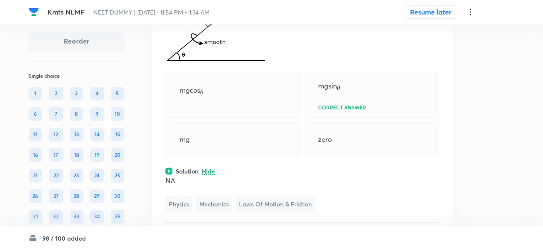
scroll to position [22677, 0]
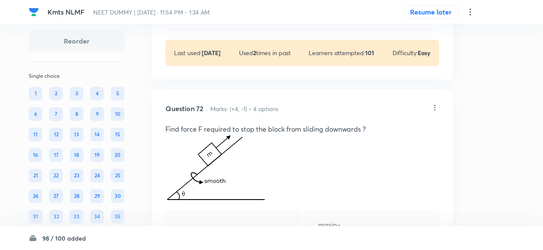
scroll to position [22583, 0]
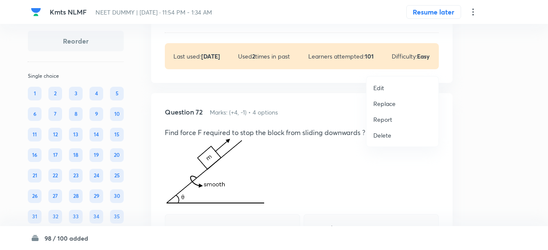
click at [386, 104] on p "Replace" at bounding box center [384, 103] width 22 height 9
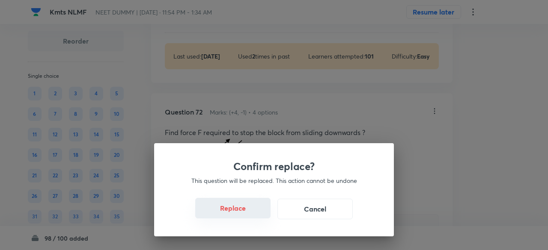
click at [247, 214] on button "Replace" at bounding box center [232, 208] width 75 height 21
click at [247, 214] on button "Replace" at bounding box center [232, 209] width 75 height 21
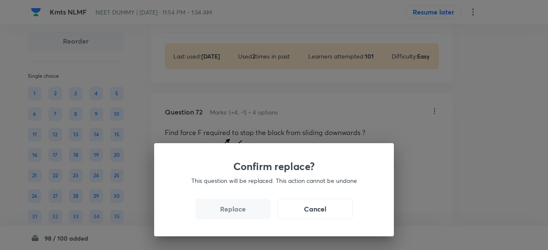
click at [247, 214] on button "Replace" at bounding box center [232, 209] width 75 height 21
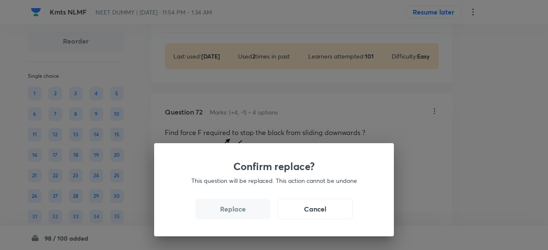
click at [247, 214] on button "Replace" at bounding box center [232, 209] width 75 height 21
click at [247, 214] on button "Replace" at bounding box center [232, 208] width 75 height 21
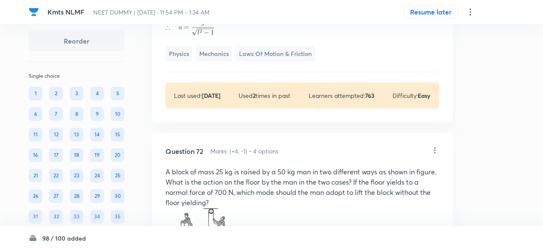
scroll to position [22603, 0]
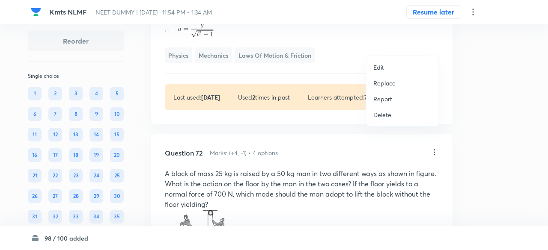
click at [386, 83] on p "Replace" at bounding box center [384, 83] width 22 height 9
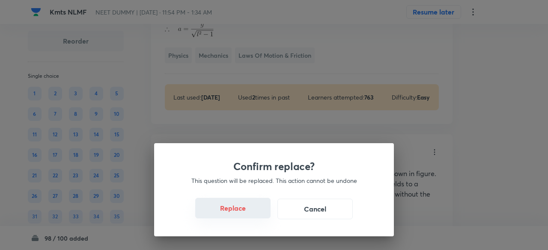
click at [246, 211] on button "Replace" at bounding box center [232, 208] width 75 height 21
click at [246, 211] on button "Replace" at bounding box center [232, 209] width 75 height 21
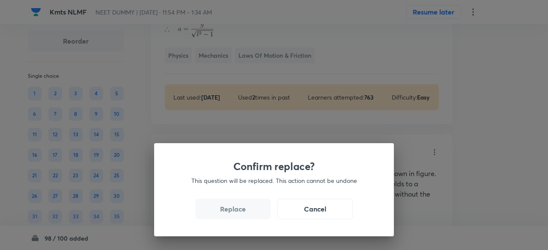
click at [246, 211] on button "Replace" at bounding box center [232, 209] width 75 height 21
click at [248, 214] on button "Replace" at bounding box center [232, 209] width 75 height 21
click at [248, 214] on button "Replace" at bounding box center [232, 208] width 75 height 21
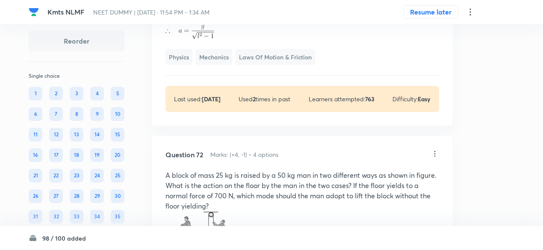
scroll to position [22599, 0]
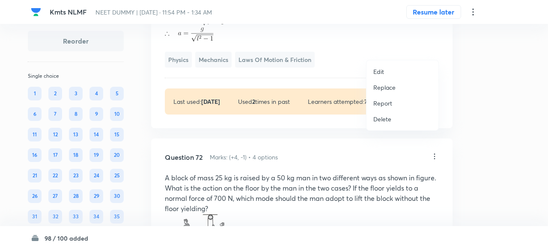
click at [389, 83] on p "Replace" at bounding box center [384, 87] width 22 height 9
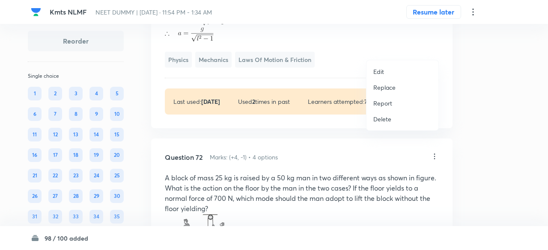
click at [380, 92] on li "Replace" at bounding box center [402, 88] width 72 height 16
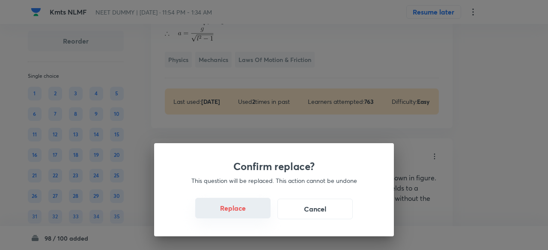
click at [240, 212] on button "Replace" at bounding box center [232, 208] width 75 height 21
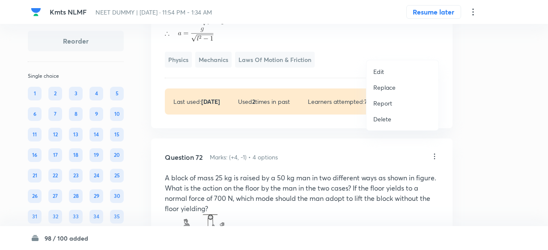
click at [389, 87] on p "Replace" at bounding box center [384, 87] width 22 height 9
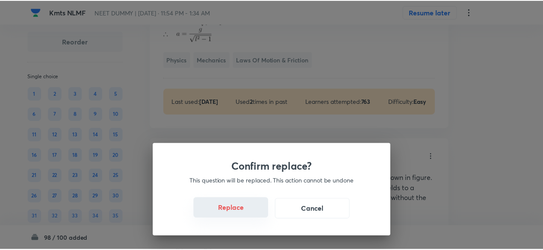
click
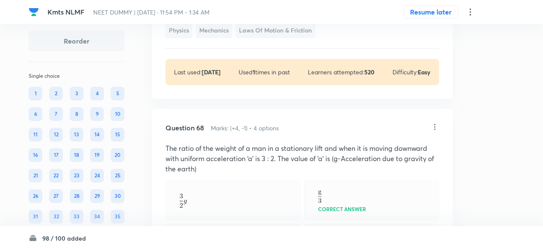
scroll to position [21263, 0]
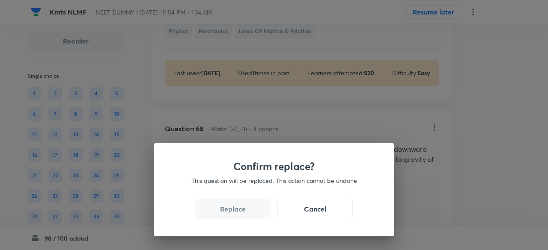
drag, startPoint x: 243, startPoint y: 212, endPoint x: 247, endPoint y: 215, distance: 5.2
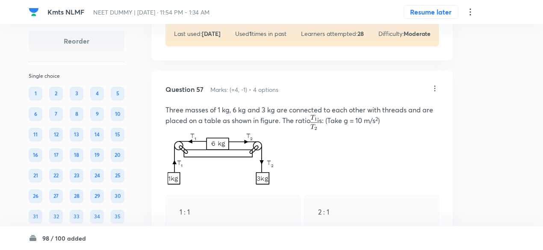
scroll to position [18322, 0]
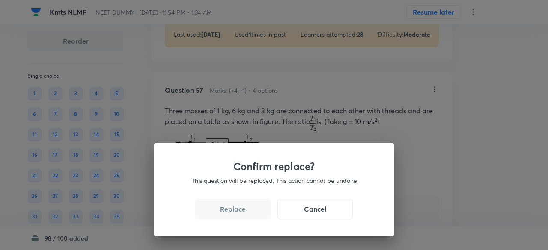
drag, startPoint x: 247, startPoint y: 209, endPoint x: 255, endPoint y: 217, distance: 11.2
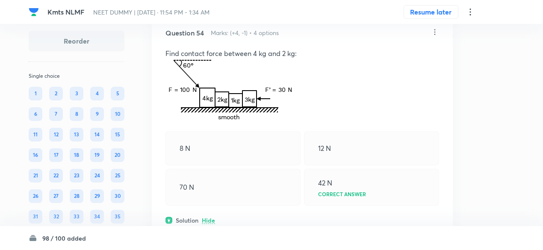
scroll to position [17551, 0]
